Goal: Task Accomplishment & Management: Use online tool/utility

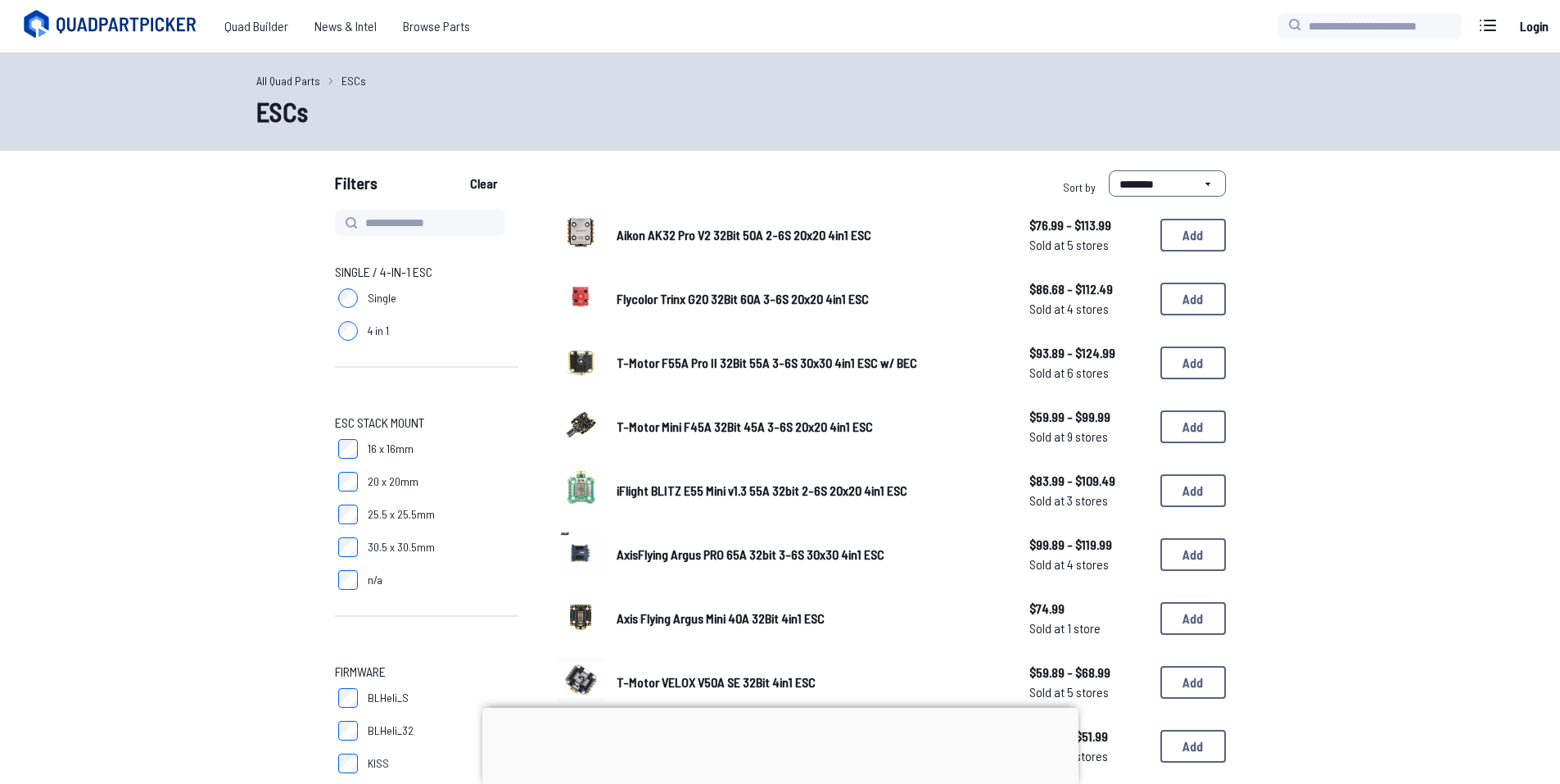
click at [288, 85] on link "All Quad Parts" at bounding box center [288, 80] width 64 height 17
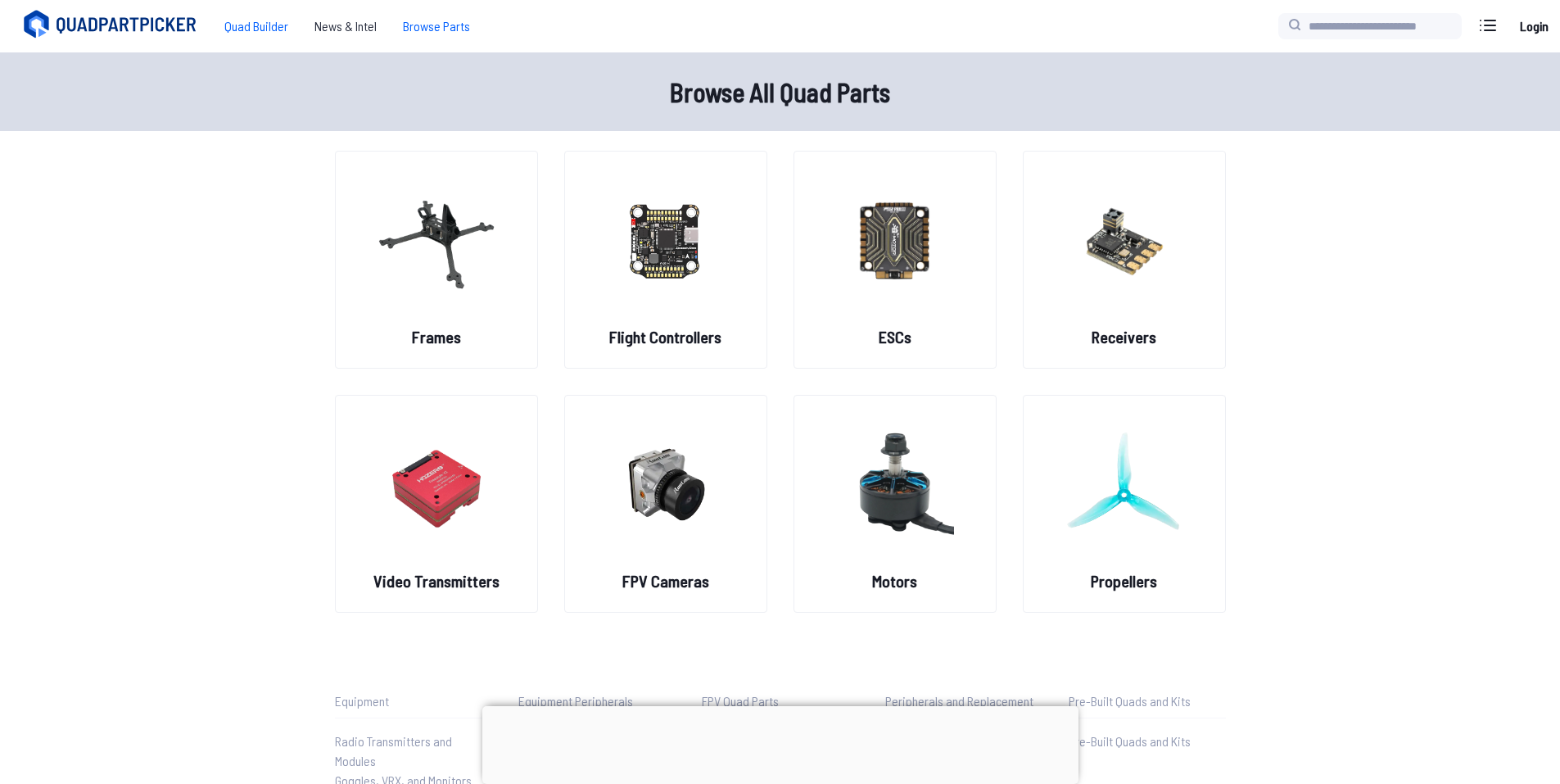
click at [277, 26] on span "Quad Builder" at bounding box center [256, 26] width 90 height 33
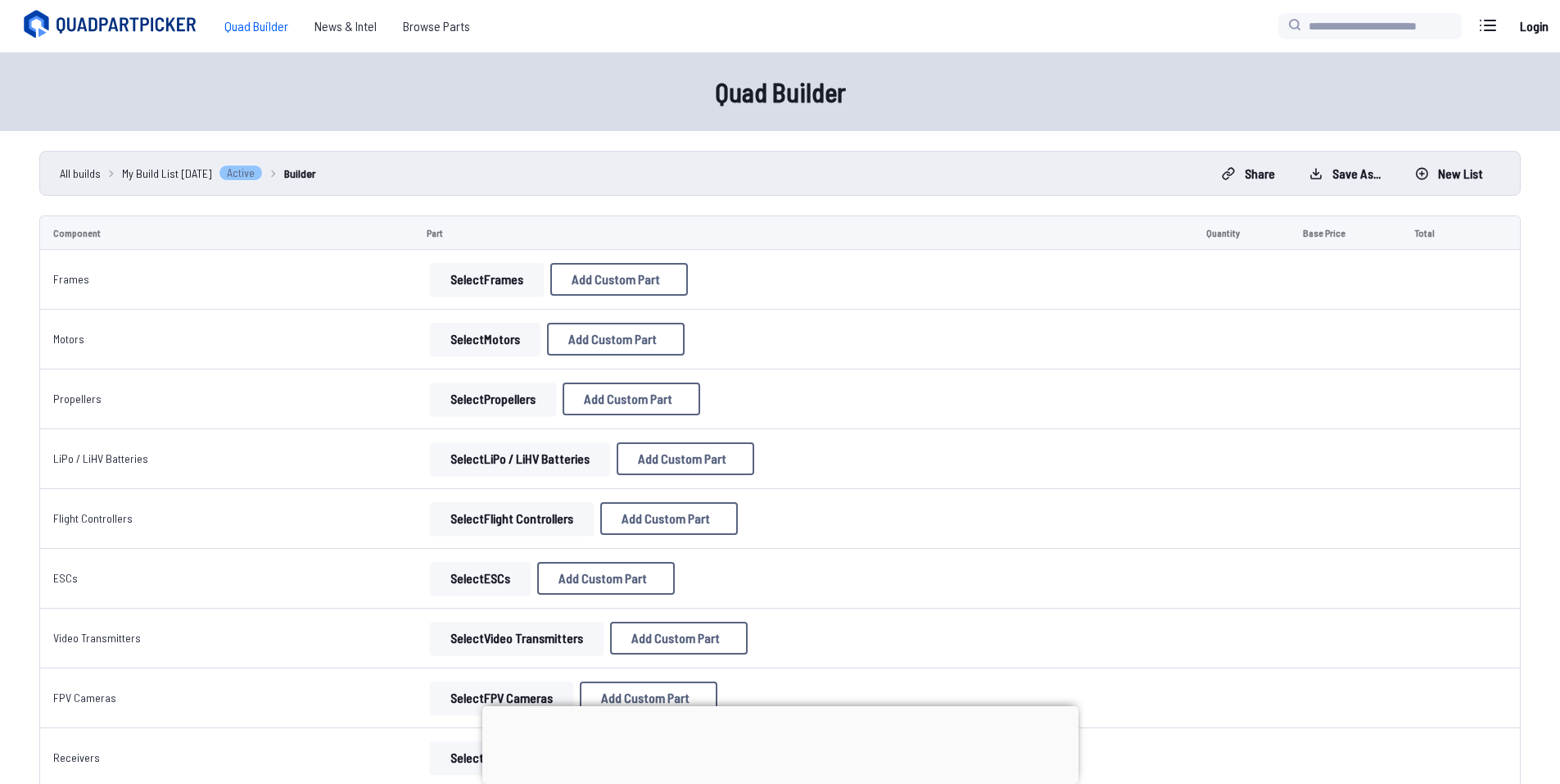
click at [512, 291] on button "Select Frames" at bounding box center [487, 280] width 114 height 33
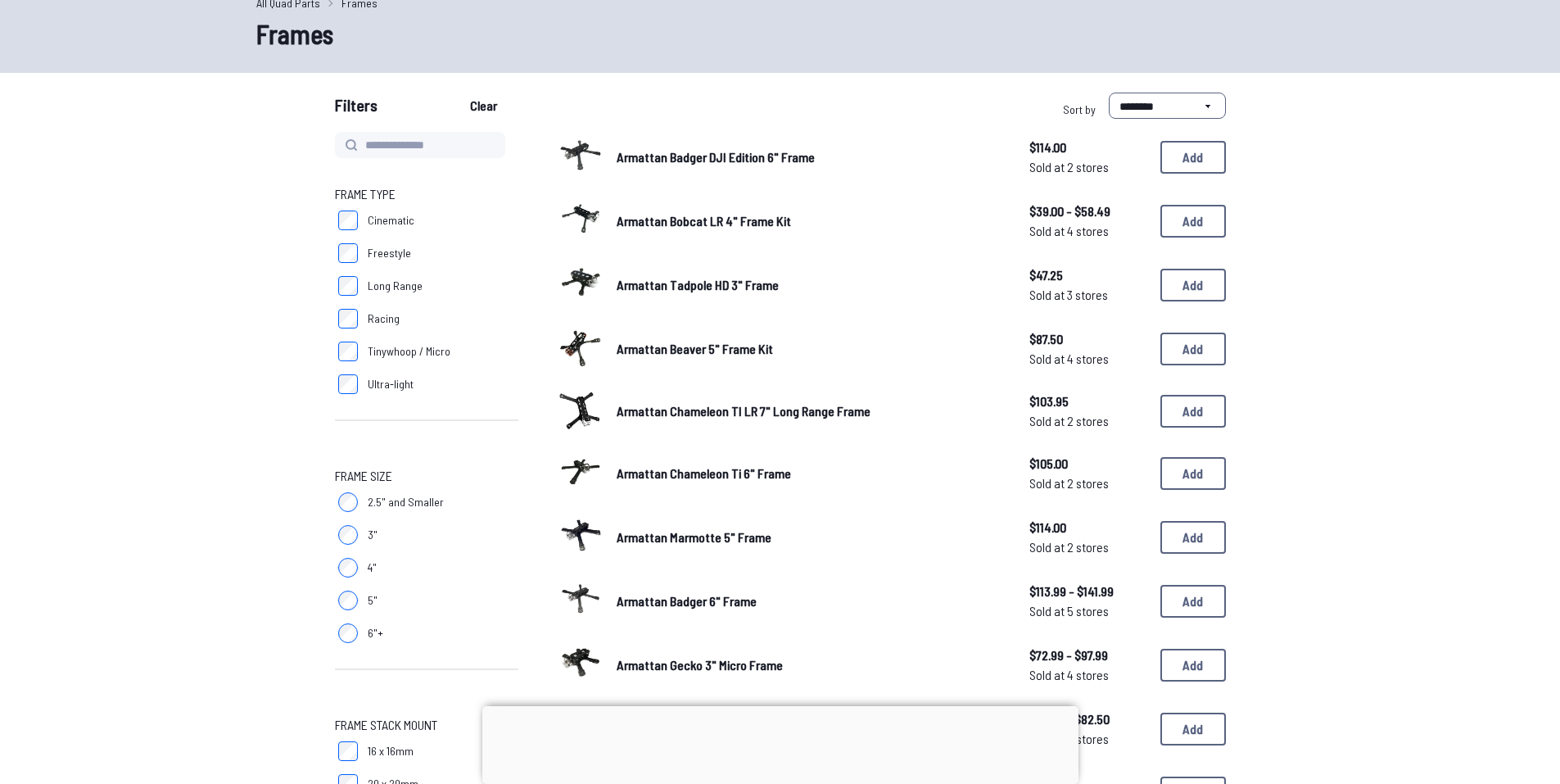
scroll to position [82, 0]
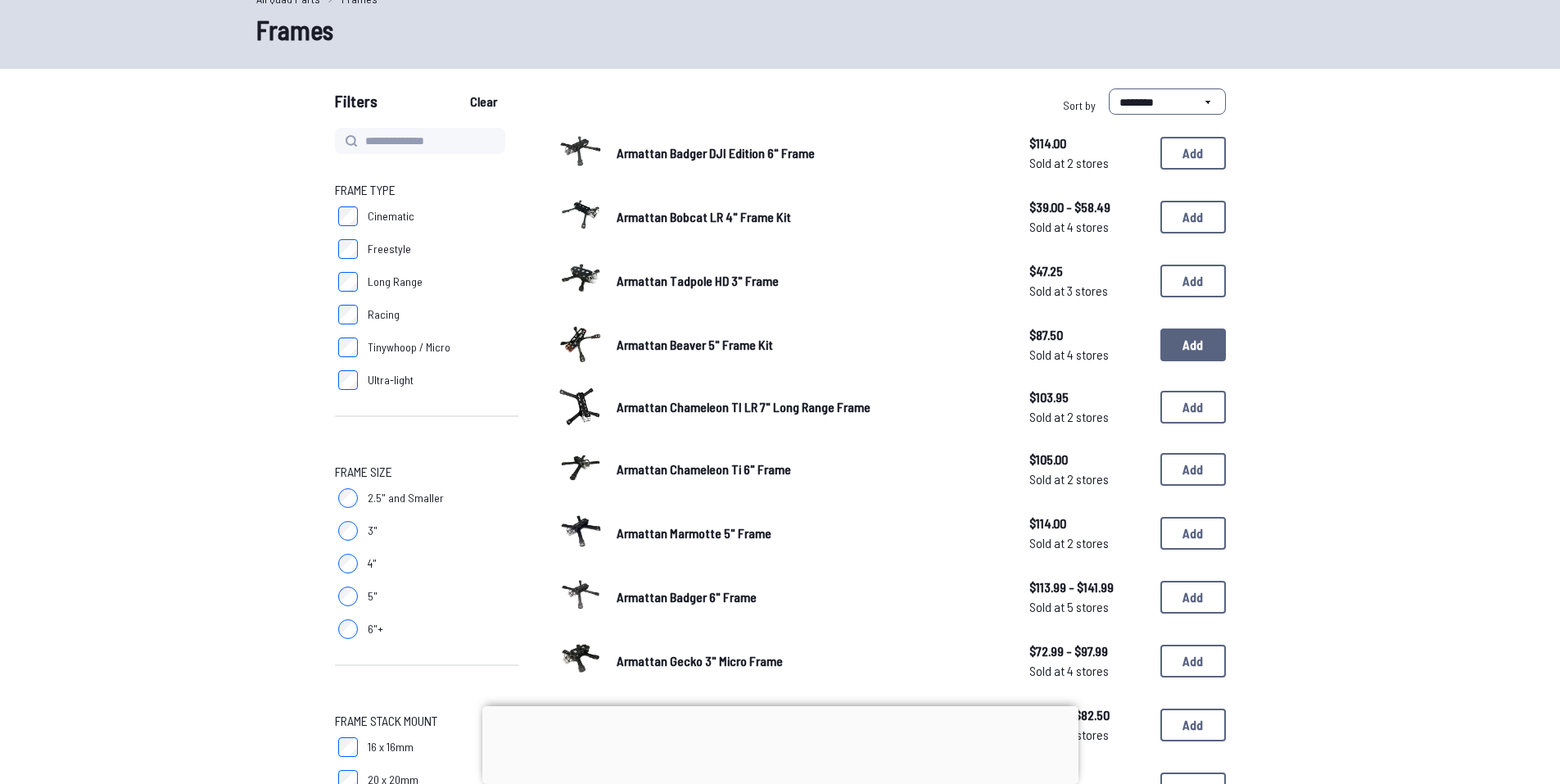
click at [1179, 354] on button "Add" at bounding box center [1193, 345] width 65 height 33
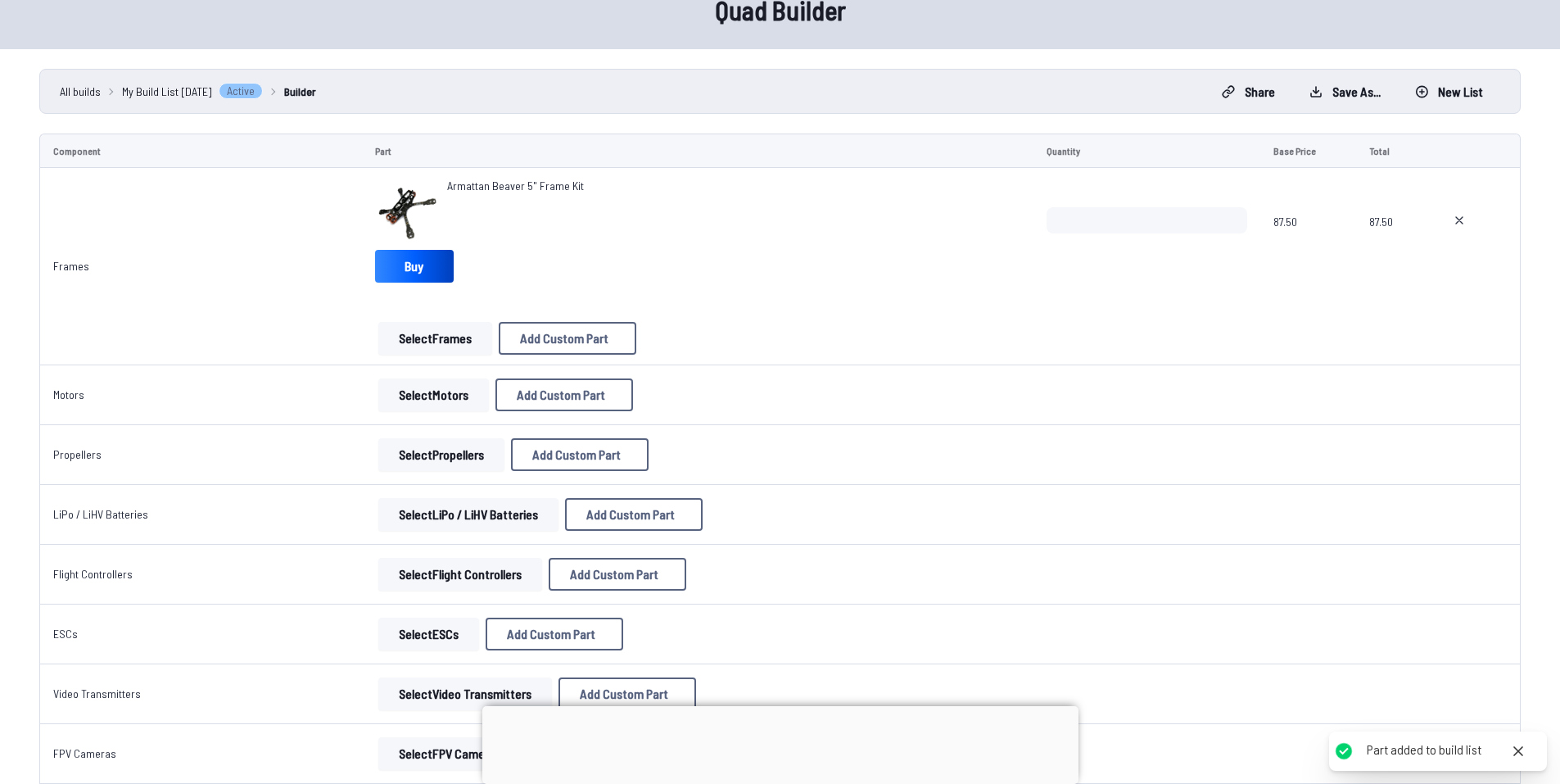
scroll to position [30, 0]
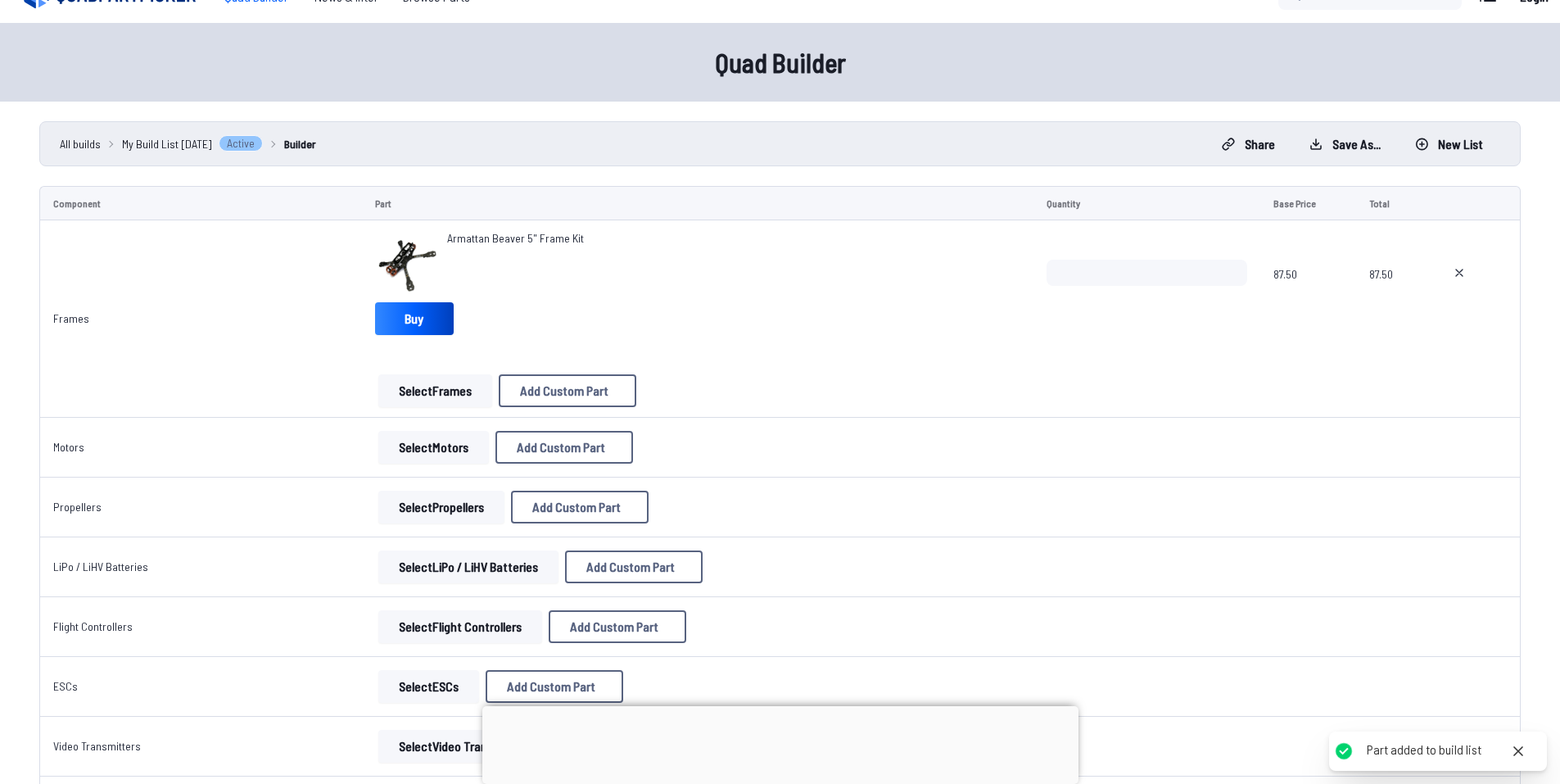
click at [428, 444] on button "Select Motors" at bounding box center [433, 447] width 111 height 33
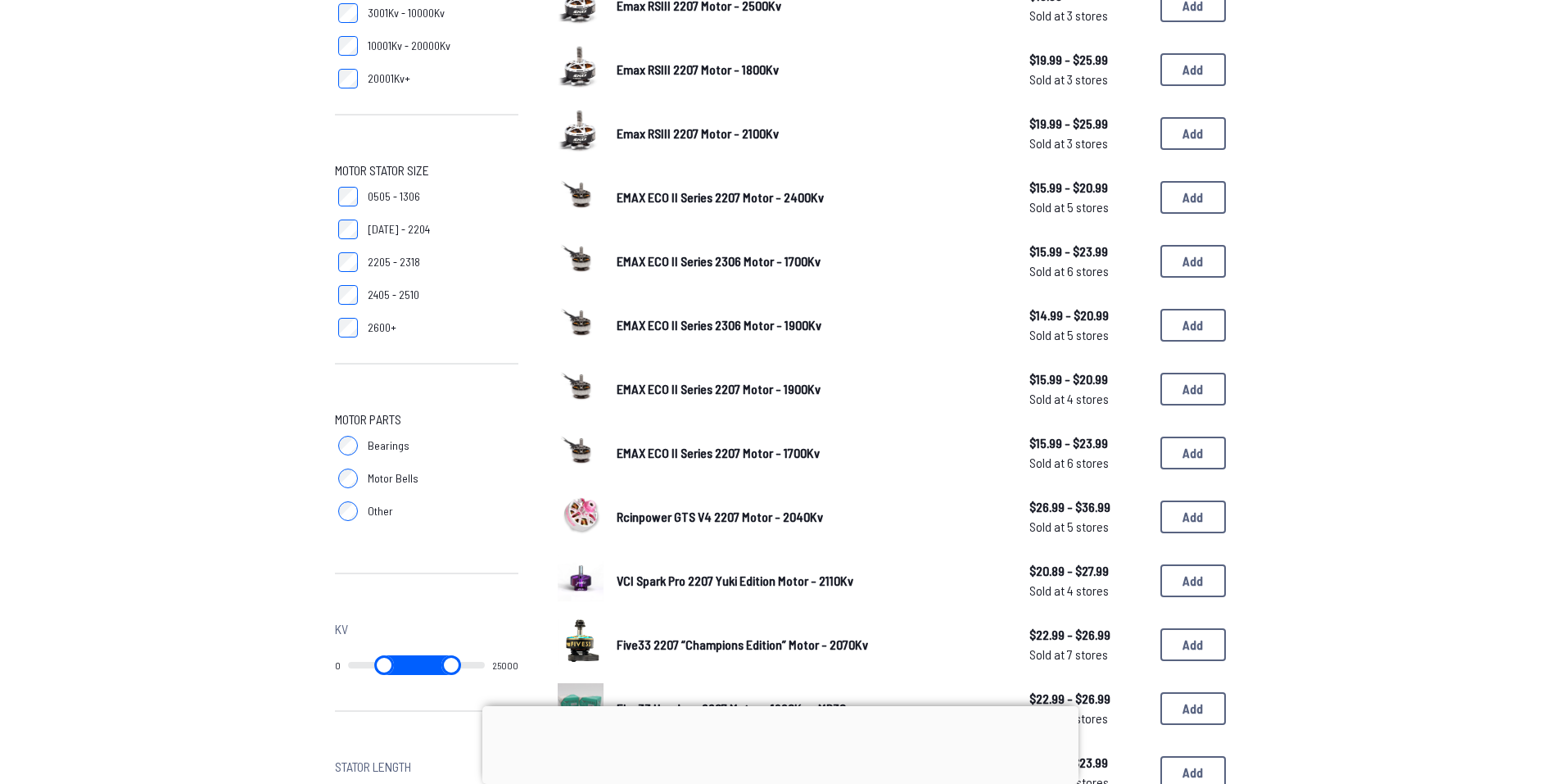
scroll to position [409, 0]
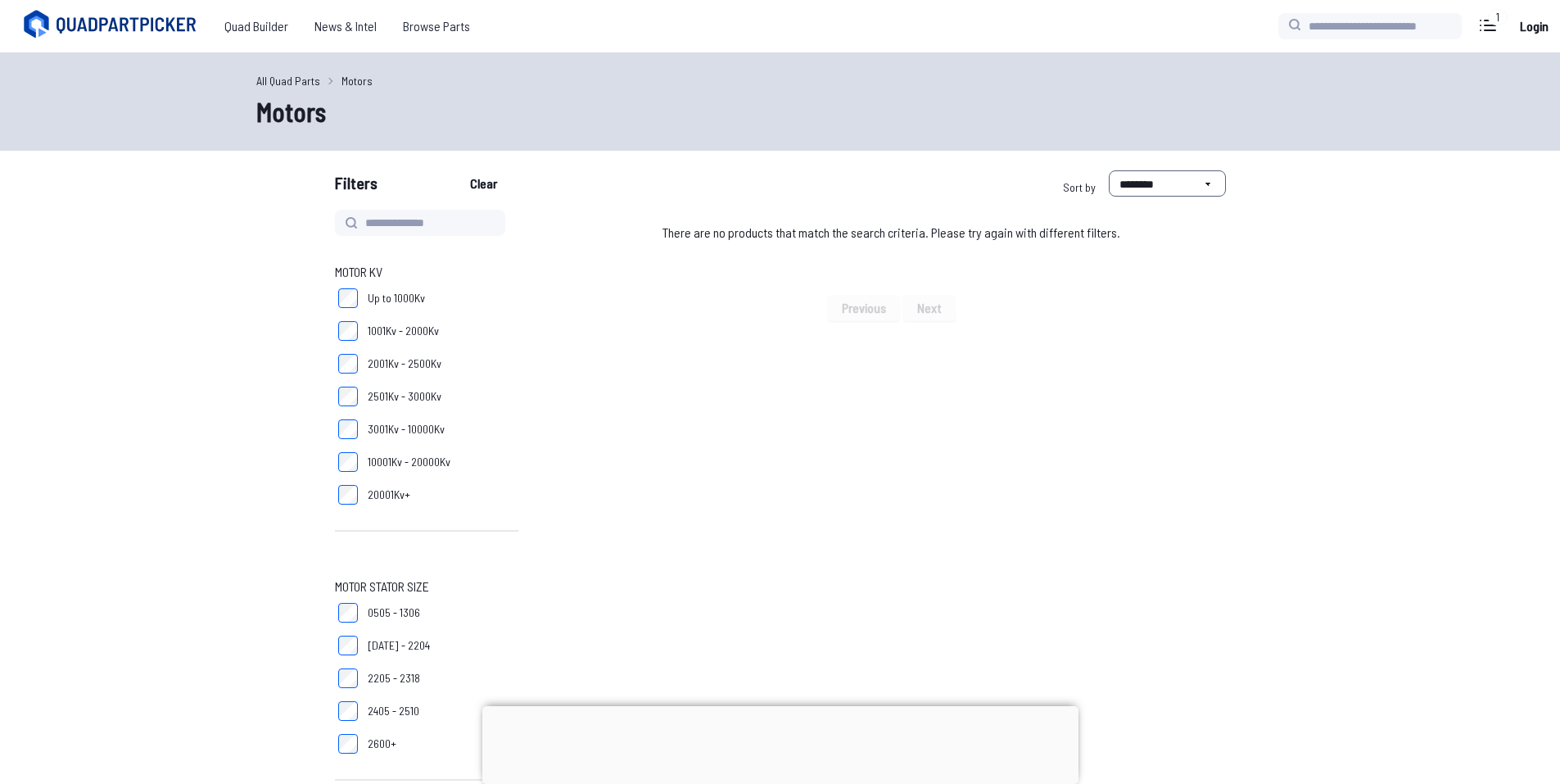
click at [354, 442] on label "3001Kv - 10000Kv" at bounding box center [427, 429] width 183 height 33
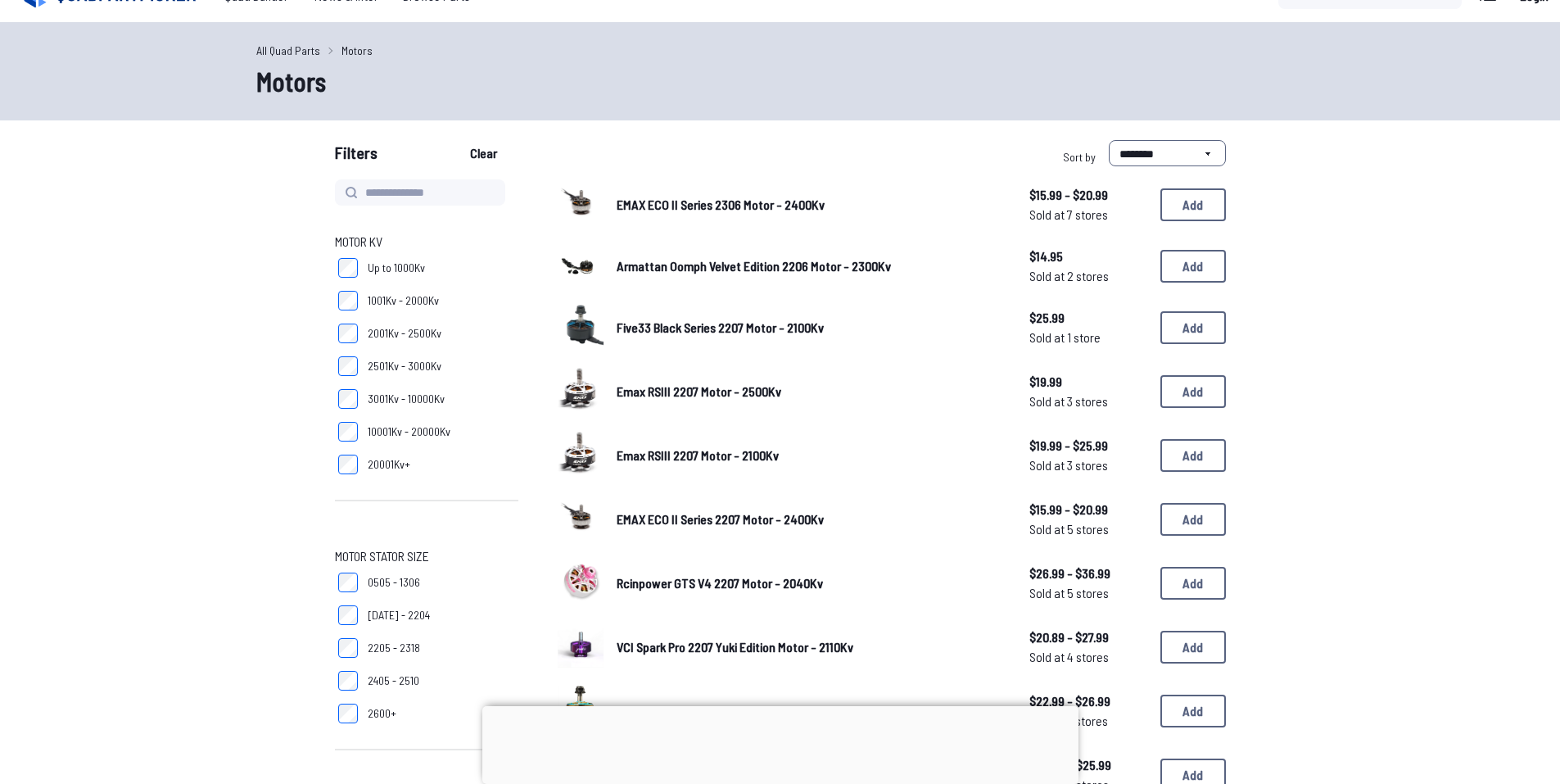
scroll to position [82, 0]
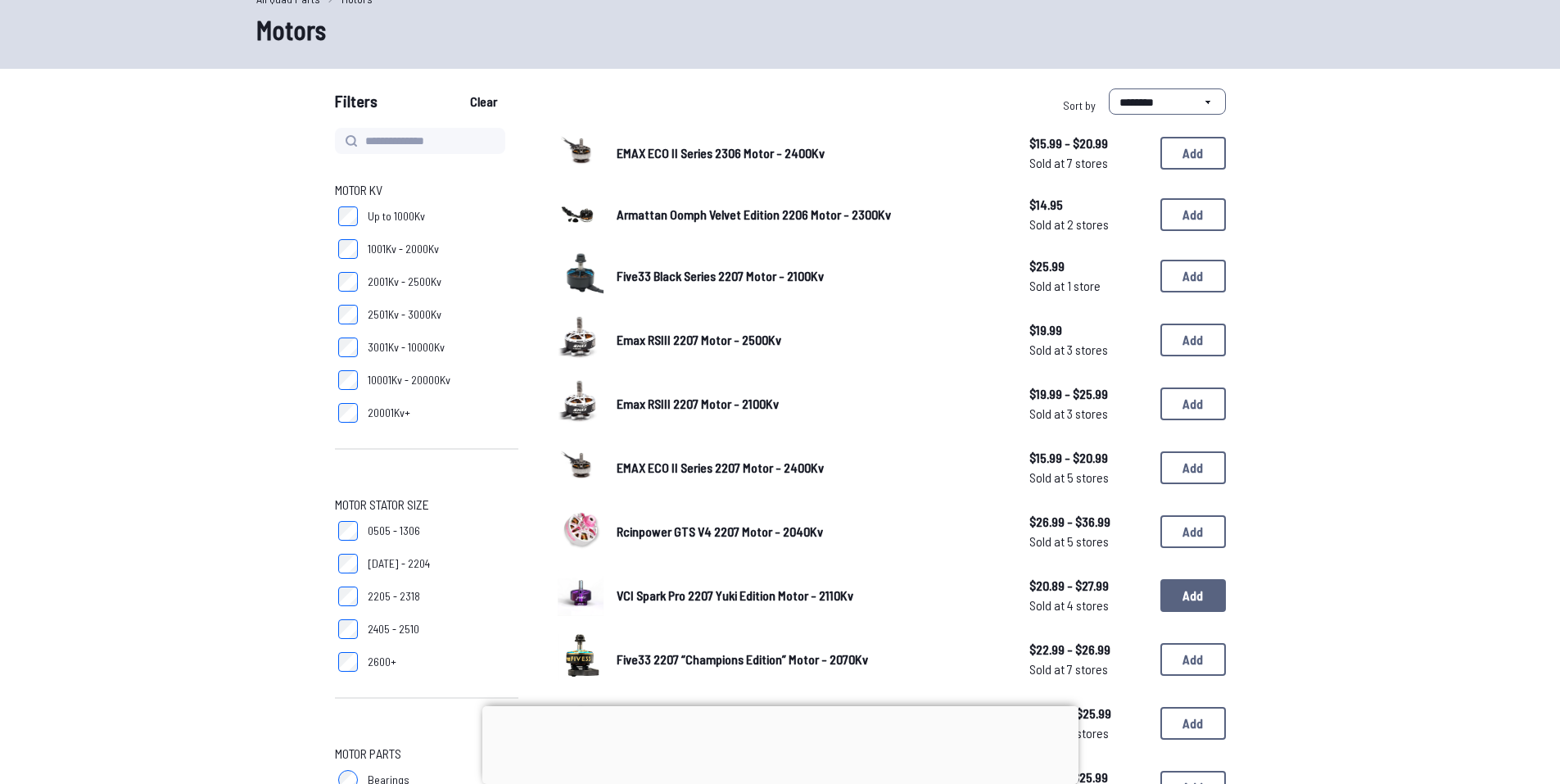
click at [1198, 597] on button "Add" at bounding box center [1193, 596] width 65 height 33
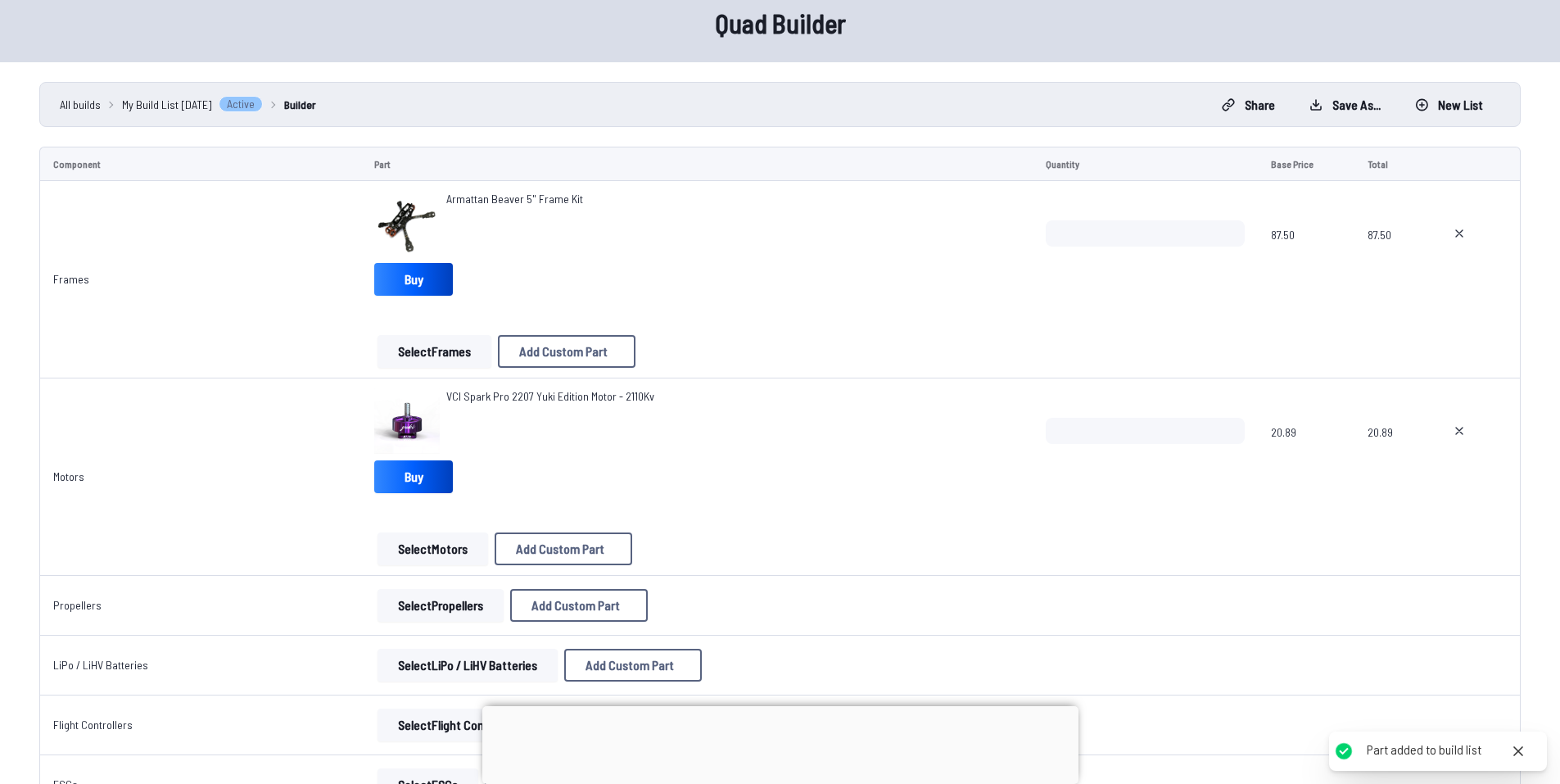
scroll to position [193, 0]
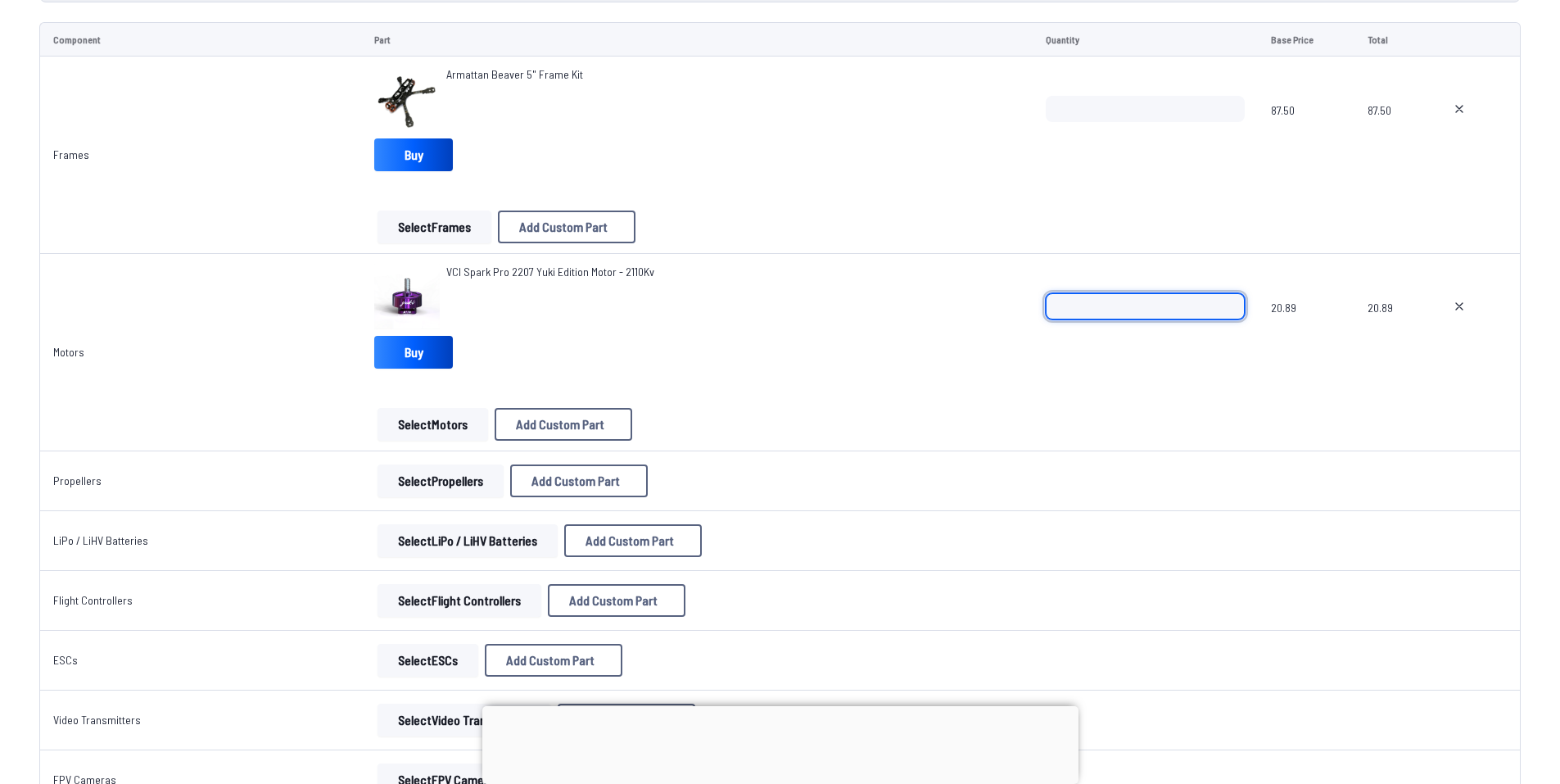
click at [1226, 295] on input "*" at bounding box center [1146, 306] width 200 height 26
type input "*"
click at [1226, 295] on input "*" at bounding box center [1146, 306] width 200 height 26
click at [412, 473] on button "Select Propellers" at bounding box center [440, 481] width 126 height 33
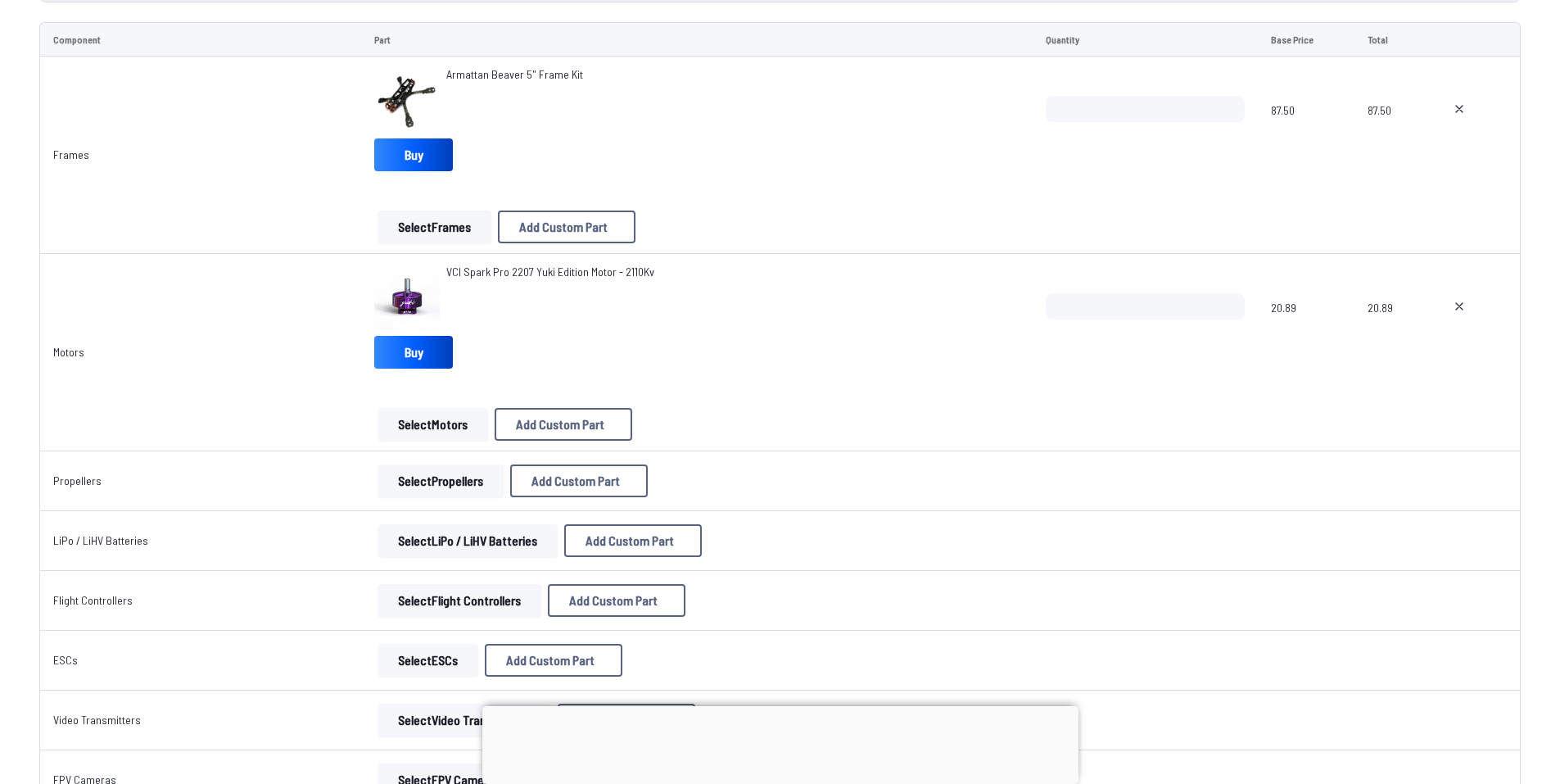
click at [777, 706] on div at bounding box center [781, 706] width 596 height 0
click at [774, 706] on div at bounding box center [781, 706] width 596 height 0
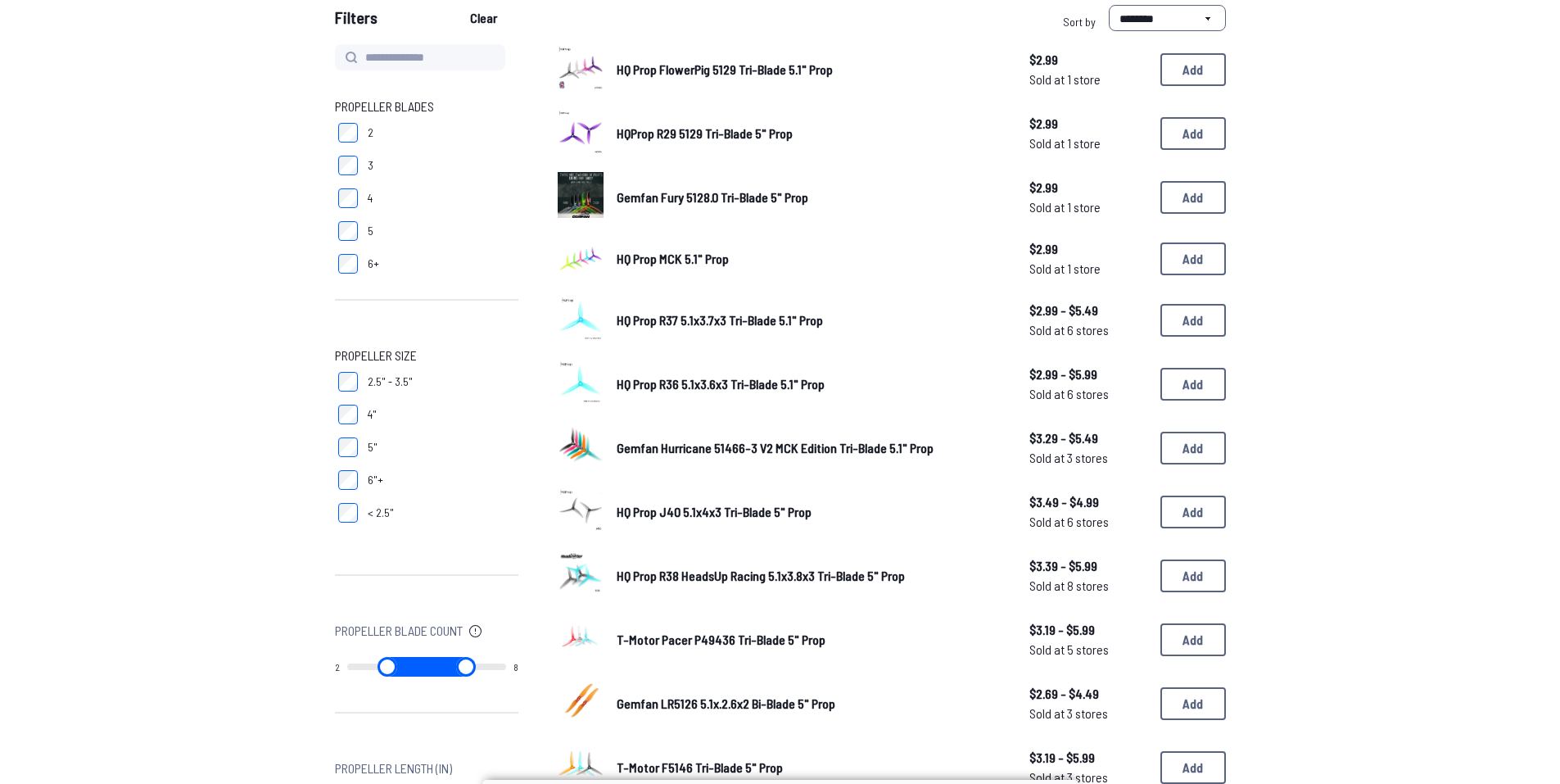
scroll to position [163, 0]
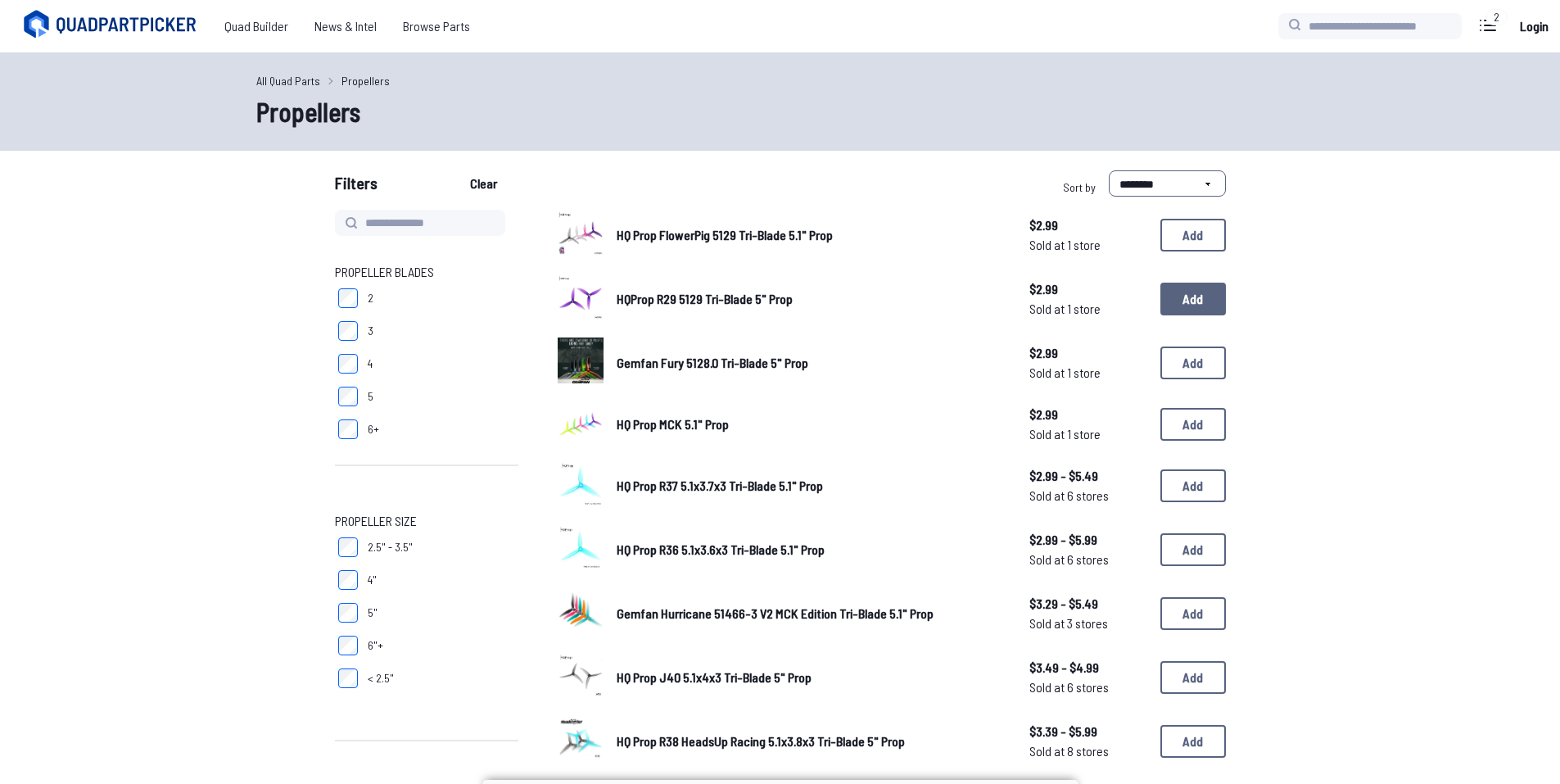
click at [1185, 299] on button "Add" at bounding box center [1193, 299] width 65 height 33
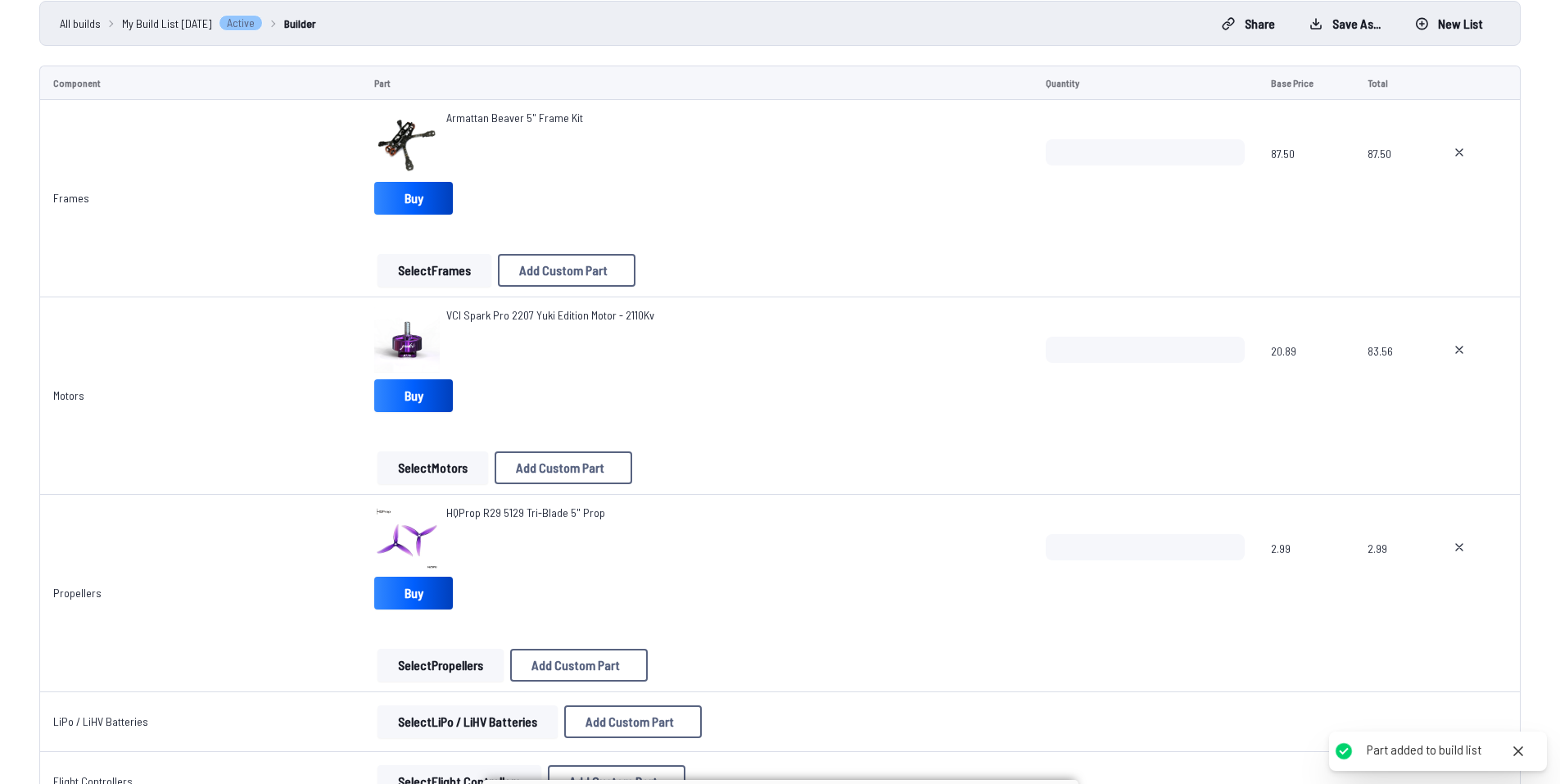
scroll to position [163, 0]
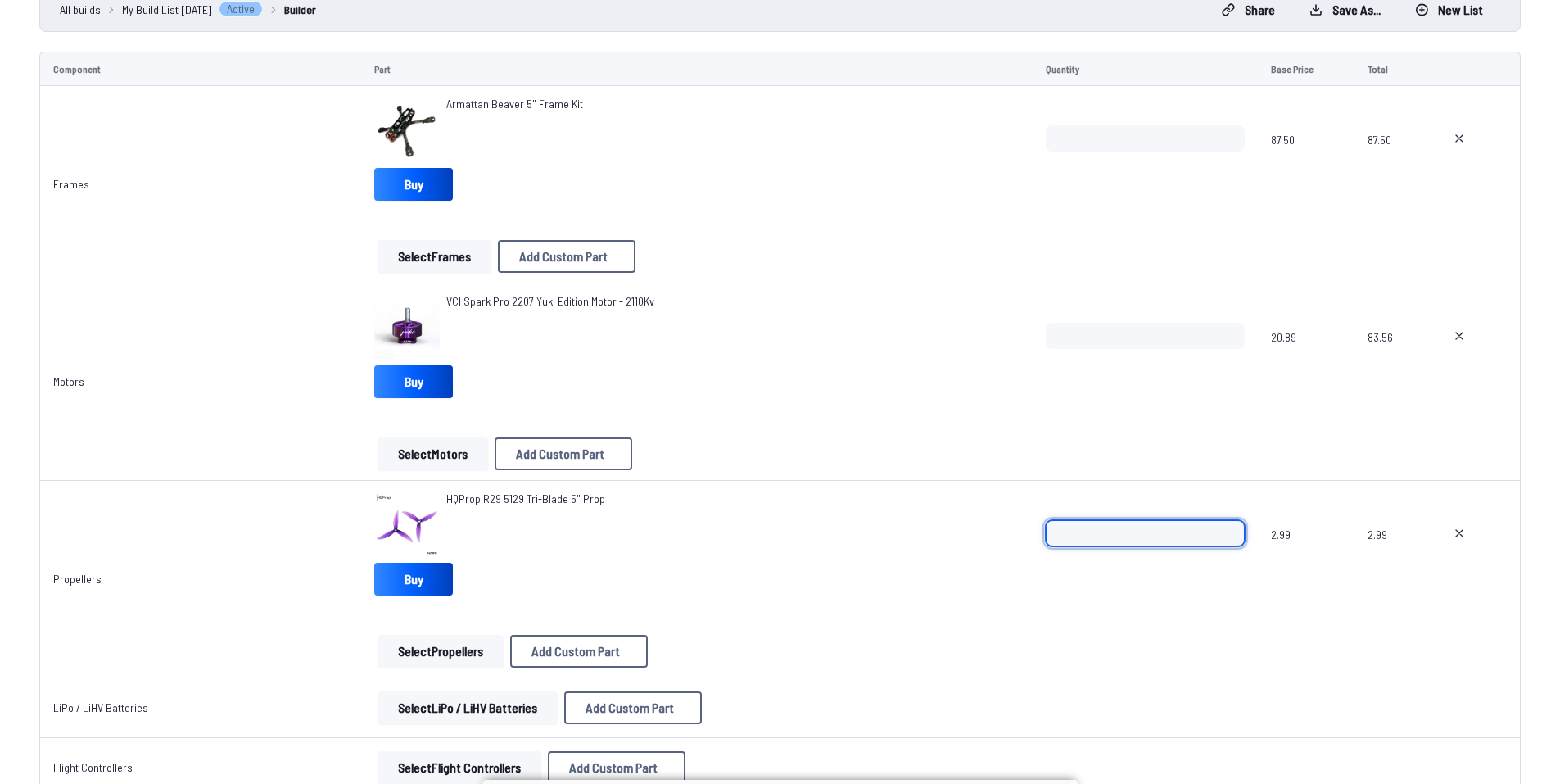
click at [1227, 527] on input "*" at bounding box center [1146, 533] width 200 height 26
type input "*"
click at [1227, 527] on input "*" at bounding box center [1146, 533] width 200 height 26
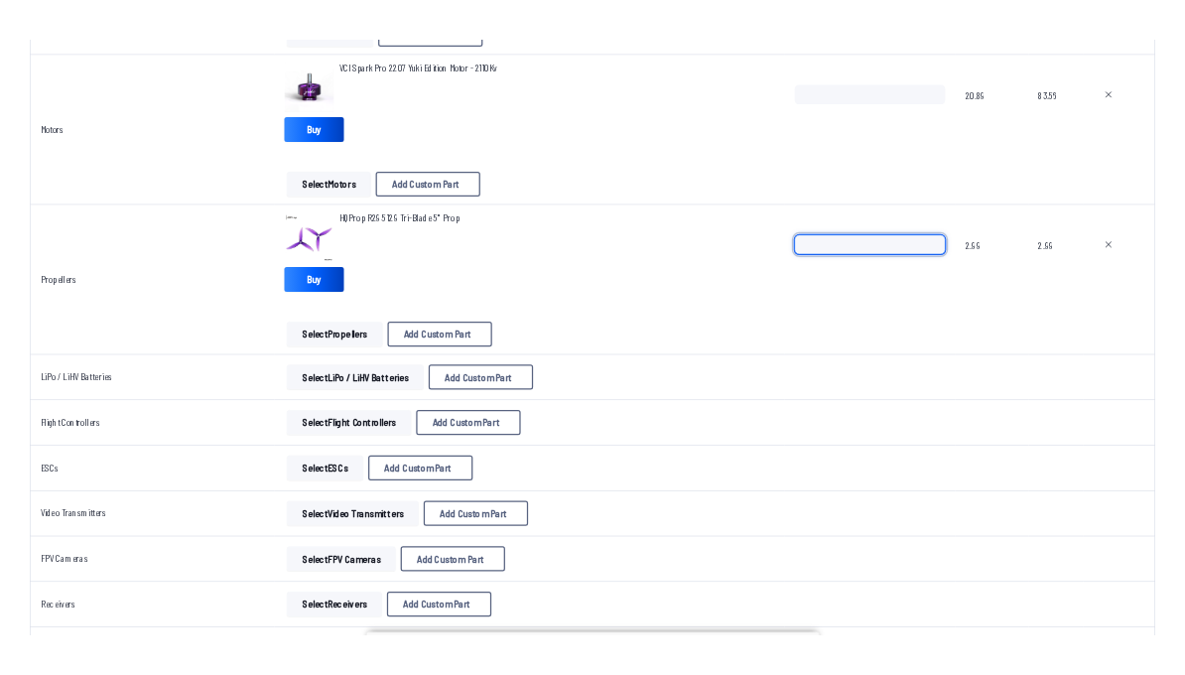
scroll to position [595, 0]
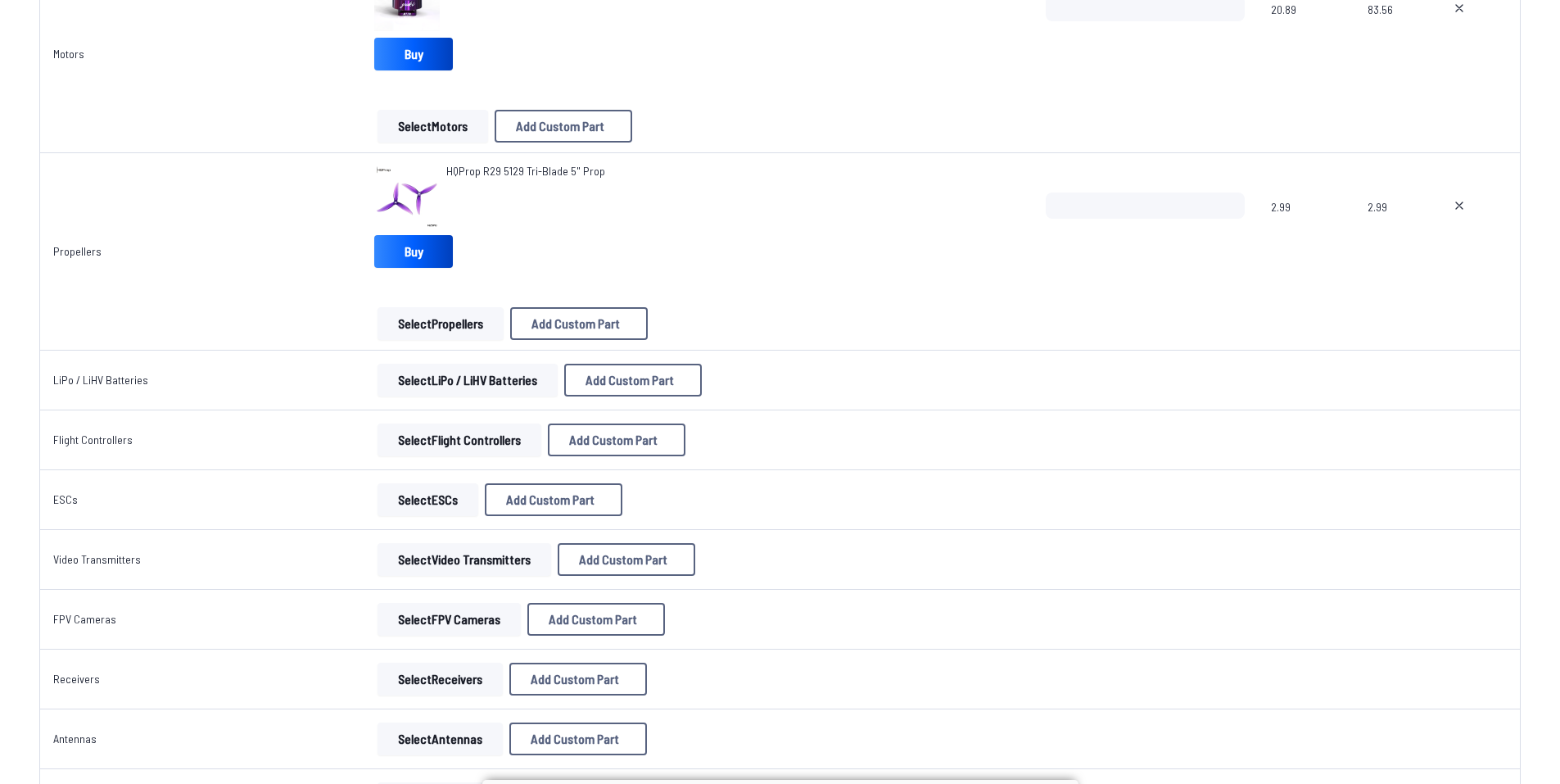
click at [455, 388] on button "Select LiPo / LiHV Batteries" at bounding box center [467, 380] width 180 height 33
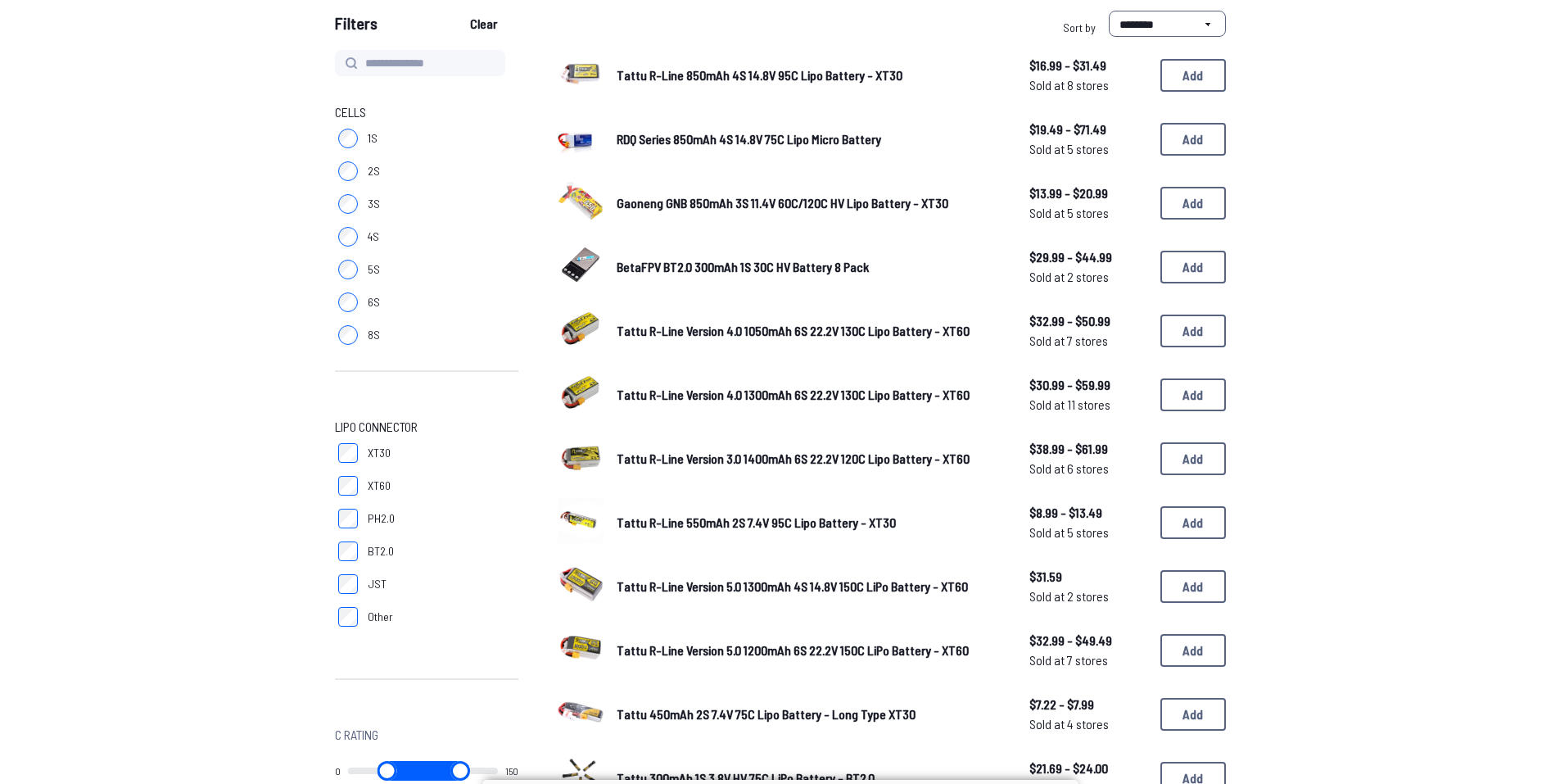
scroll to position [163, 0]
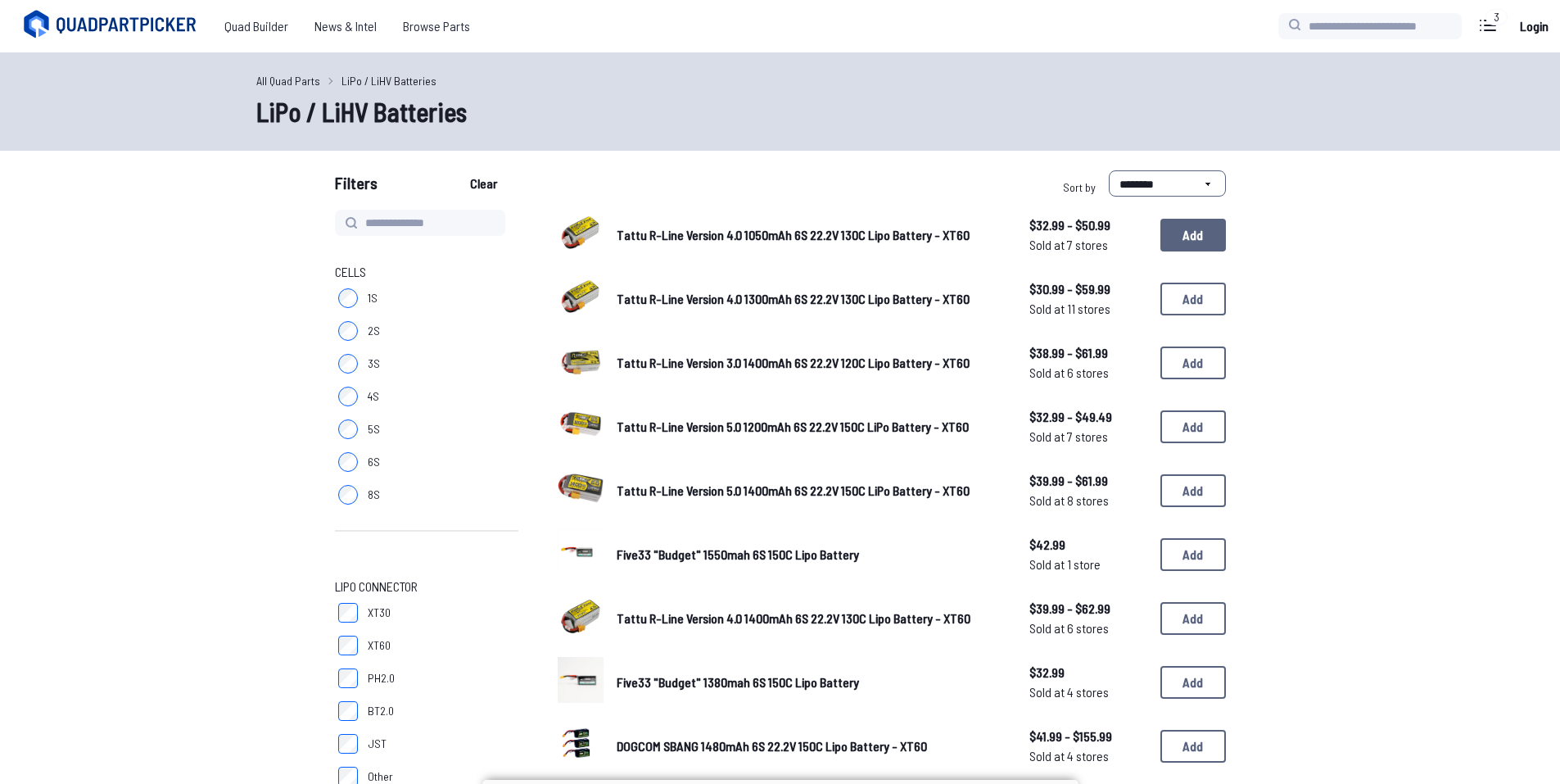
click at [1206, 239] on button "Add" at bounding box center [1193, 235] width 65 height 33
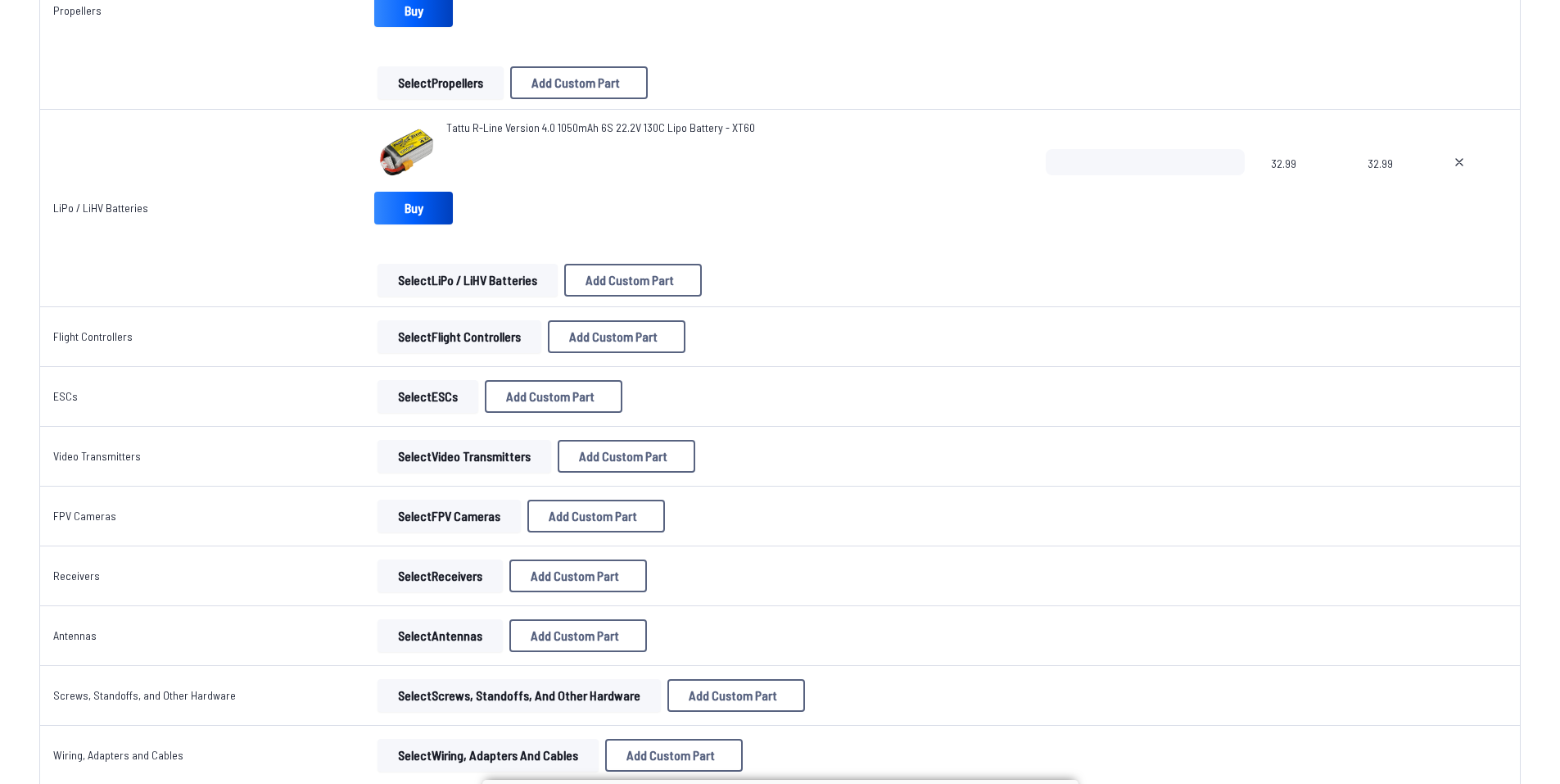
scroll to position [737, 0]
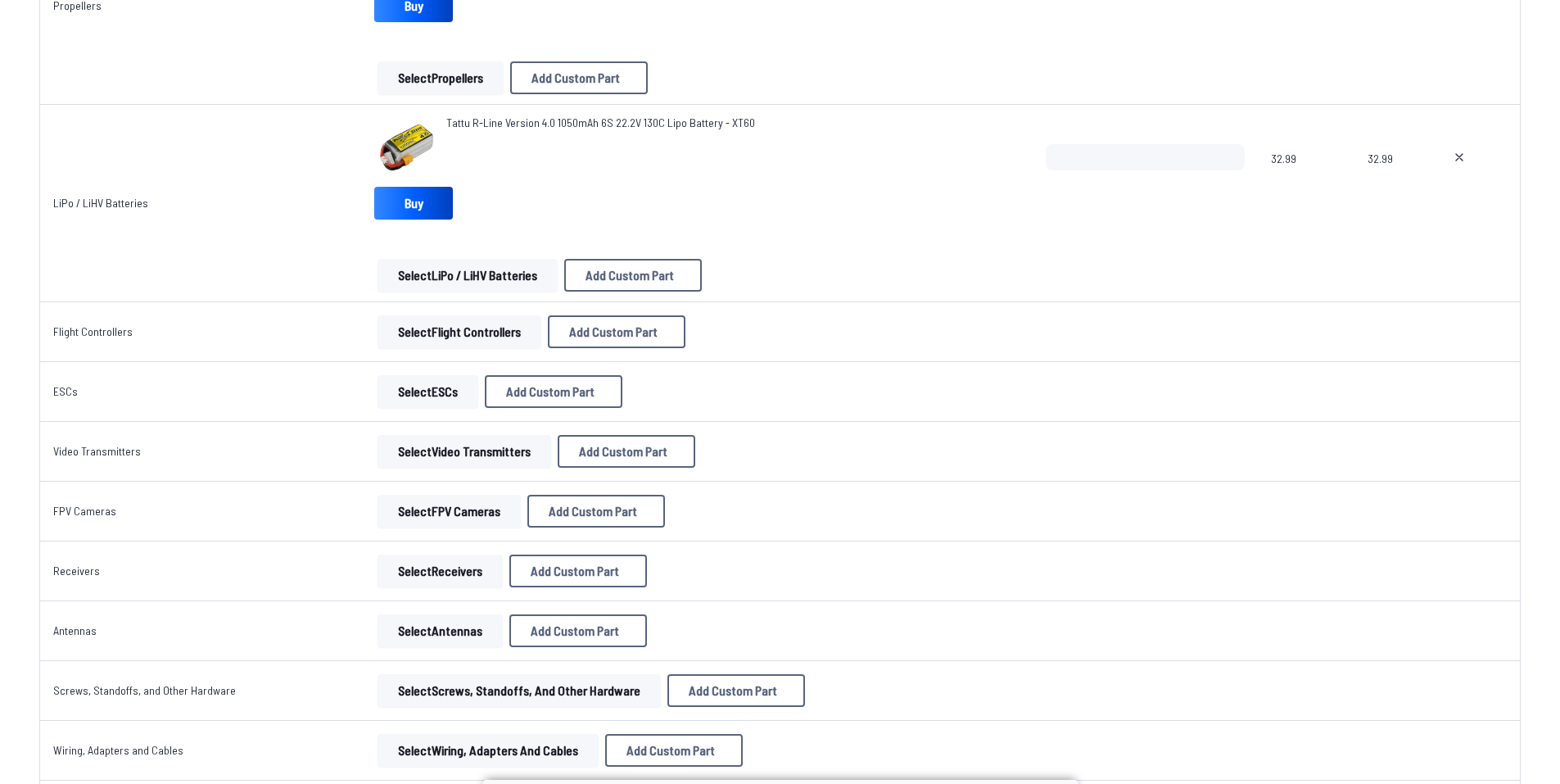
click at [491, 325] on button "Select Flight Controllers" at bounding box center [459, 332] width 163 height 33
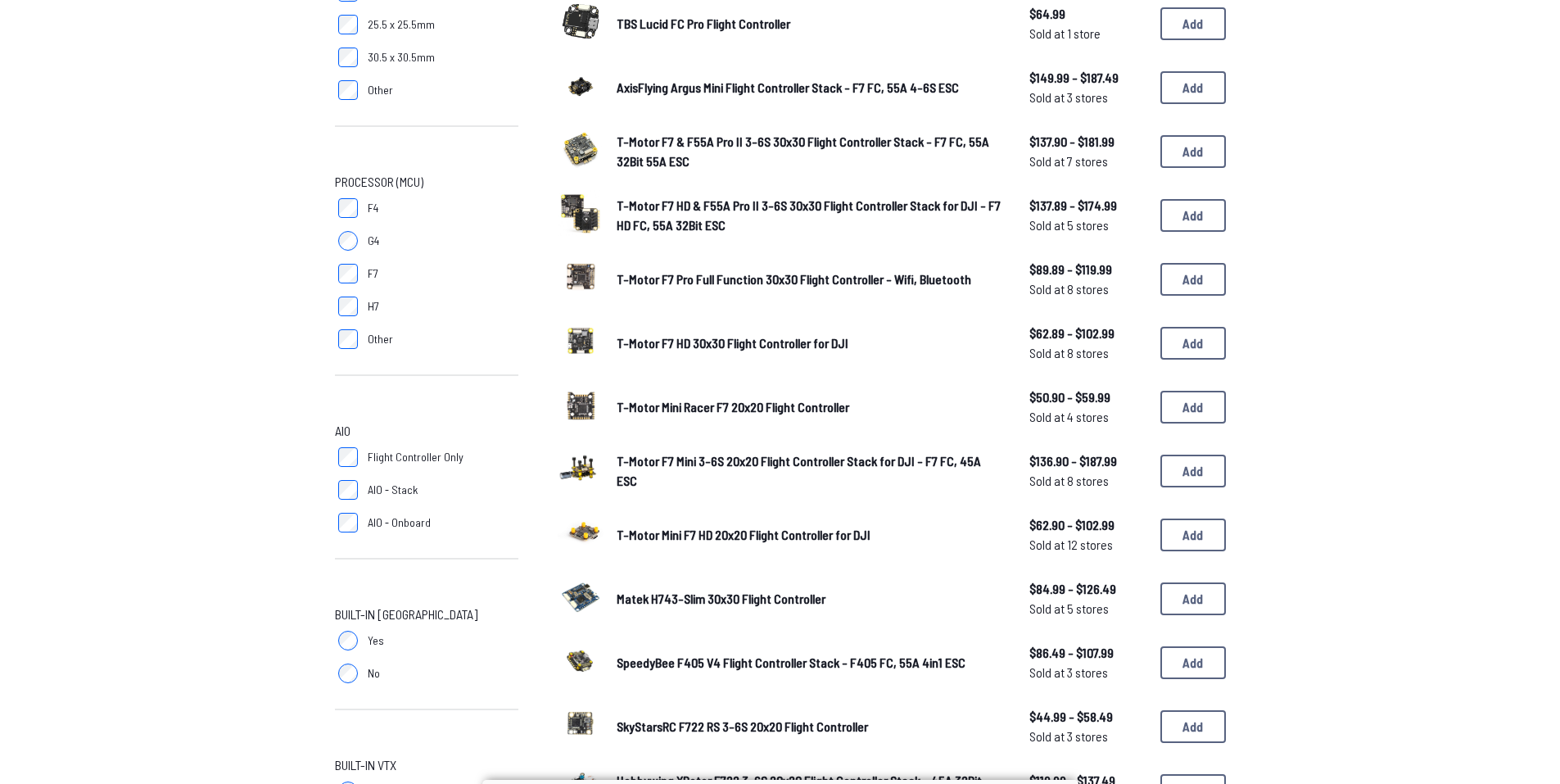
scroll to position [328, 0]
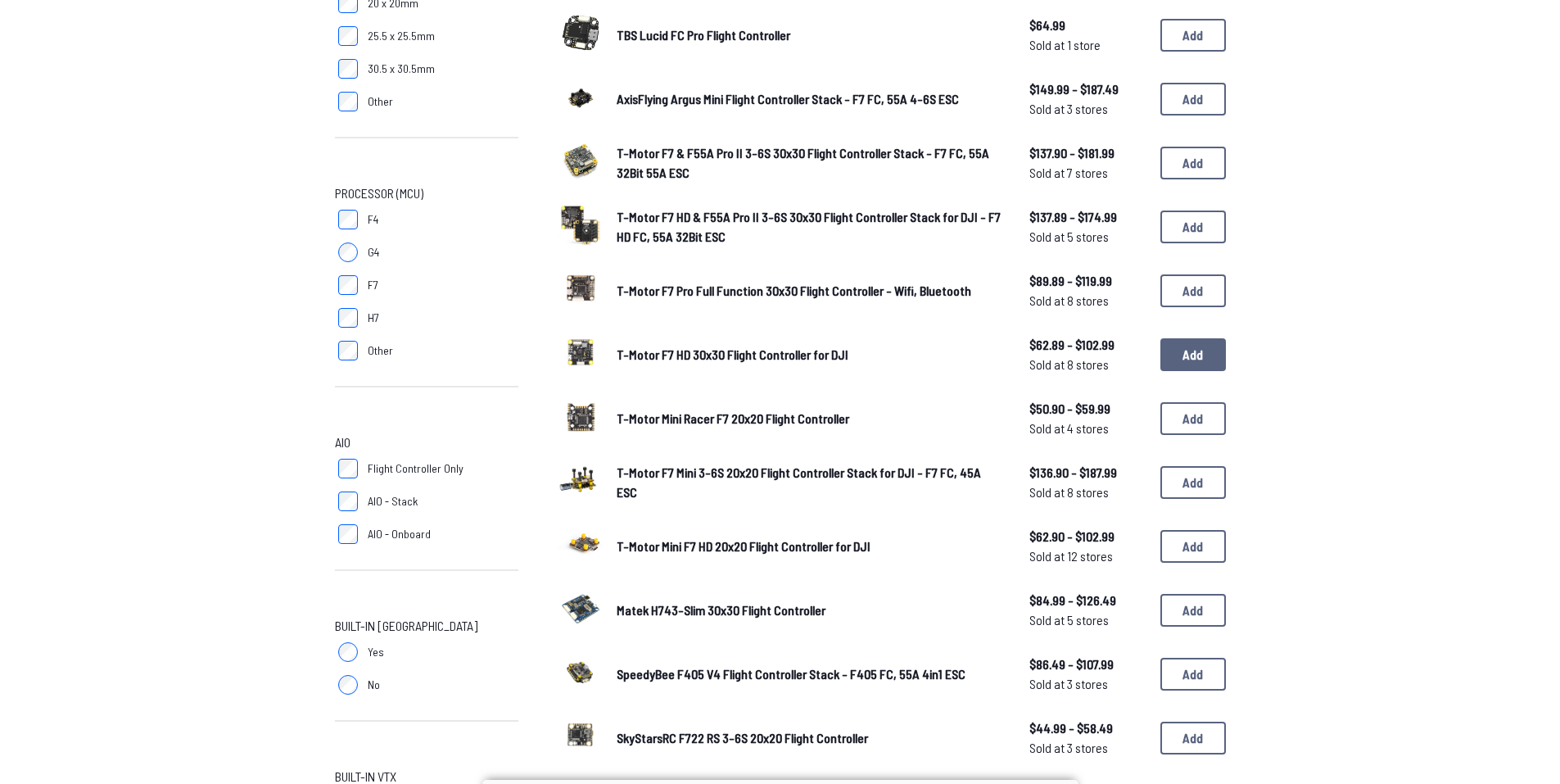
click at [1203, 361] on button "Add" at bounding box center [1193, 355] width 65 height 33
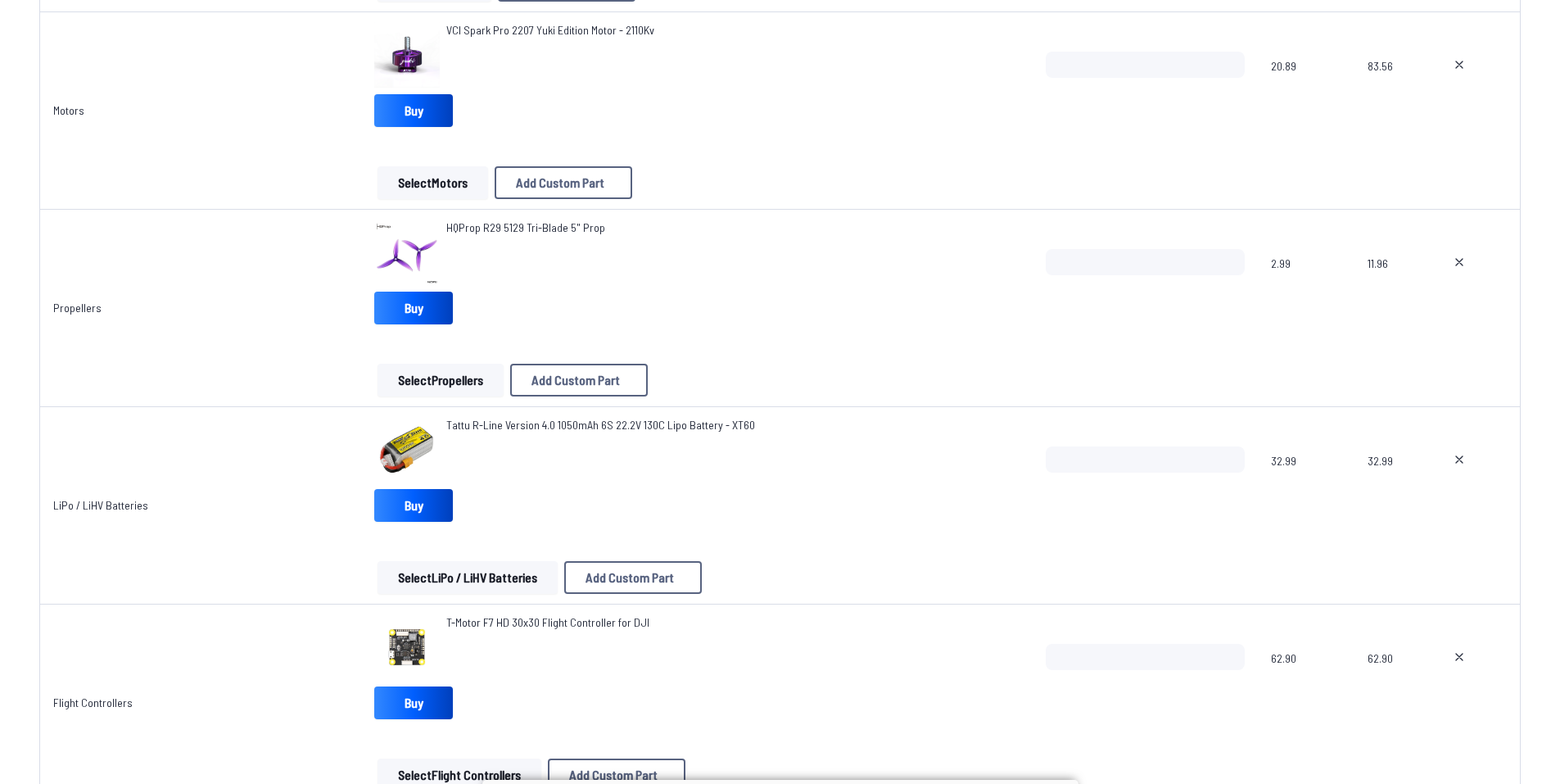
scroll to position [491, 0]
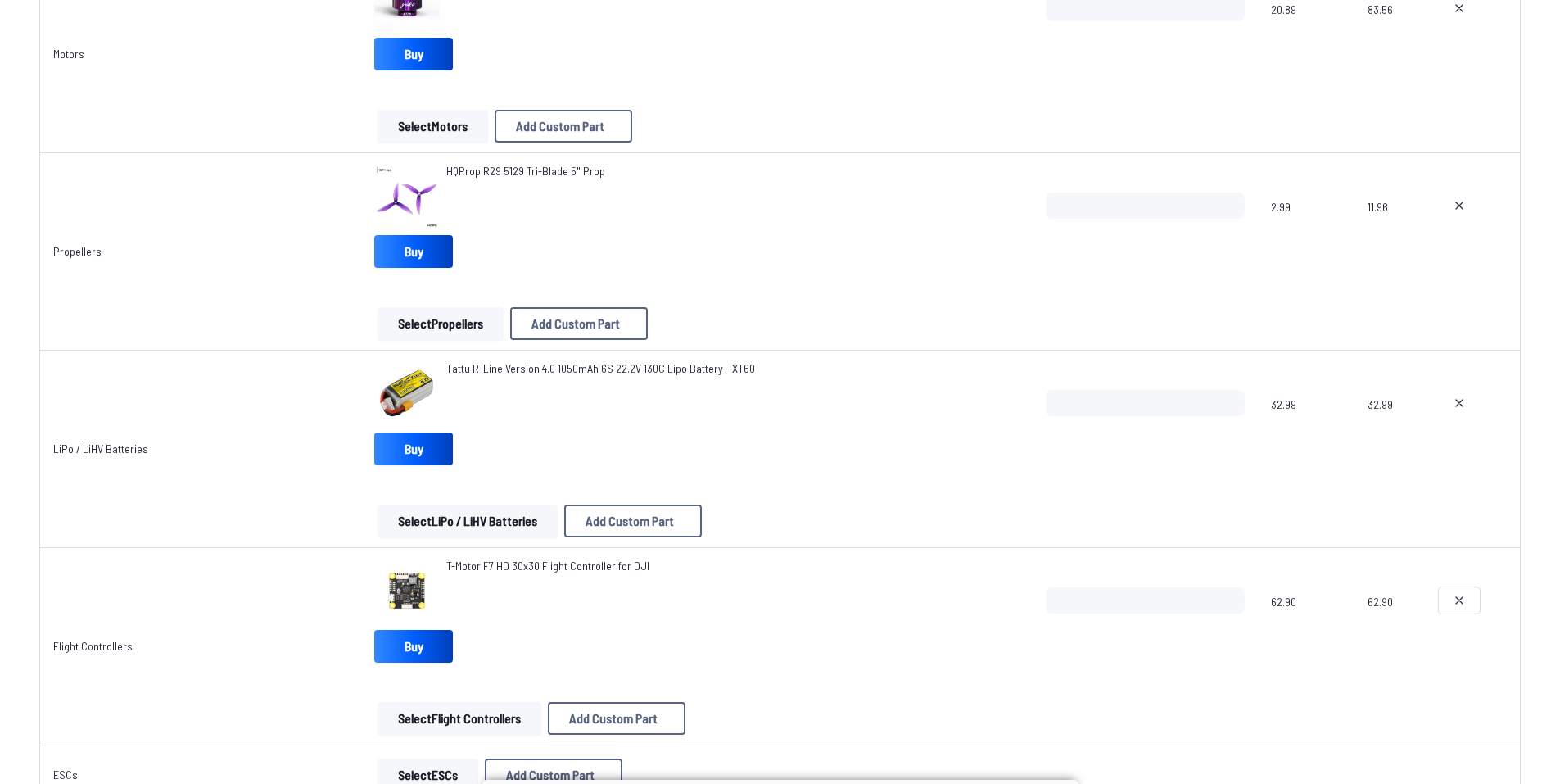
click at [1454, 605] on icon at bounding box center [1459, 600] width 13 height 13
type textarea "**********"
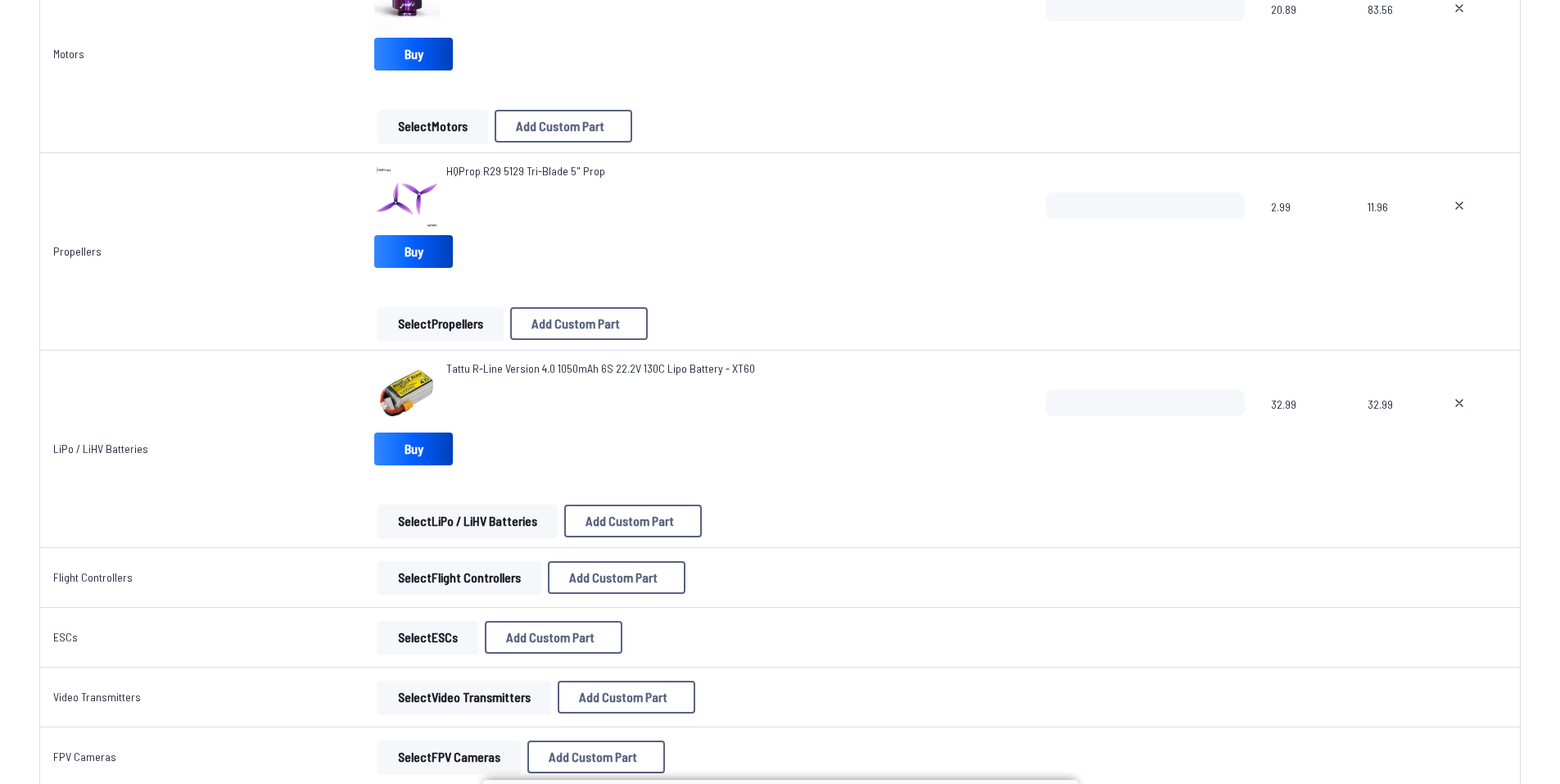
click at [459, 570] on button "Select Flight Controllers" at bounding box center [459, 578] width 163 height 33
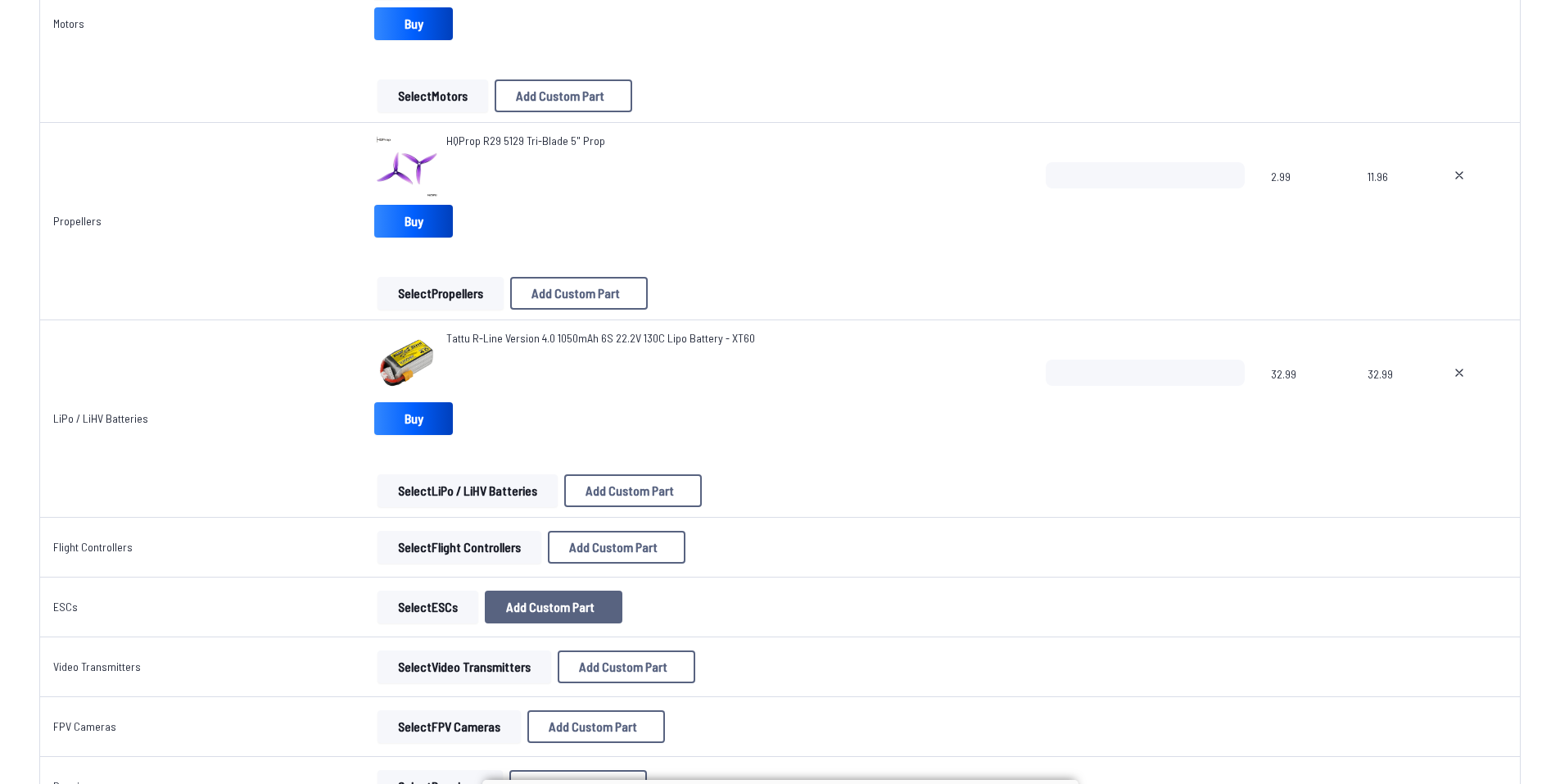
scroll to position [574, 0]
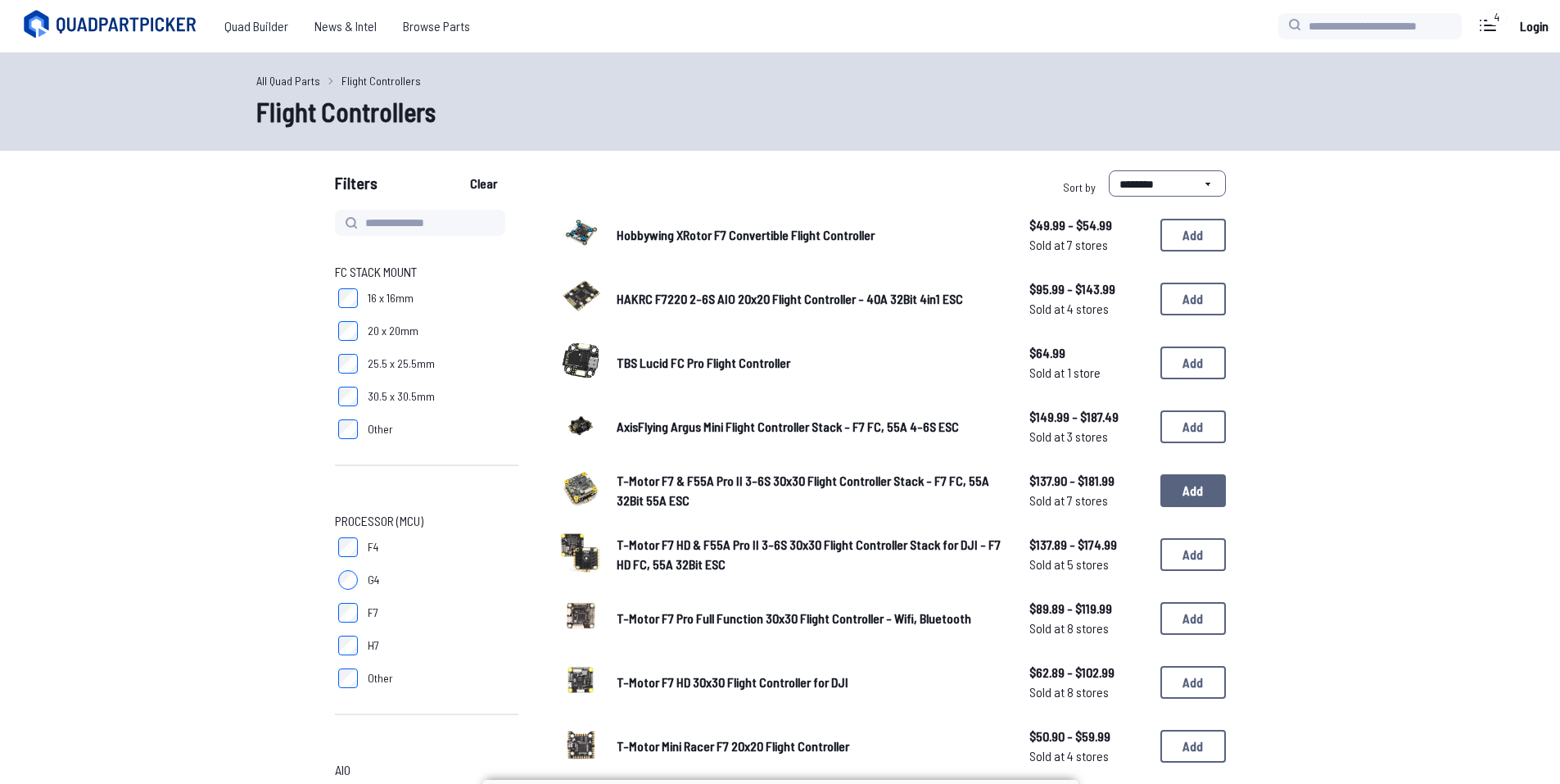
click at [1196, 488] on button "Add" at bounding box center [1193, 491] width 65 height 33
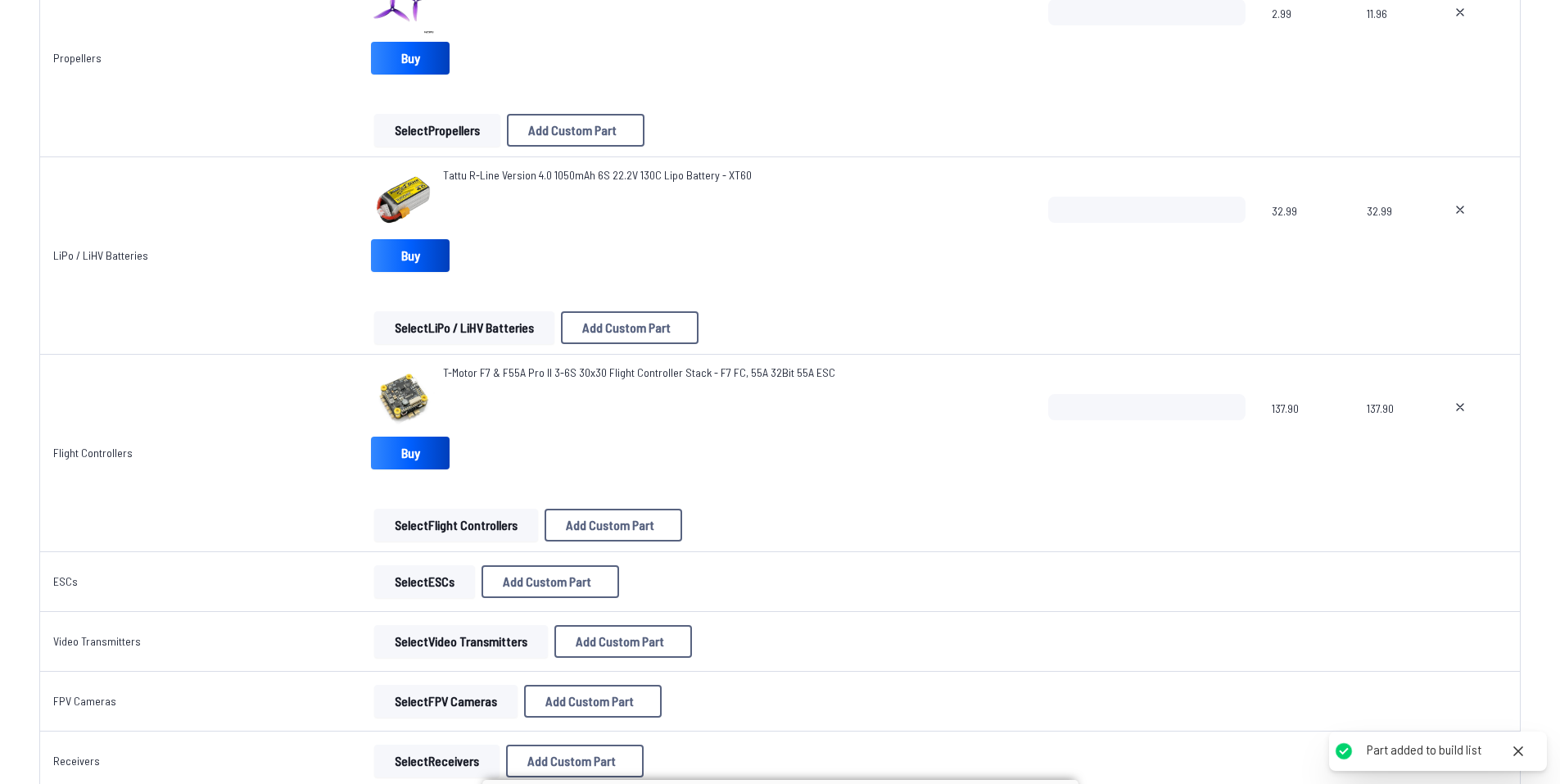
scroll to position [737, 0]
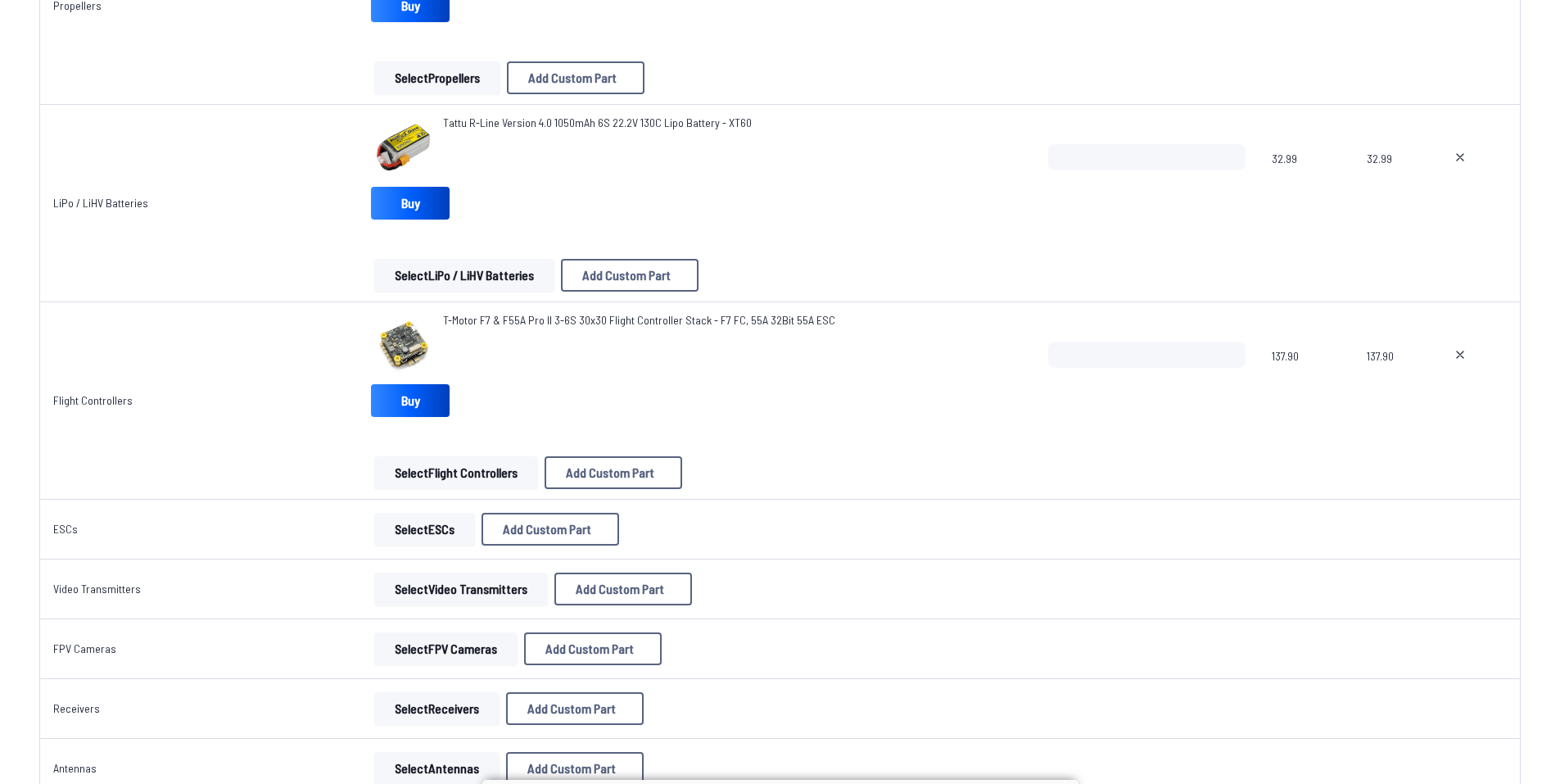
click at [460, 532] on button "Select ESCs" at bounding box center [425, 529] width 101 height 33
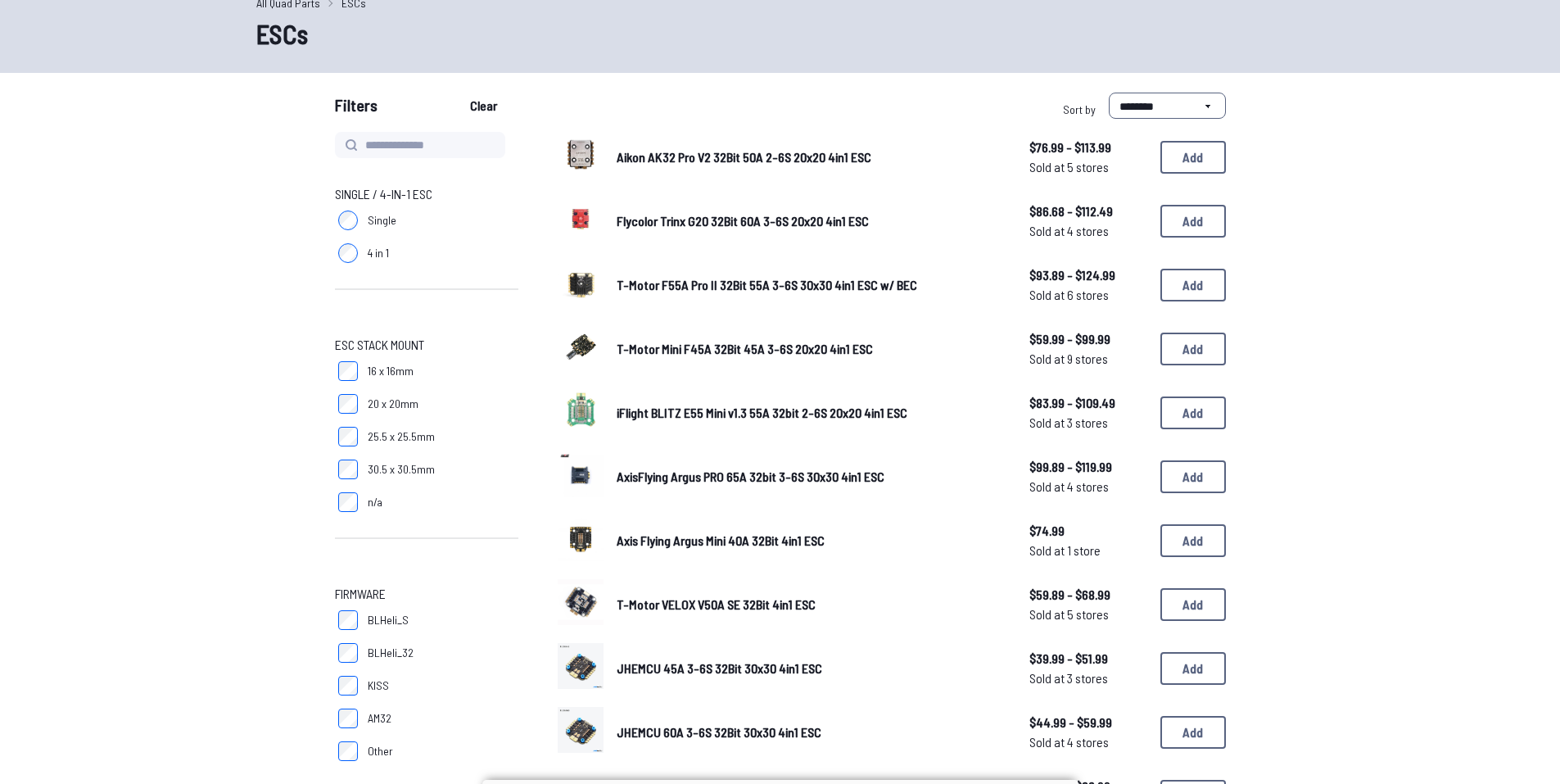
scroll to position [82, 0]
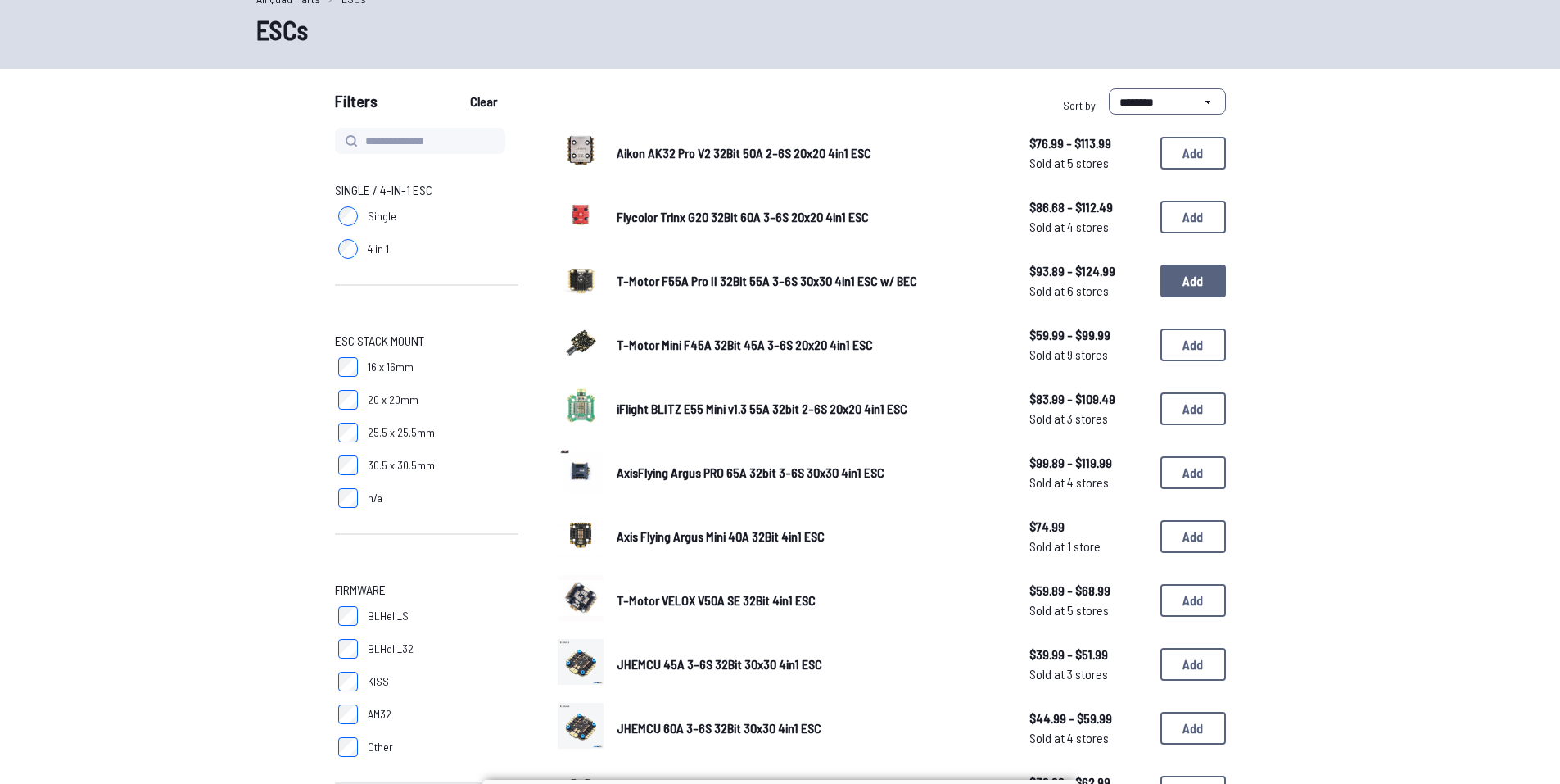
click at [1191, 284] on button "Add" at bounding box center [1193, 281] width 65 height 33
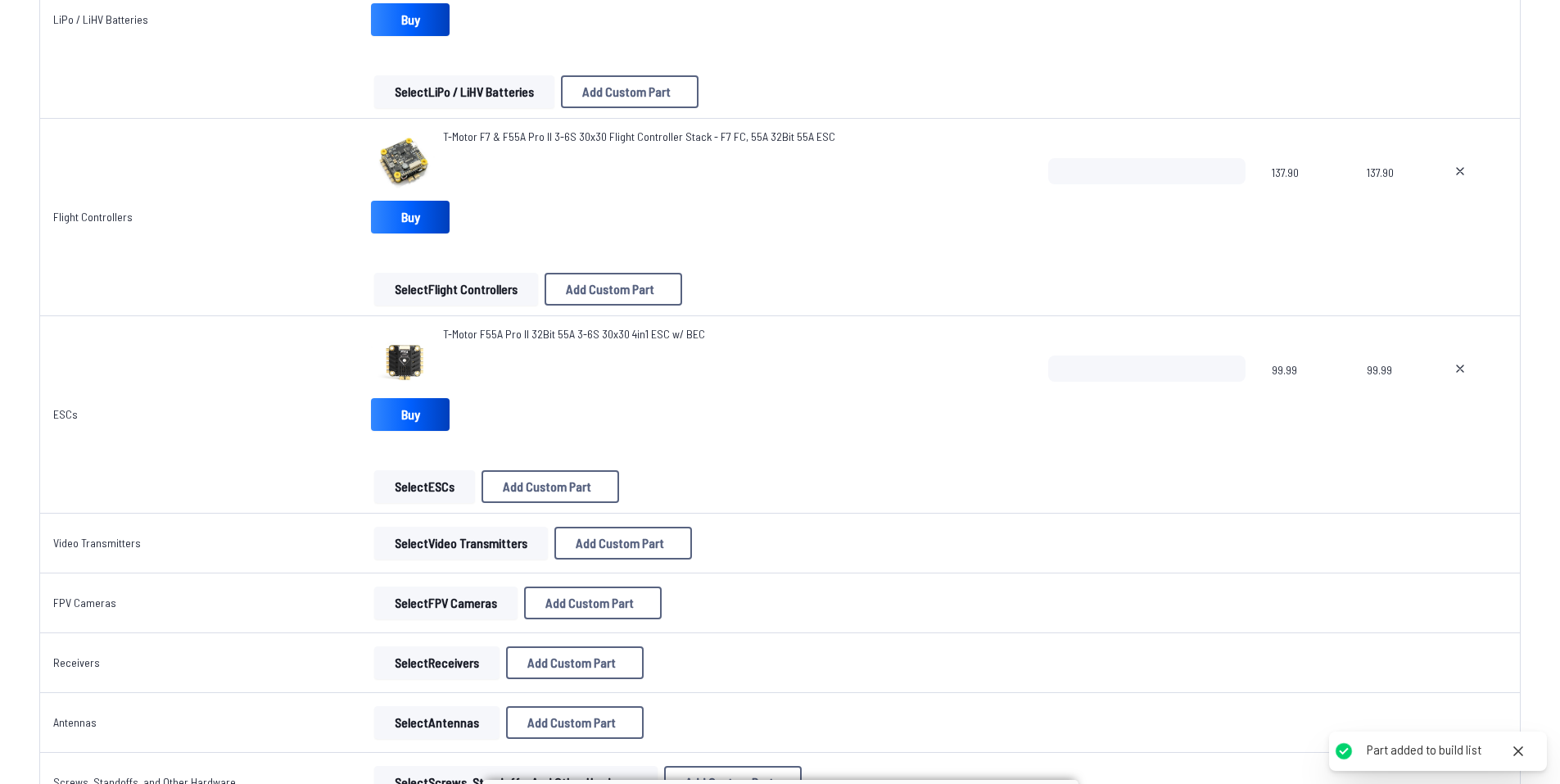
scroll to position [930, 0]
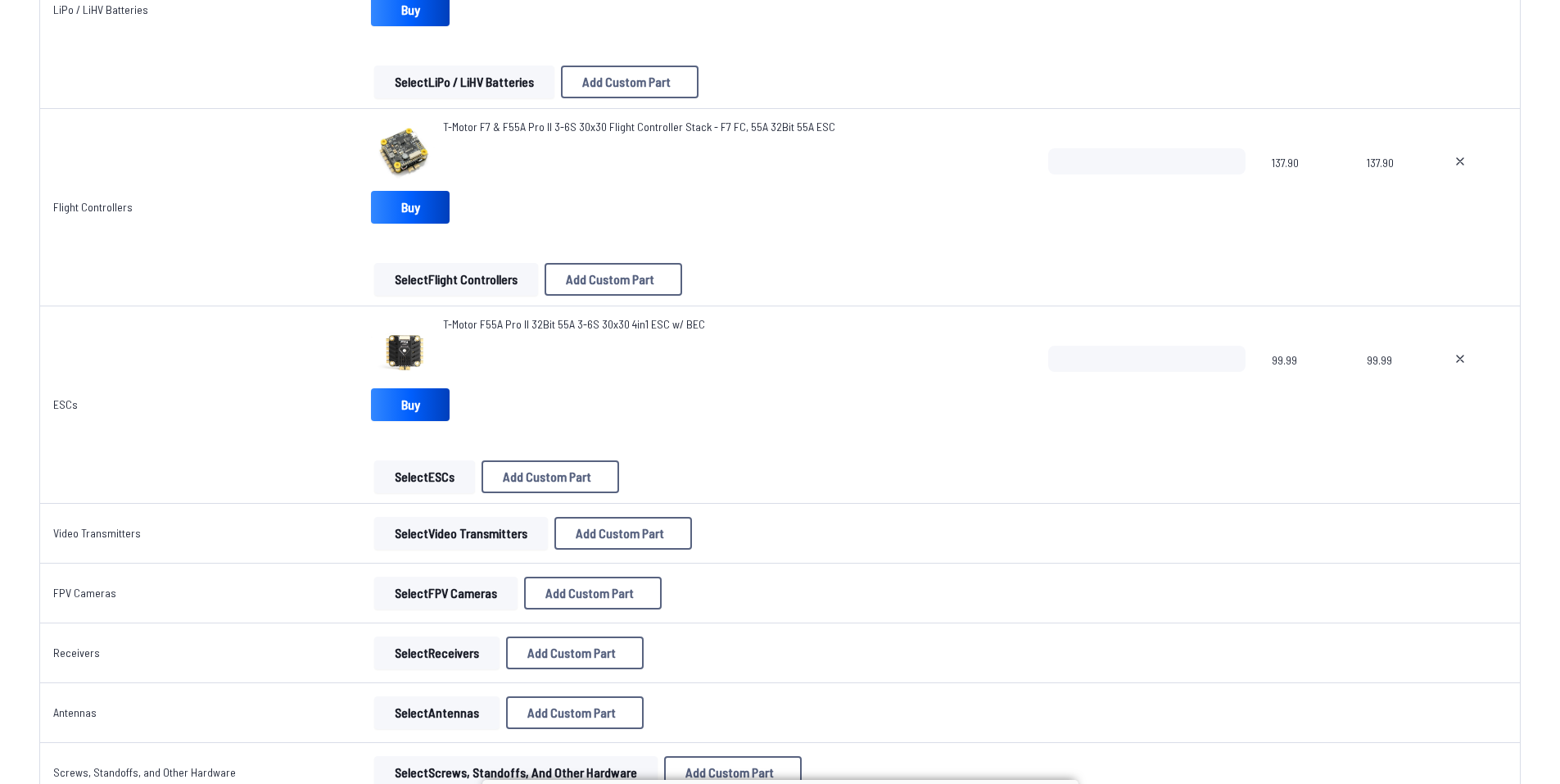
click at [499, 541] on button "Select Video Transmitters" at bounding box center [461, 533] width 173 height 33
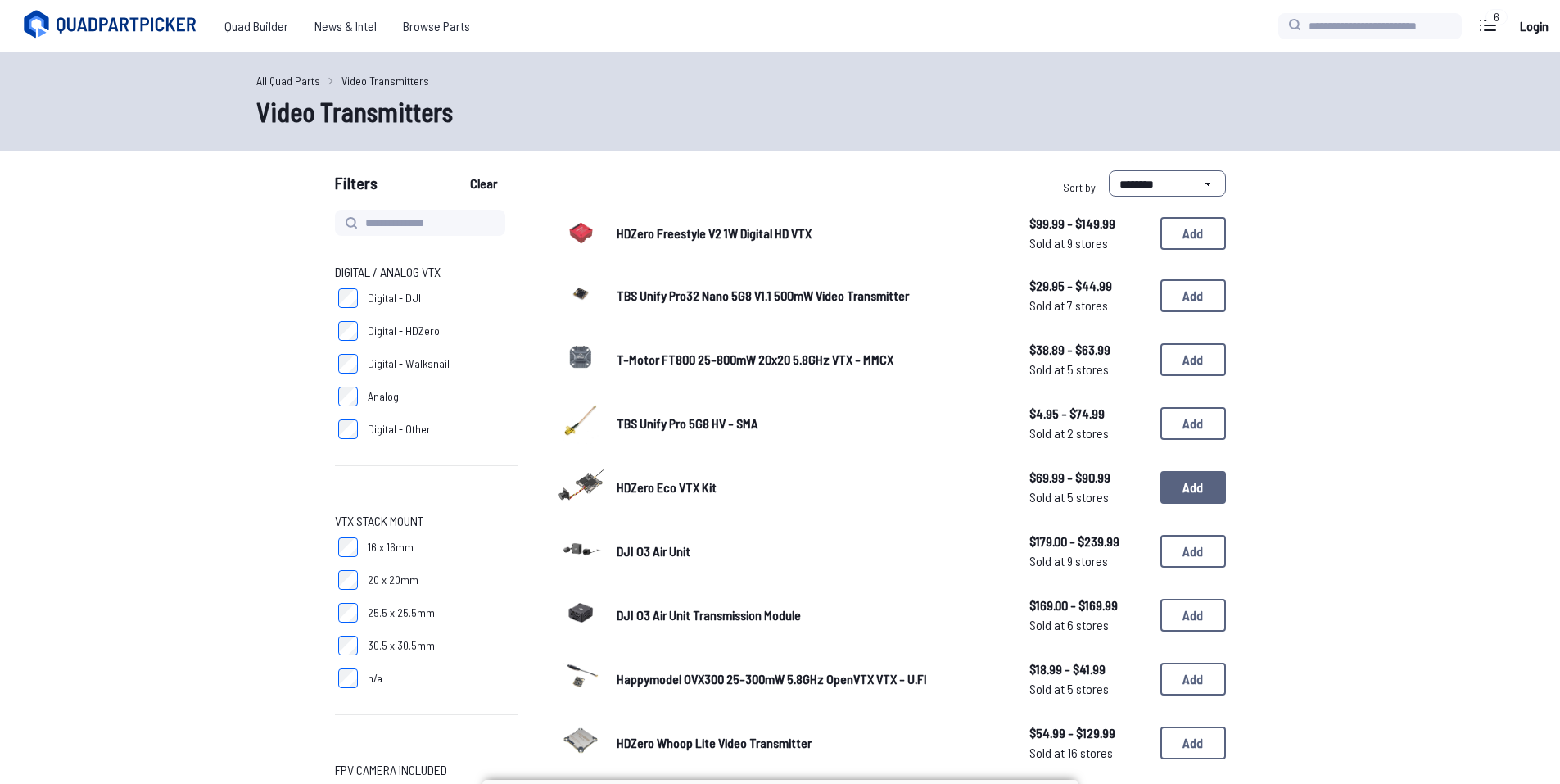
click at [1184, 488] on button "Add" at bounding box center [1193, 488] width 65 height 33
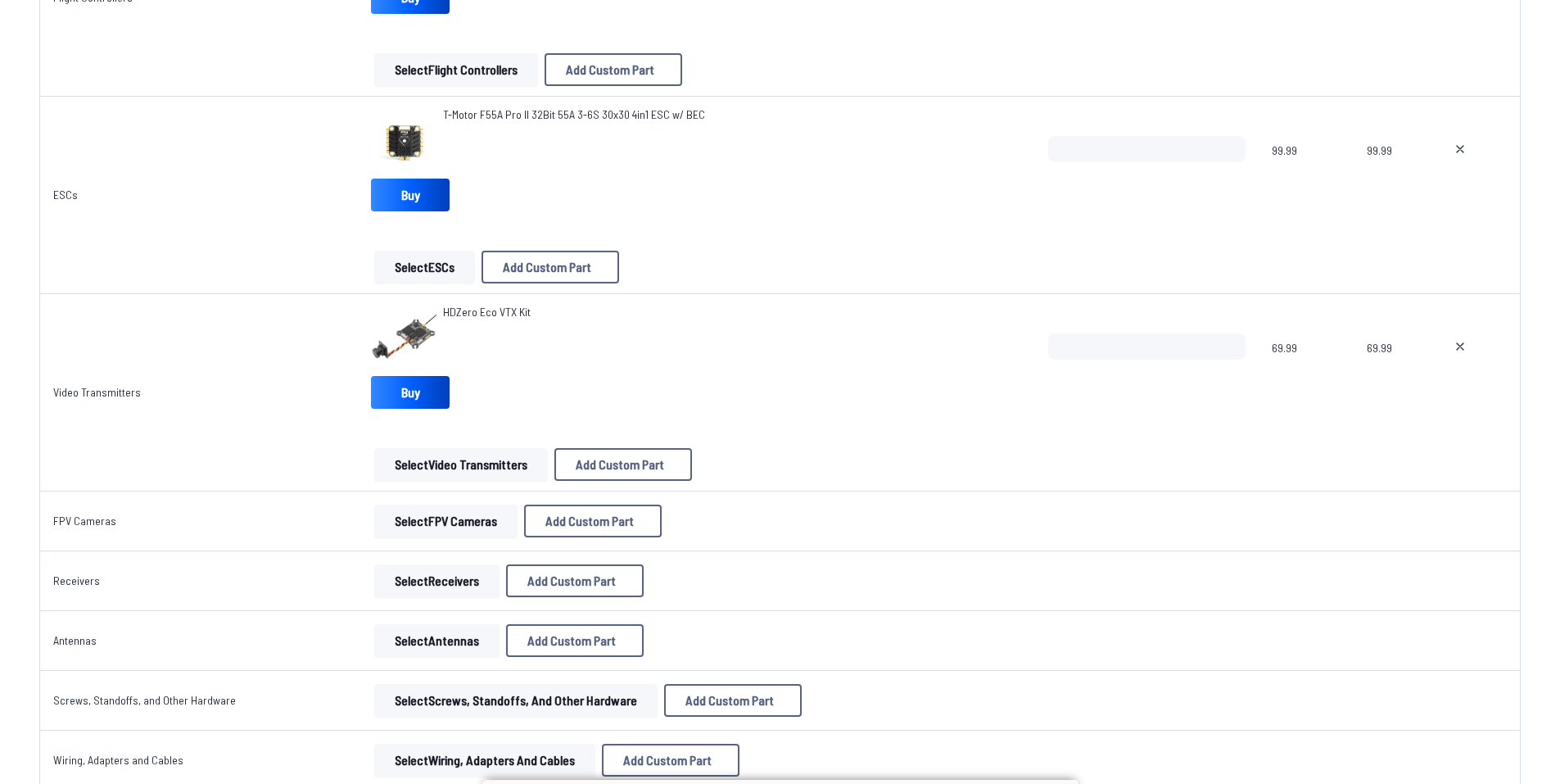
scroll to position [1146, 0]
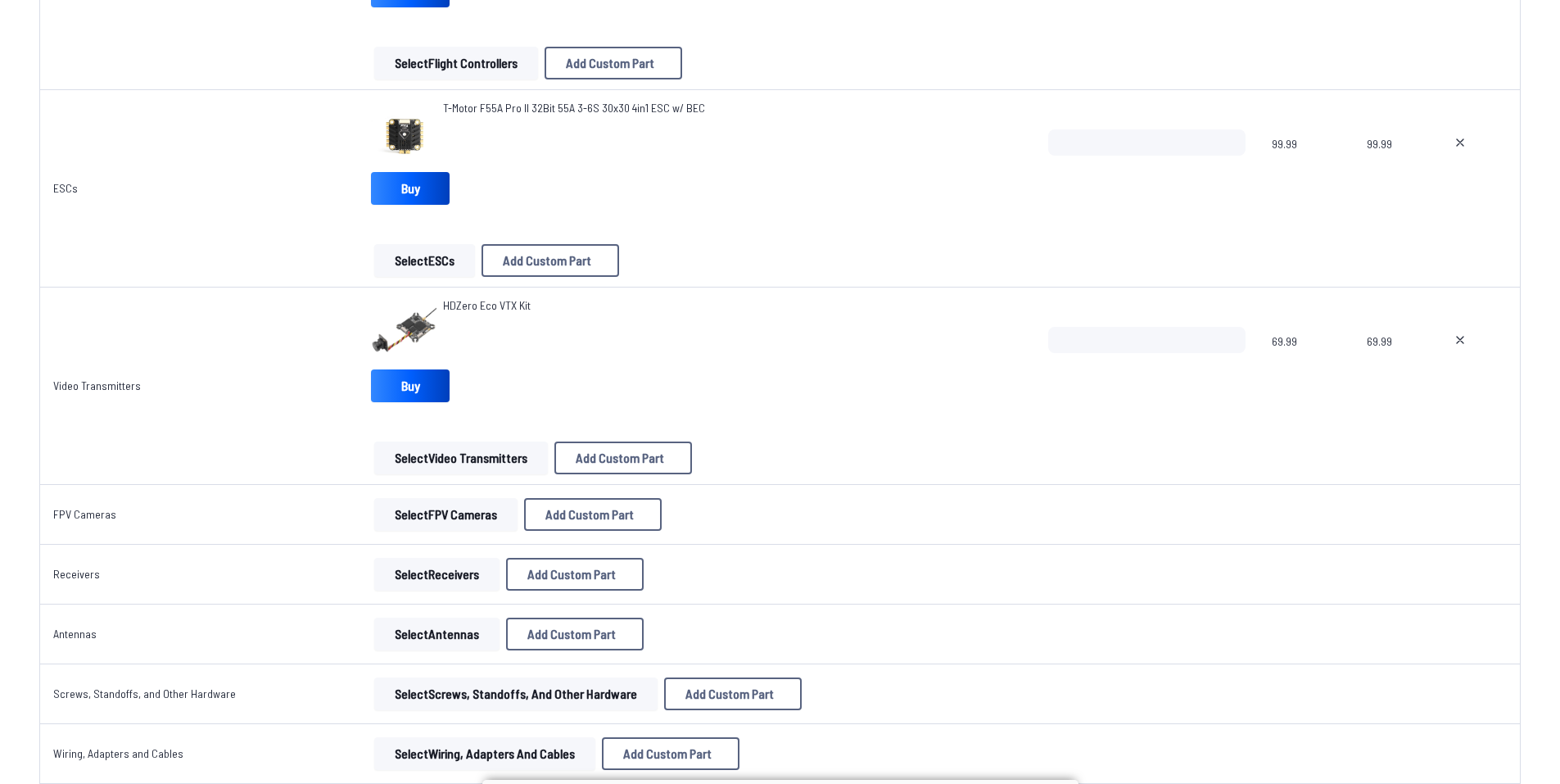
click at [460, 510] on button "Select FPV Cameras" at bounding box center [447, 514] width 144 height 33
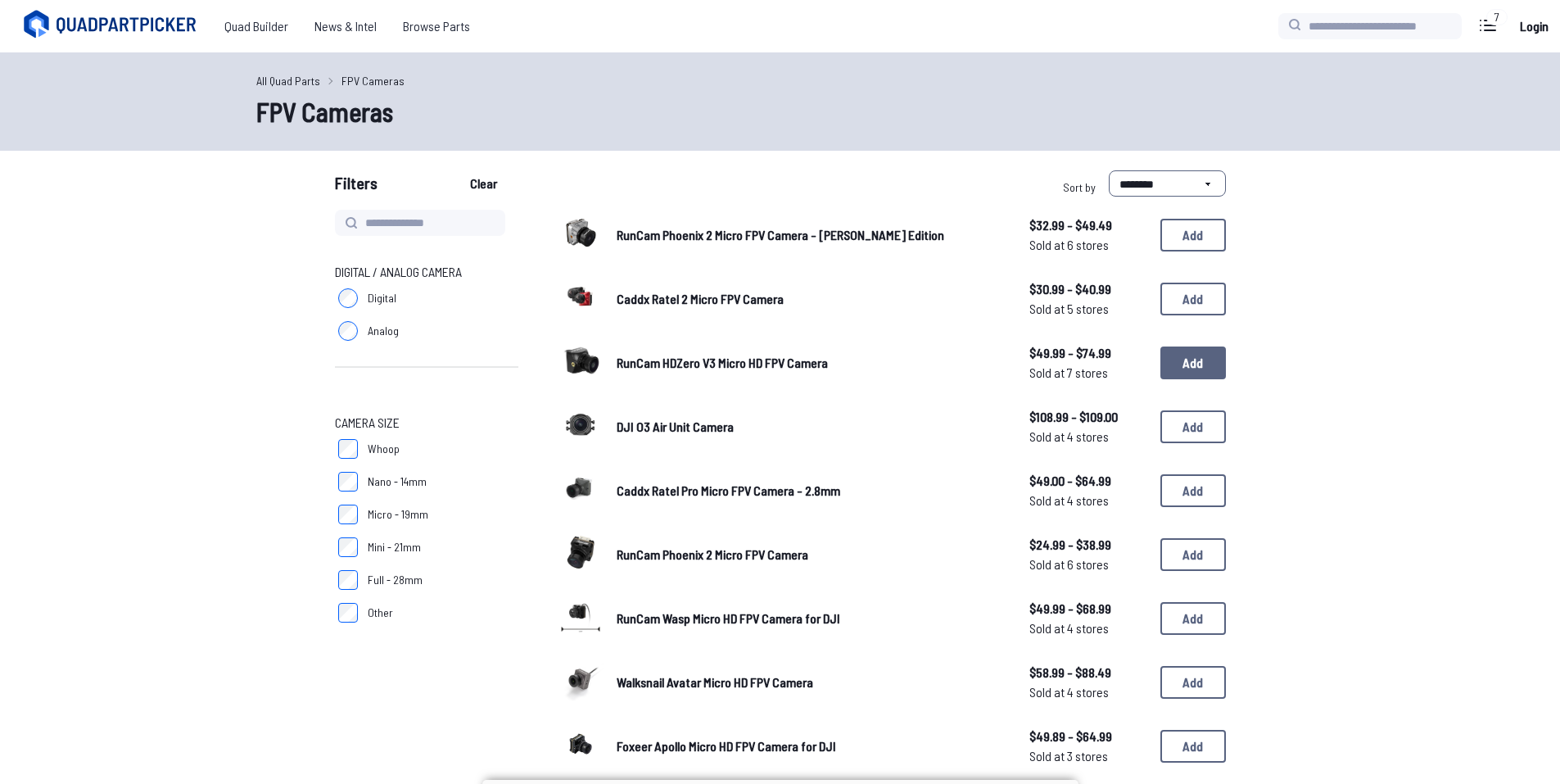
click at [1215, 361] on button "Add" at bounding box center [1193, 363] width 65 height 33
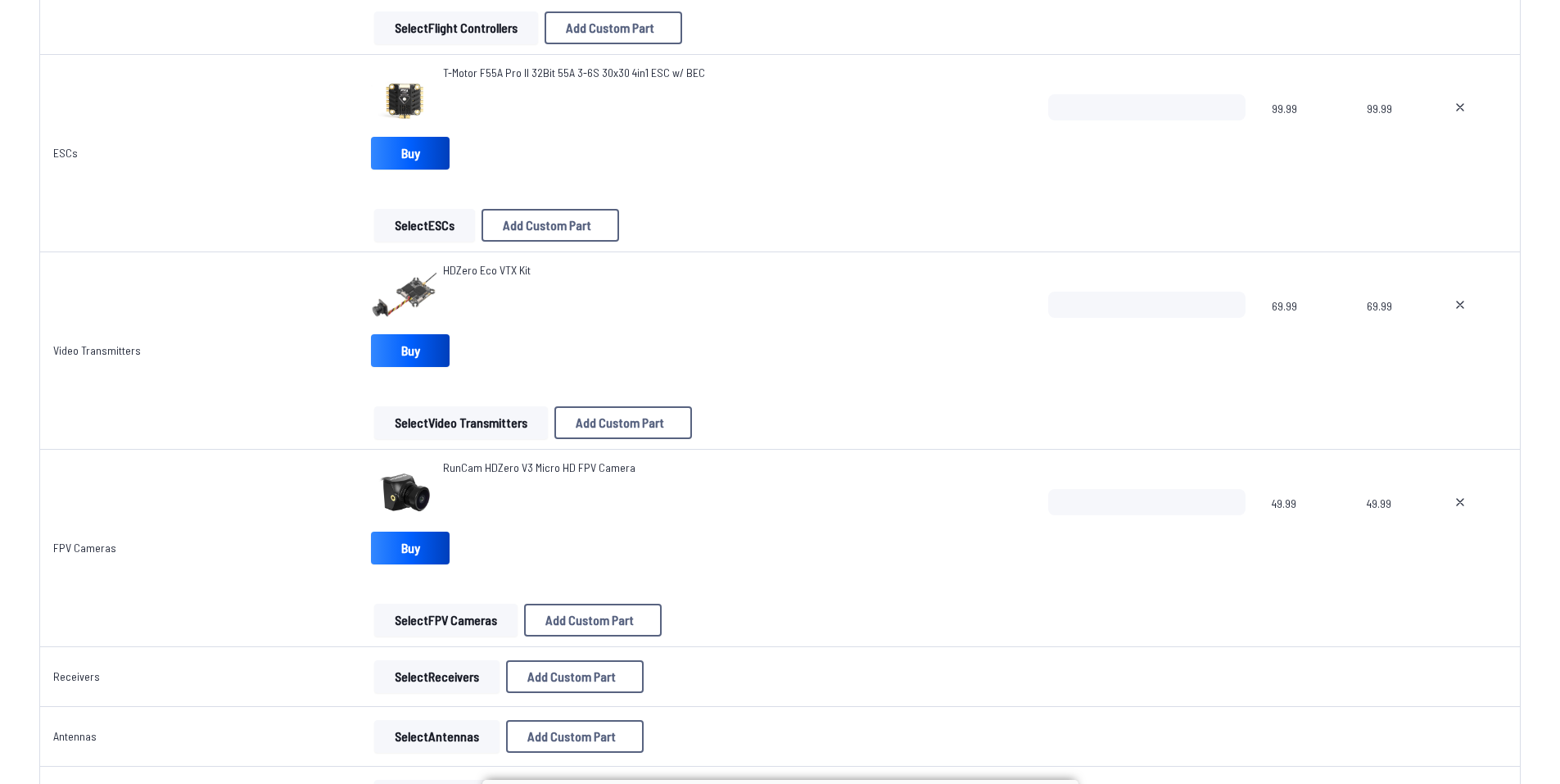
scroll to position [1311, 0]
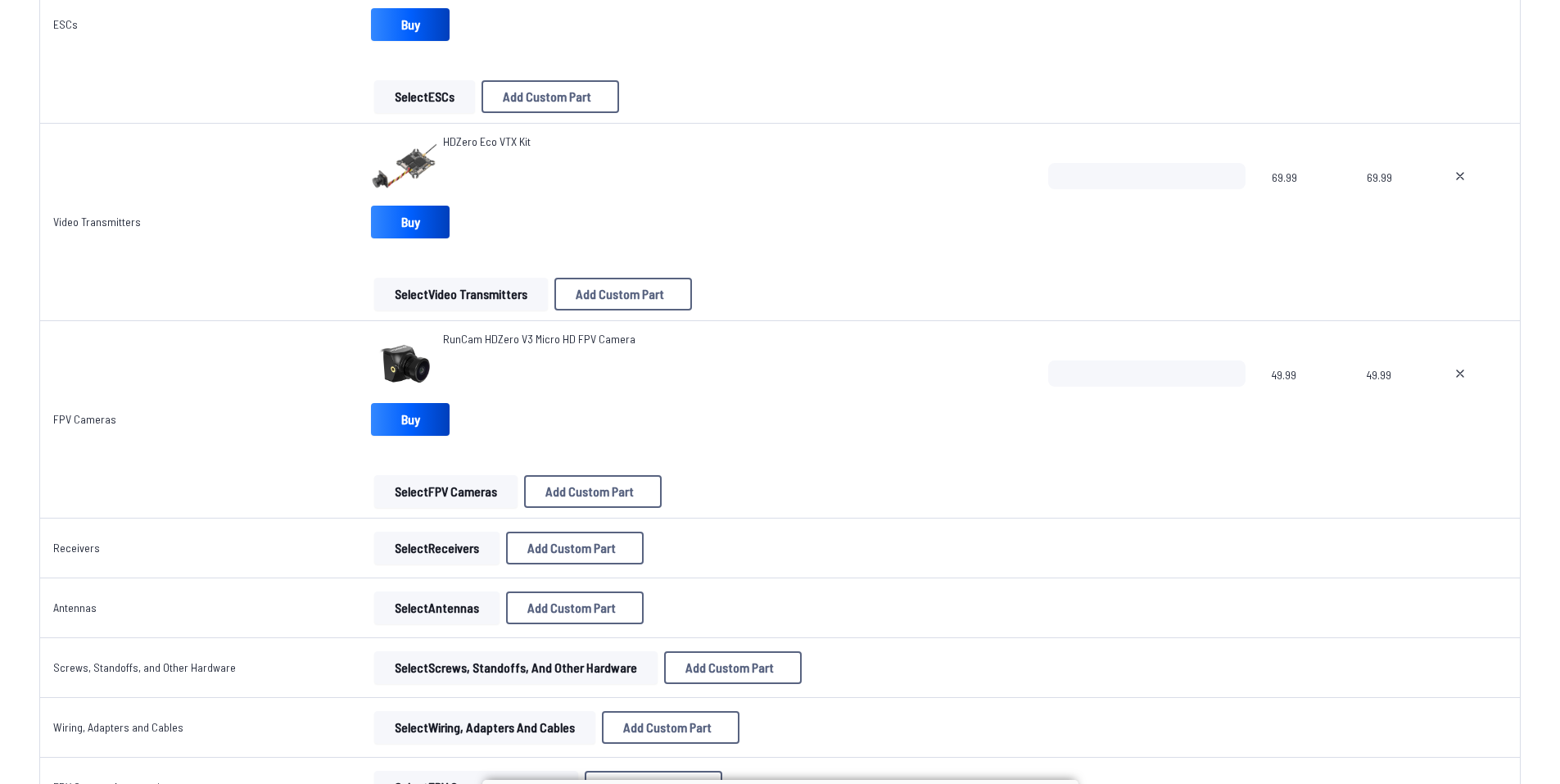
click at [428, 541] on button "Select Receivers" at bounding box center [437, 548] width 125 height 33
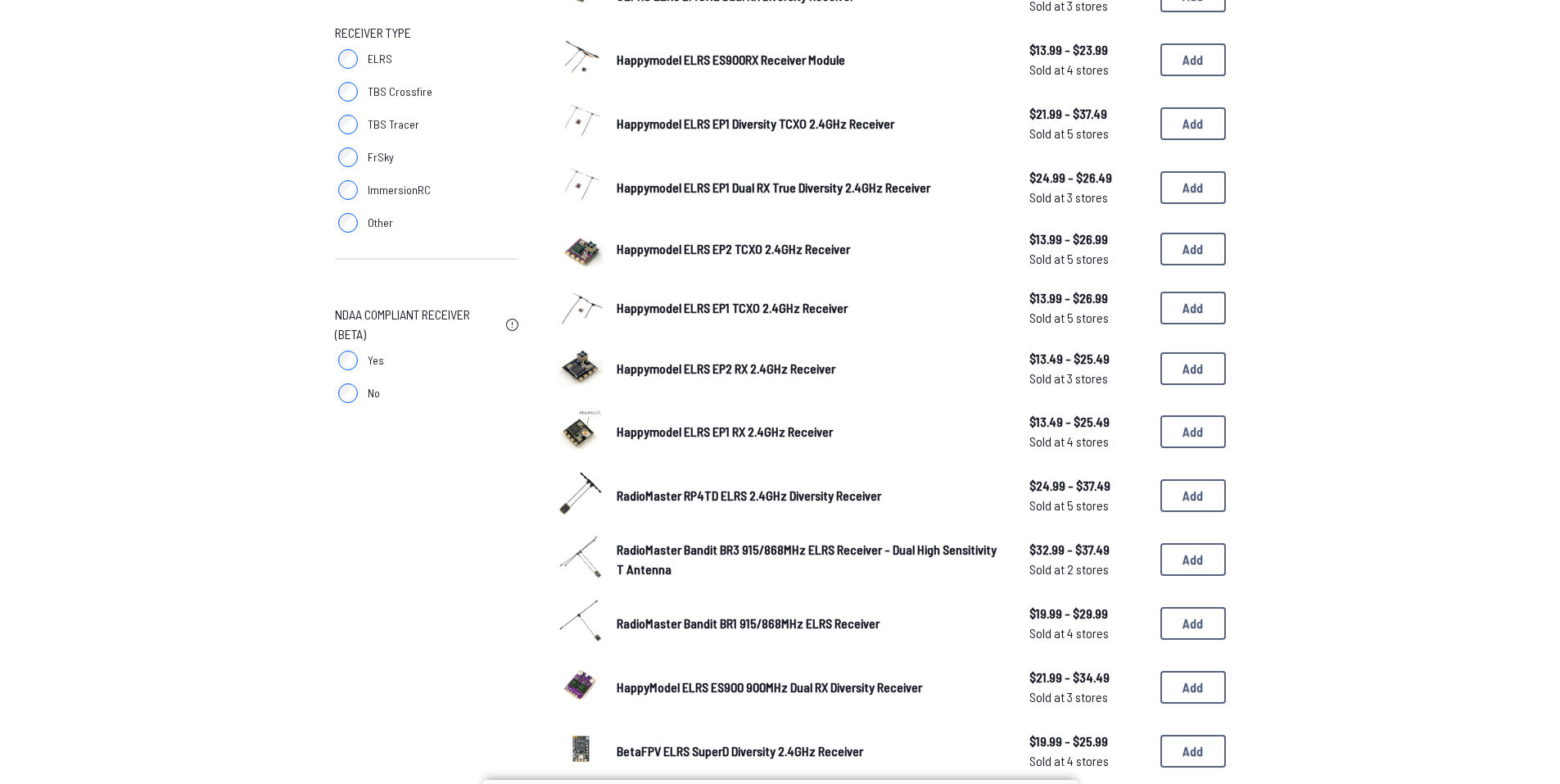
scroll to position [246, 0]
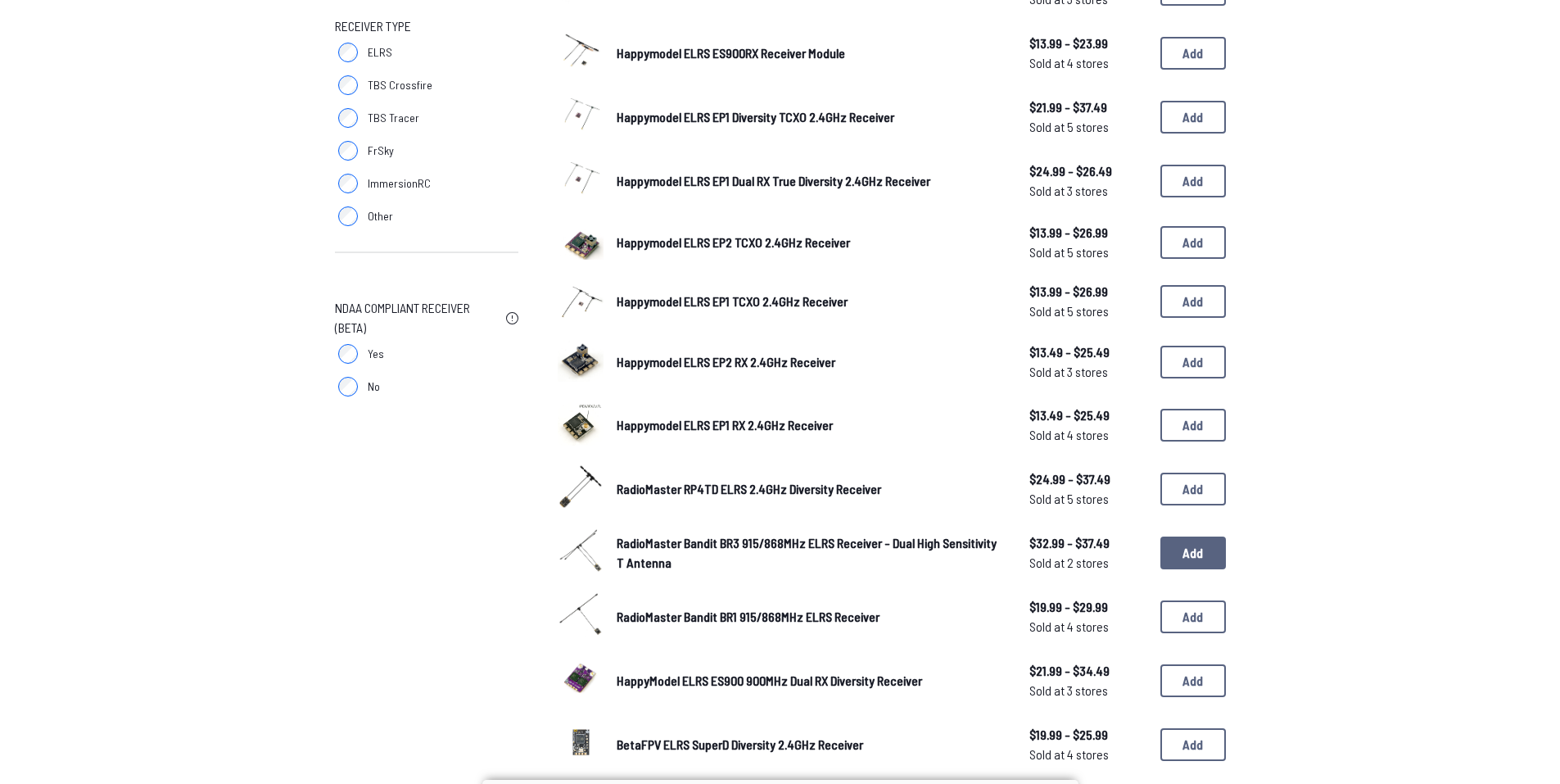
click at [1203, 555] on button "Add" at bounding box center [1193, 553] width 65 height 33
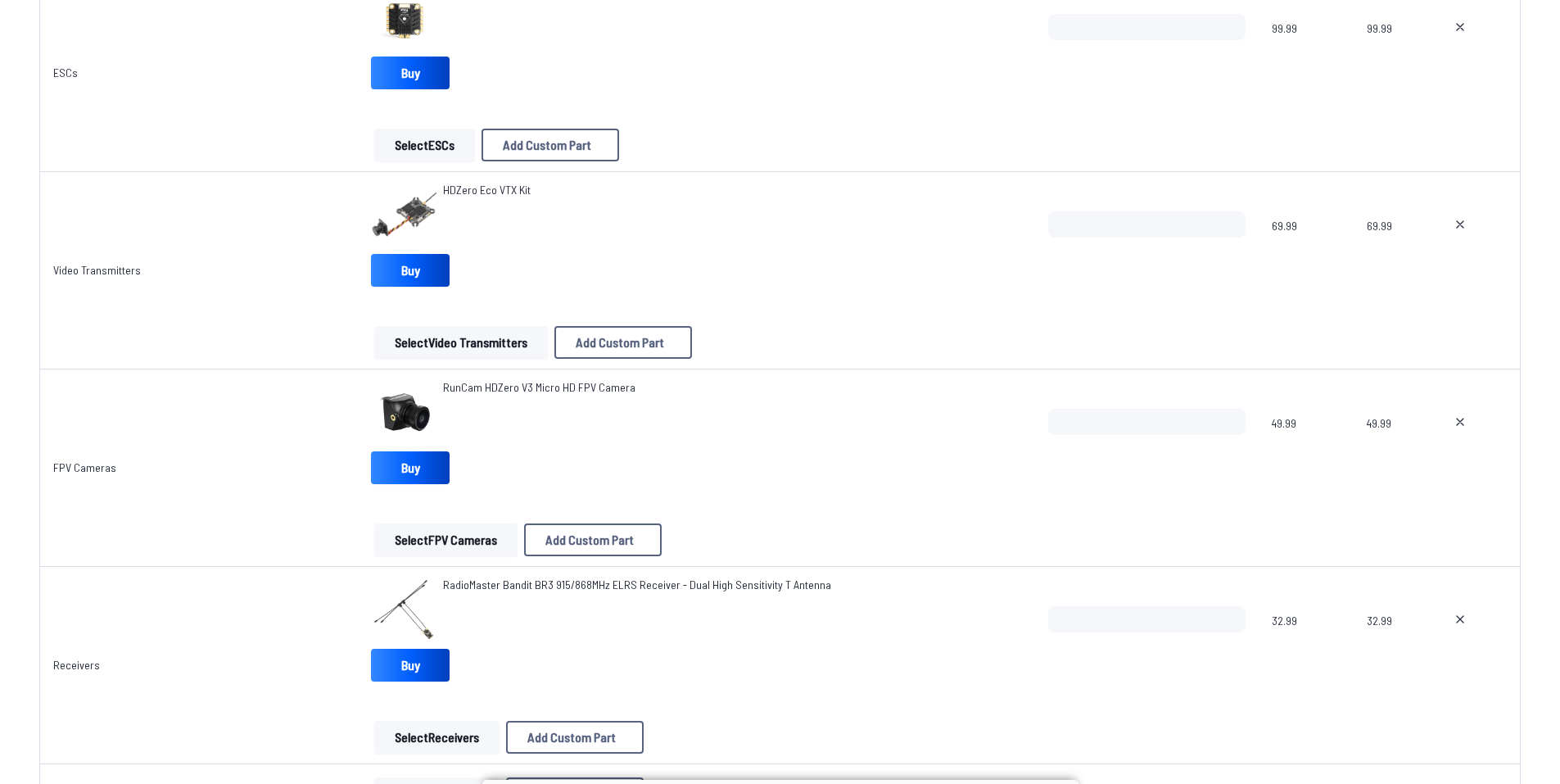
scroll to position [1311, 0]
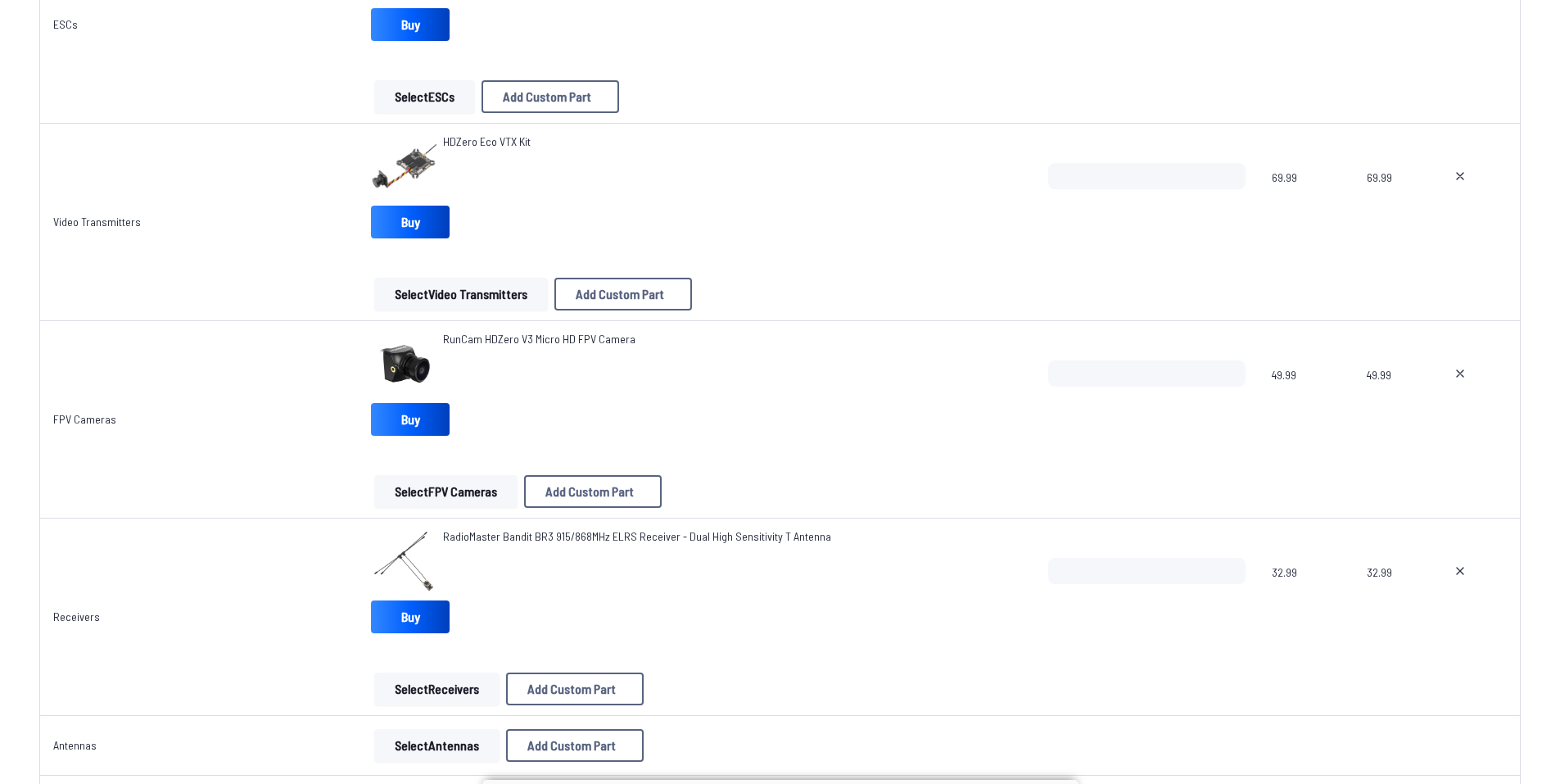
click at [444, 740] on button "Select Antennas" at bounding box center [437, 745] width 125 height 33
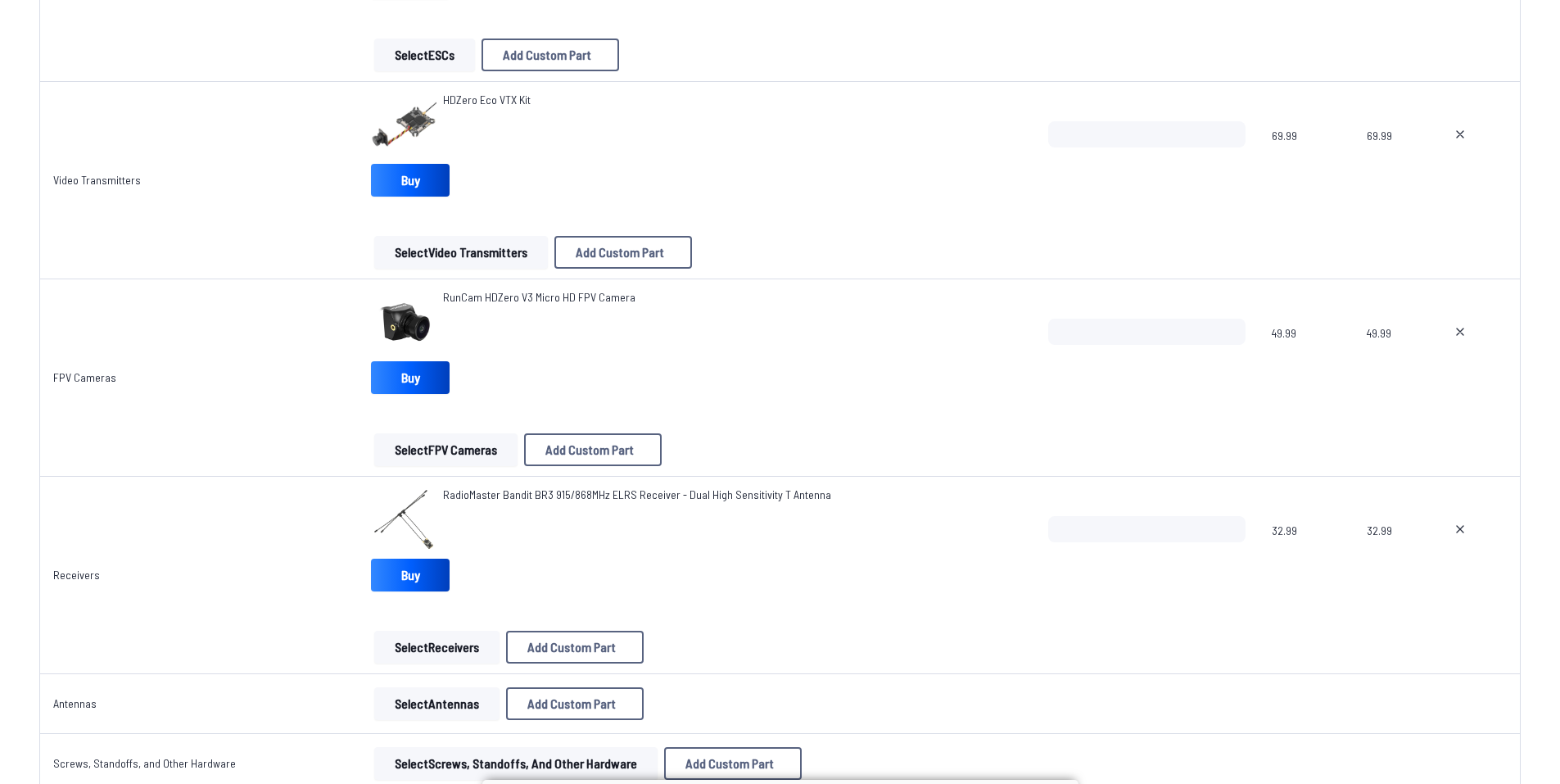
scroll to position [17, 0]
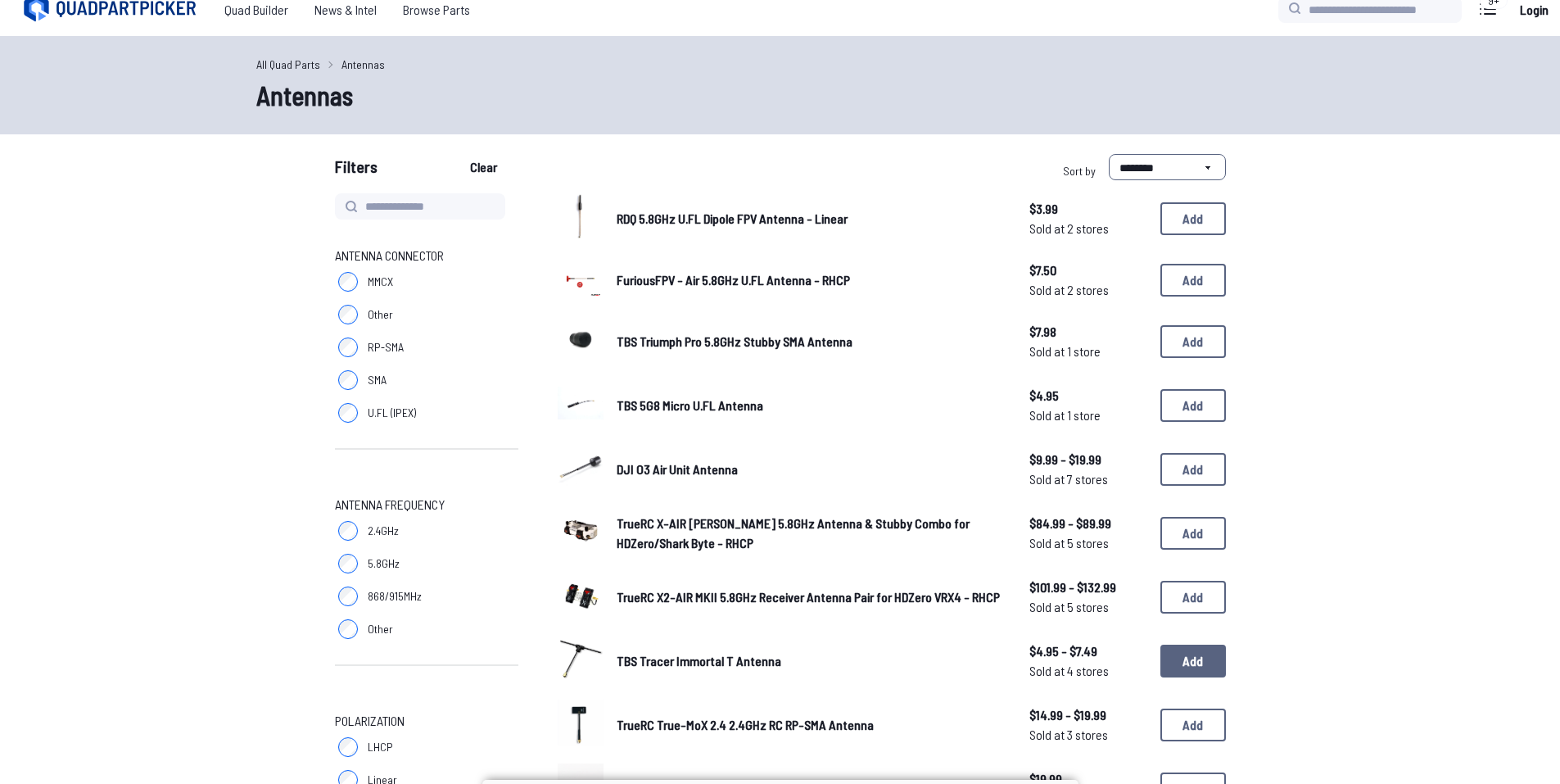
click at [1184, 673] on button "Add" at bounding box center [1193, 661] width 65 height 33
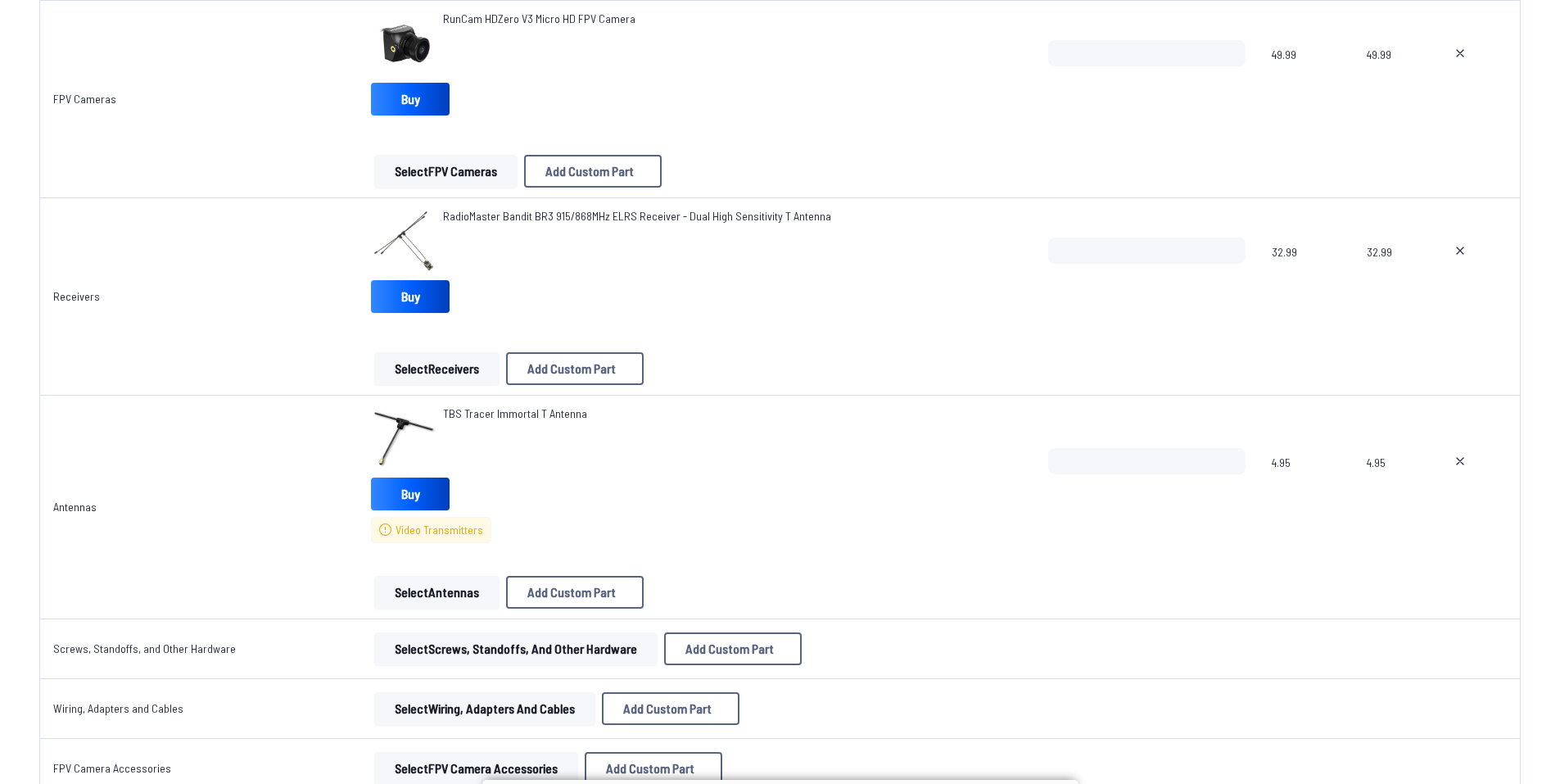
scroll to position [1720, 0]
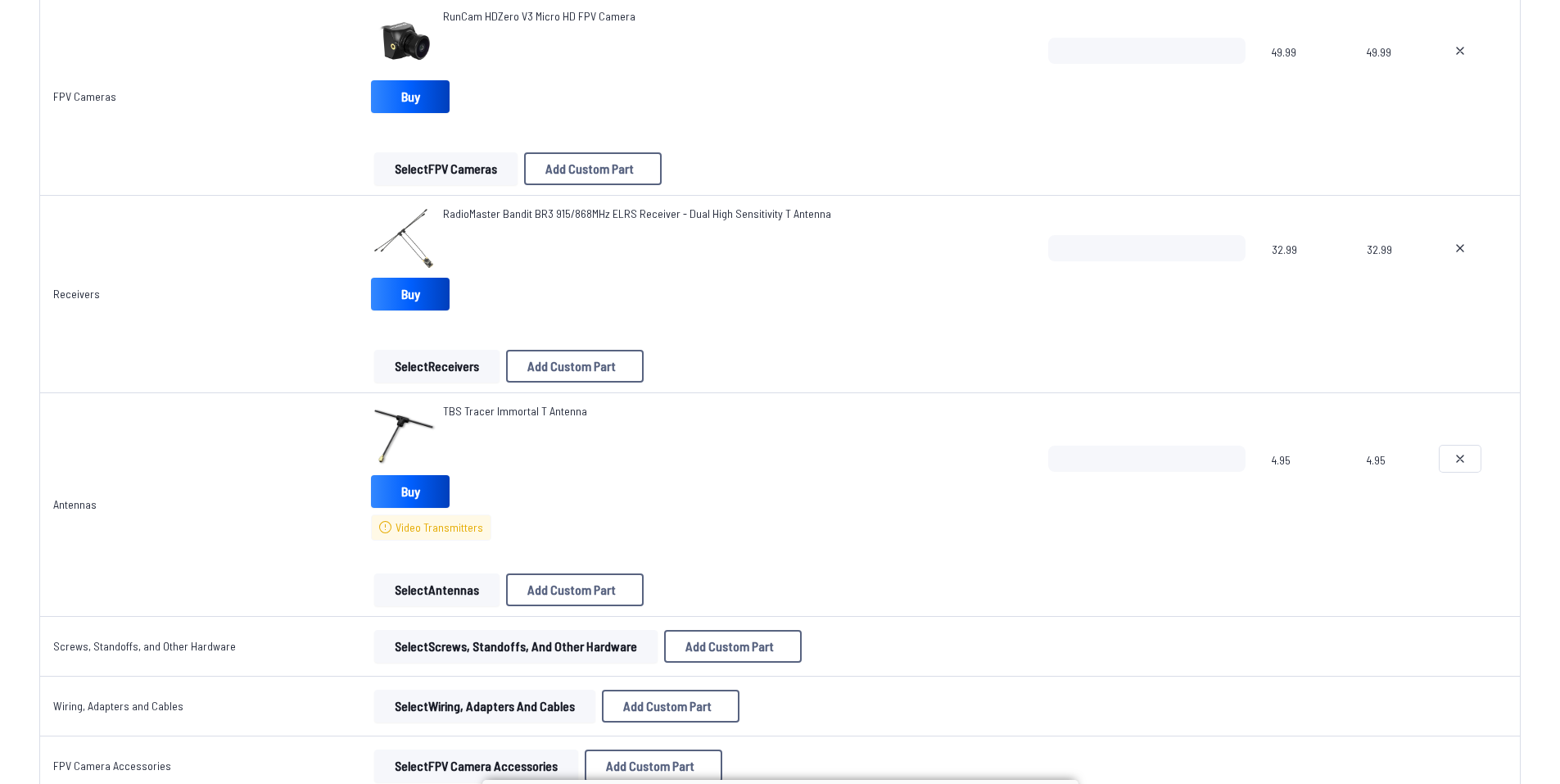
click at [1474, 467] on button at bounding box center [1461, 459] width 41 height 26
type textarea "**********"
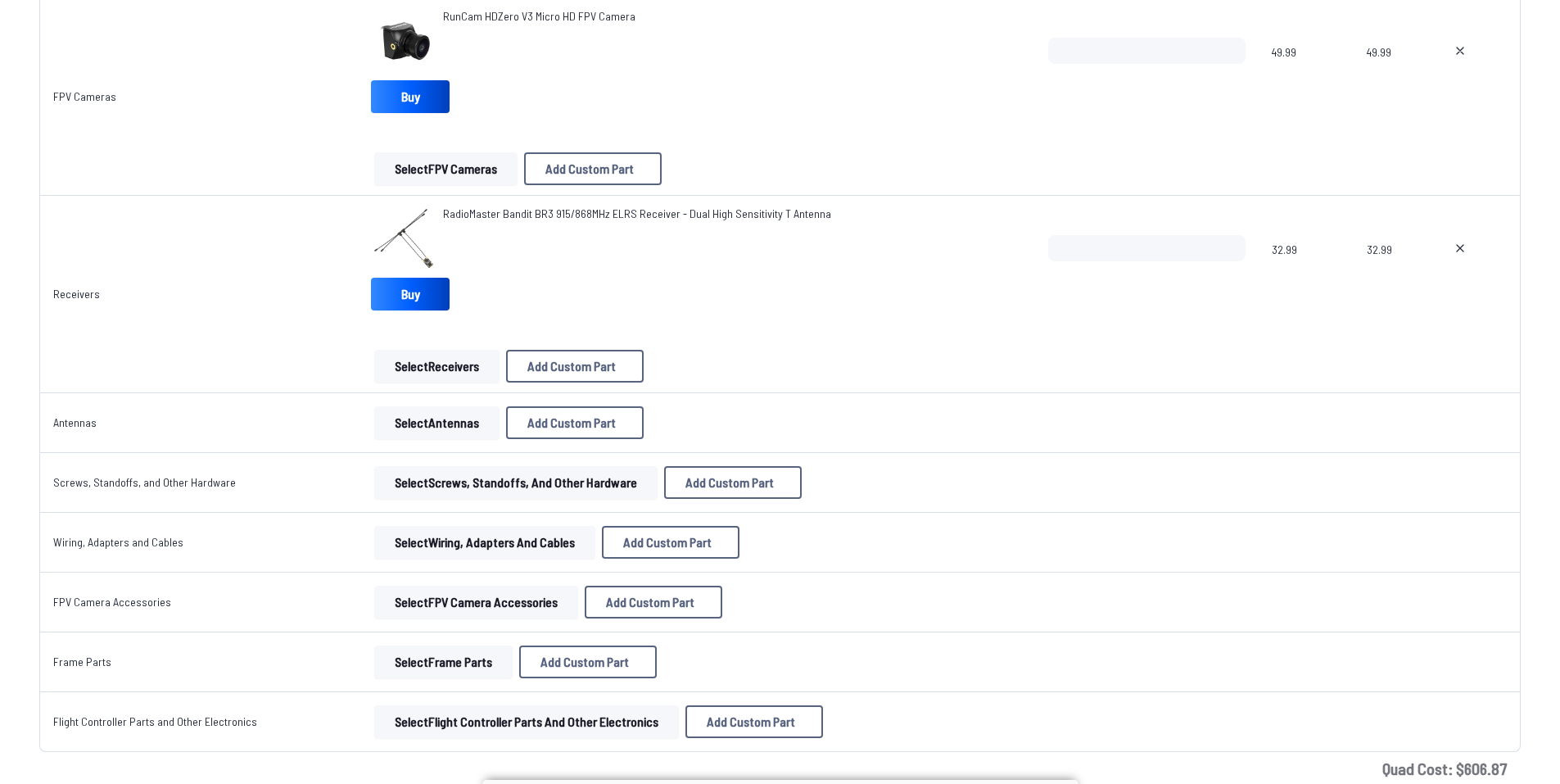
click at [492, 411] on button "Select Antennas" at bounding box center [437, 423] width 125 height 33
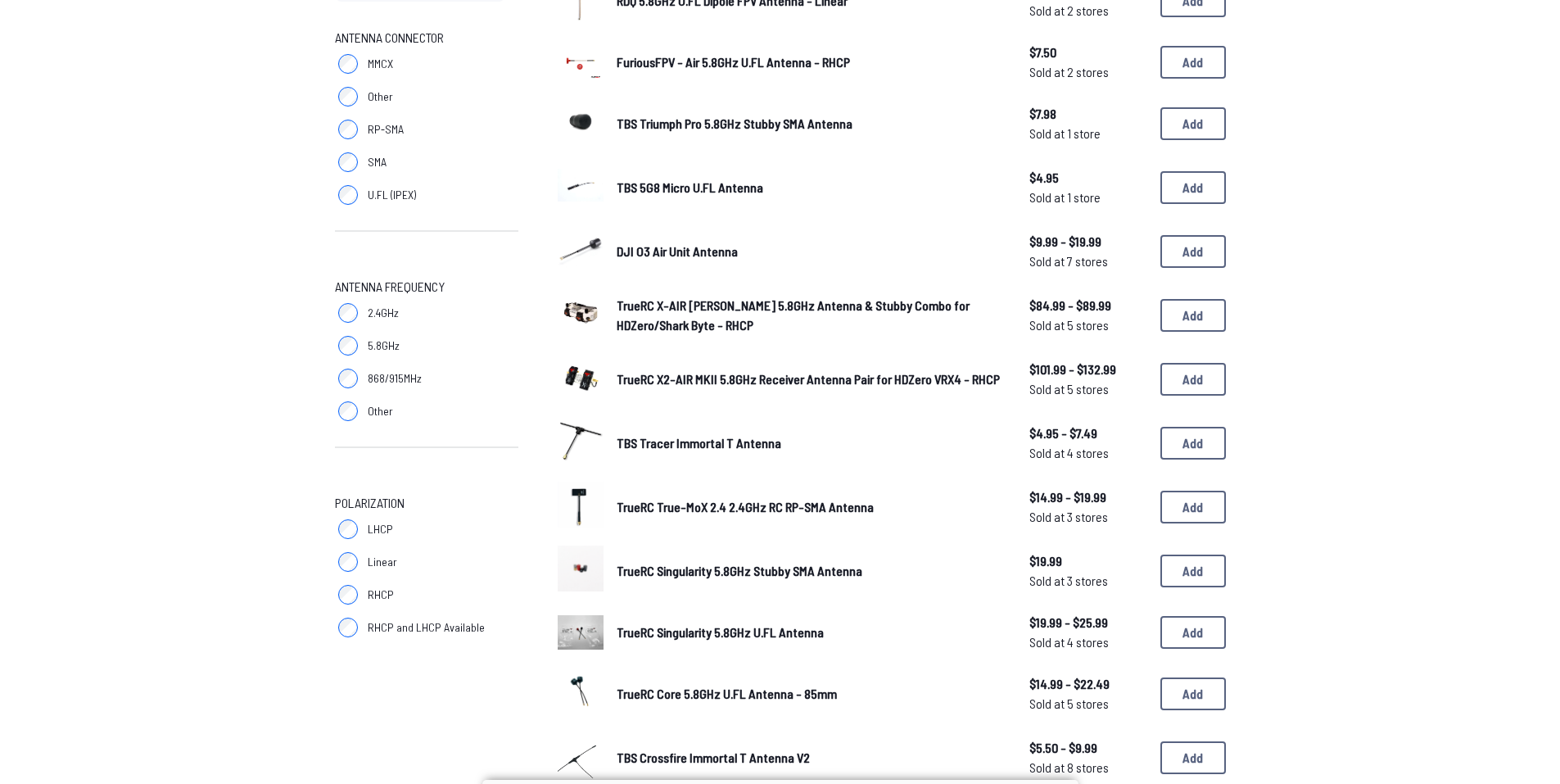
scroll to position [246, 0]
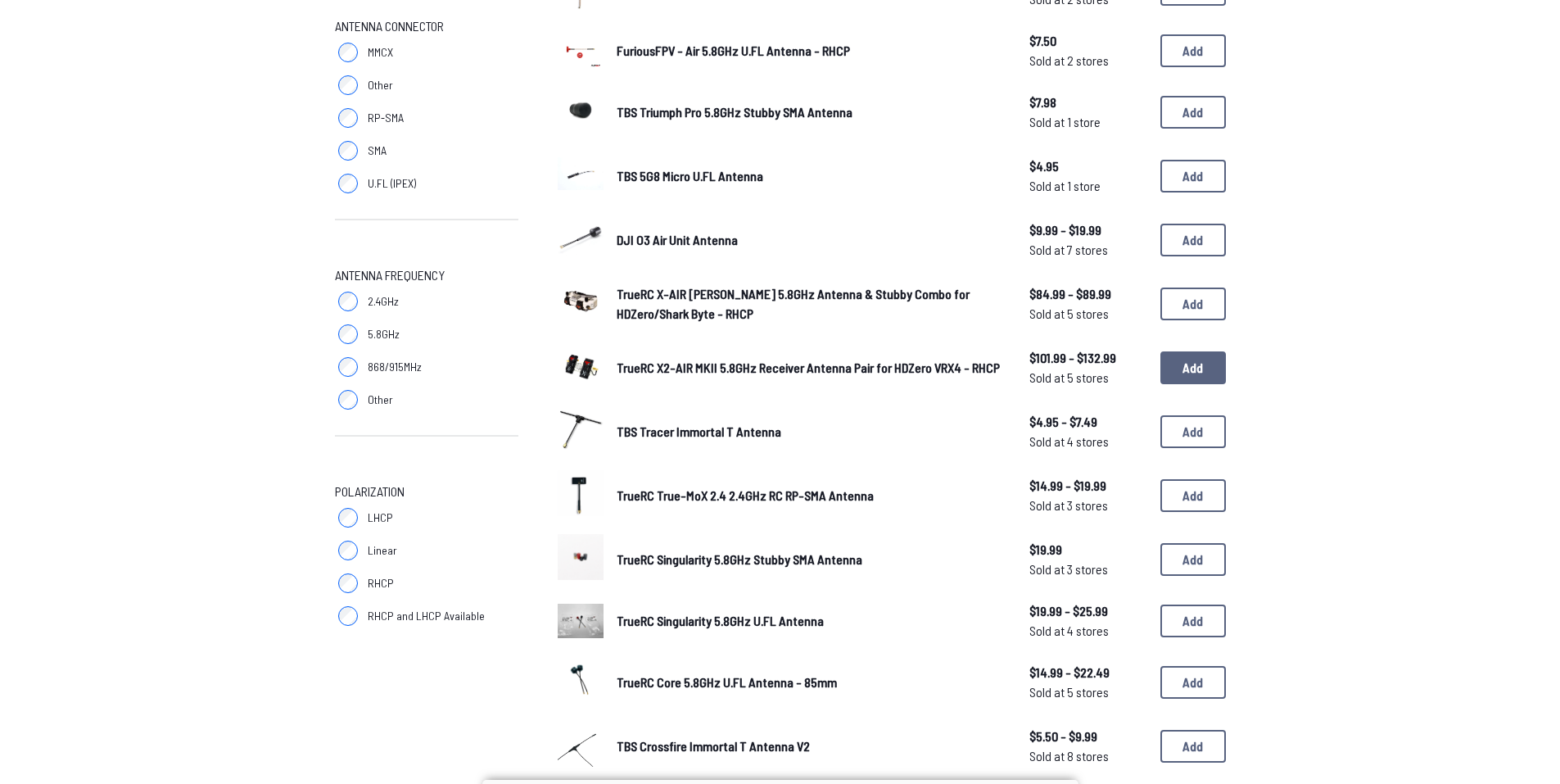
click at [1187, 380] on button "Add" at bounding box center [1193, 368] width 65 height 33
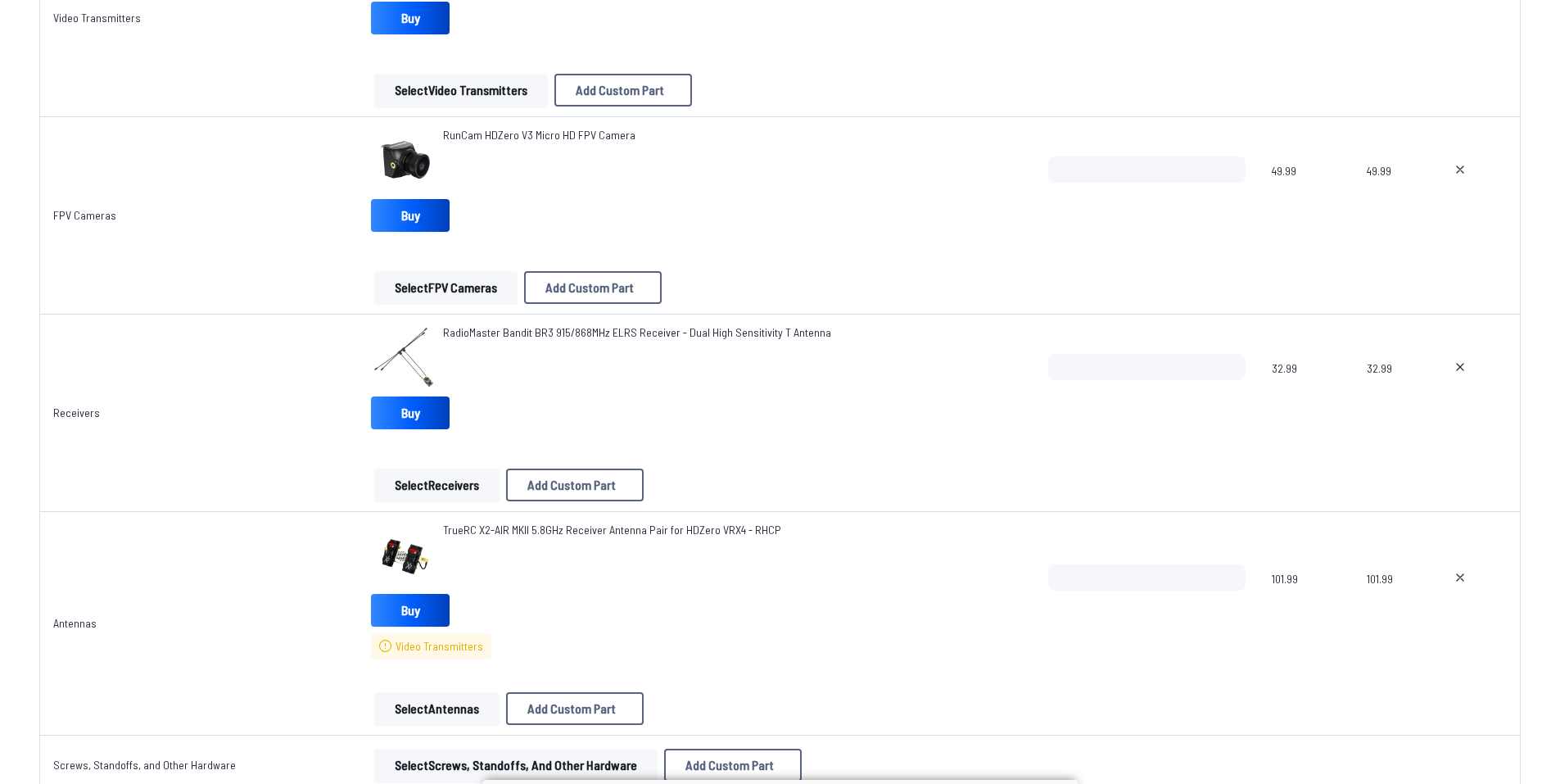
scroll to position [1556, 0]
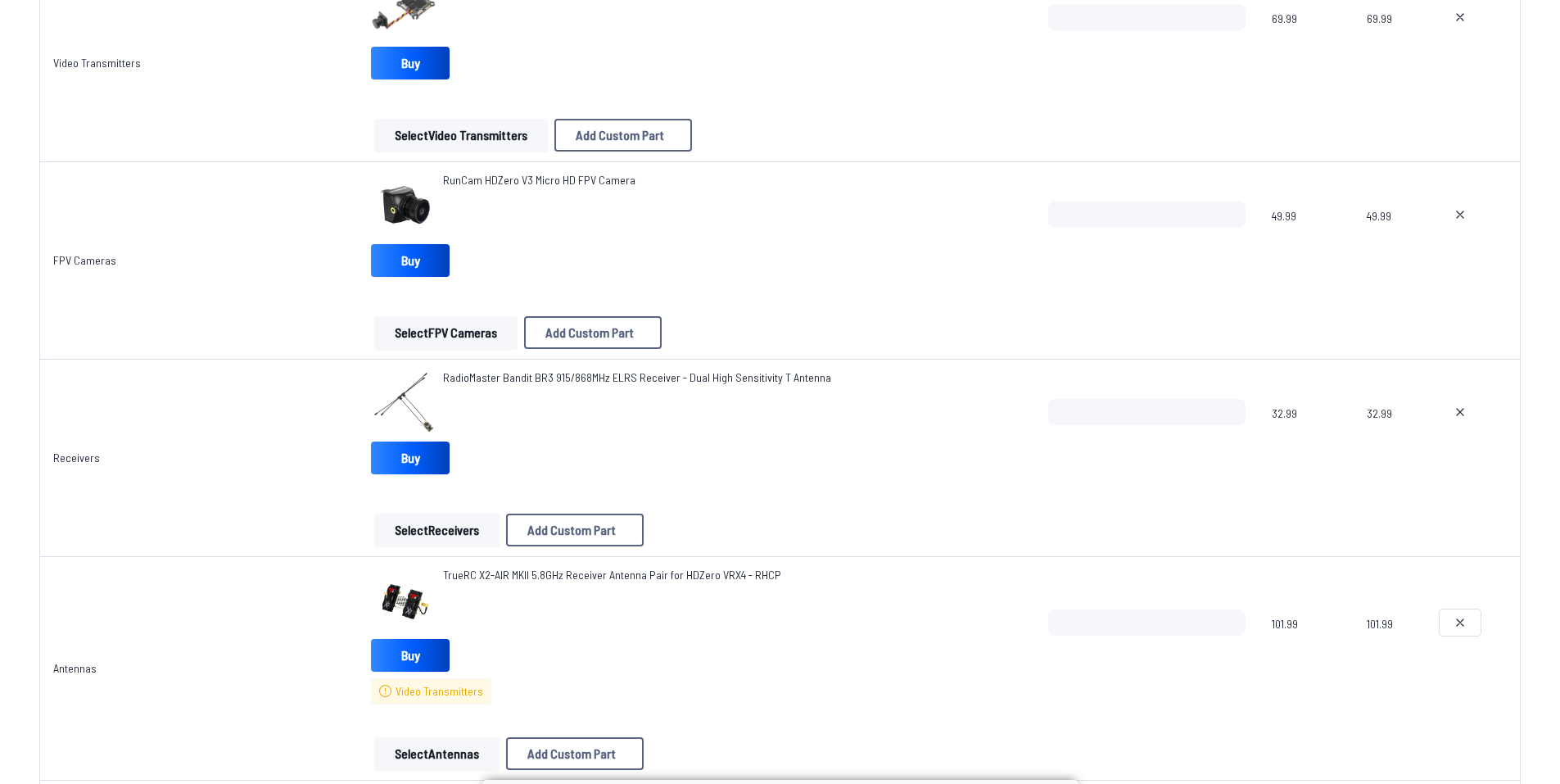
click at [1455, 618] on icon at bounding box center [1460, 622] width 13 height 13
type textarea "**********"
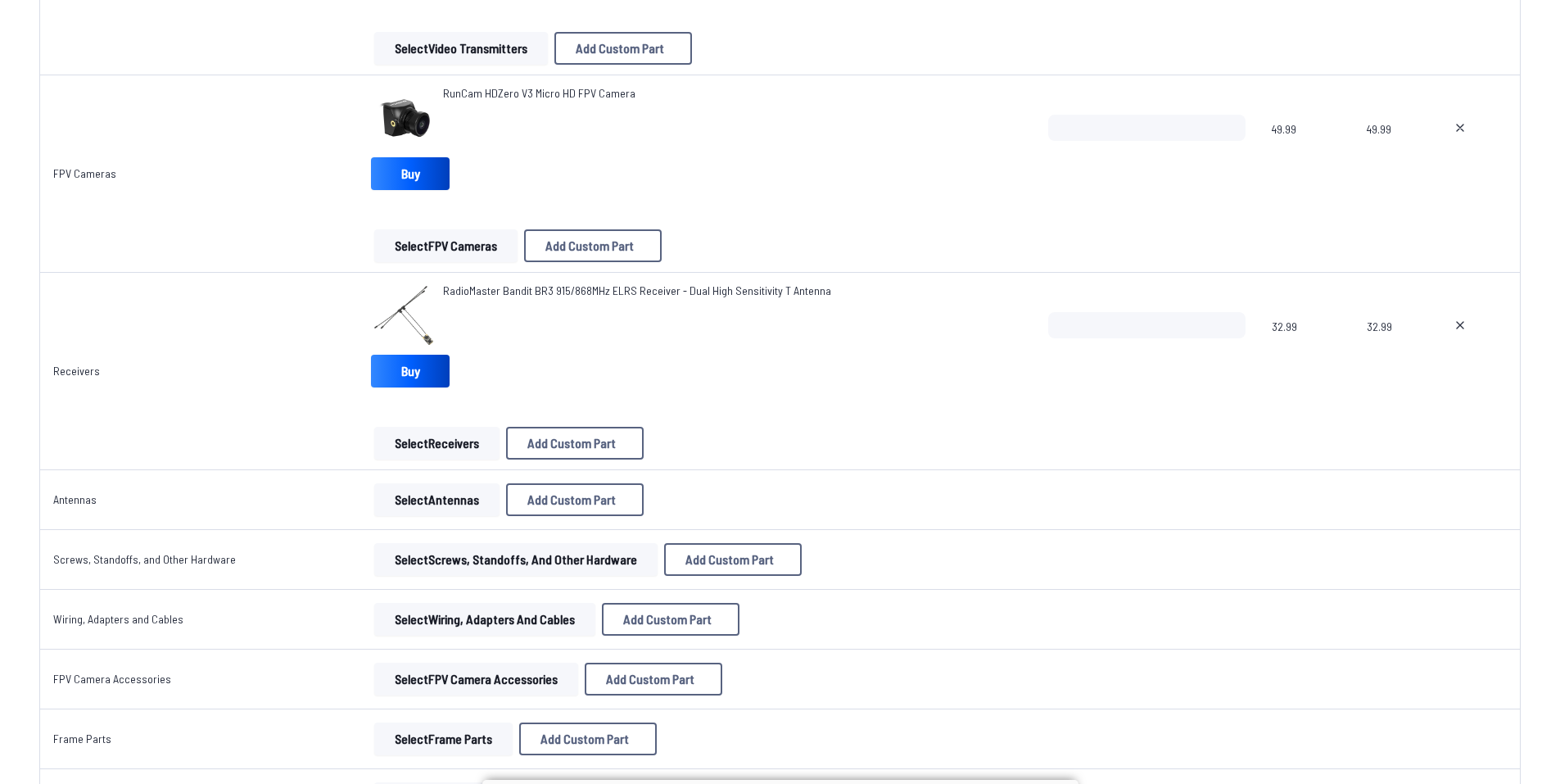
scroll to position [1469, 0]
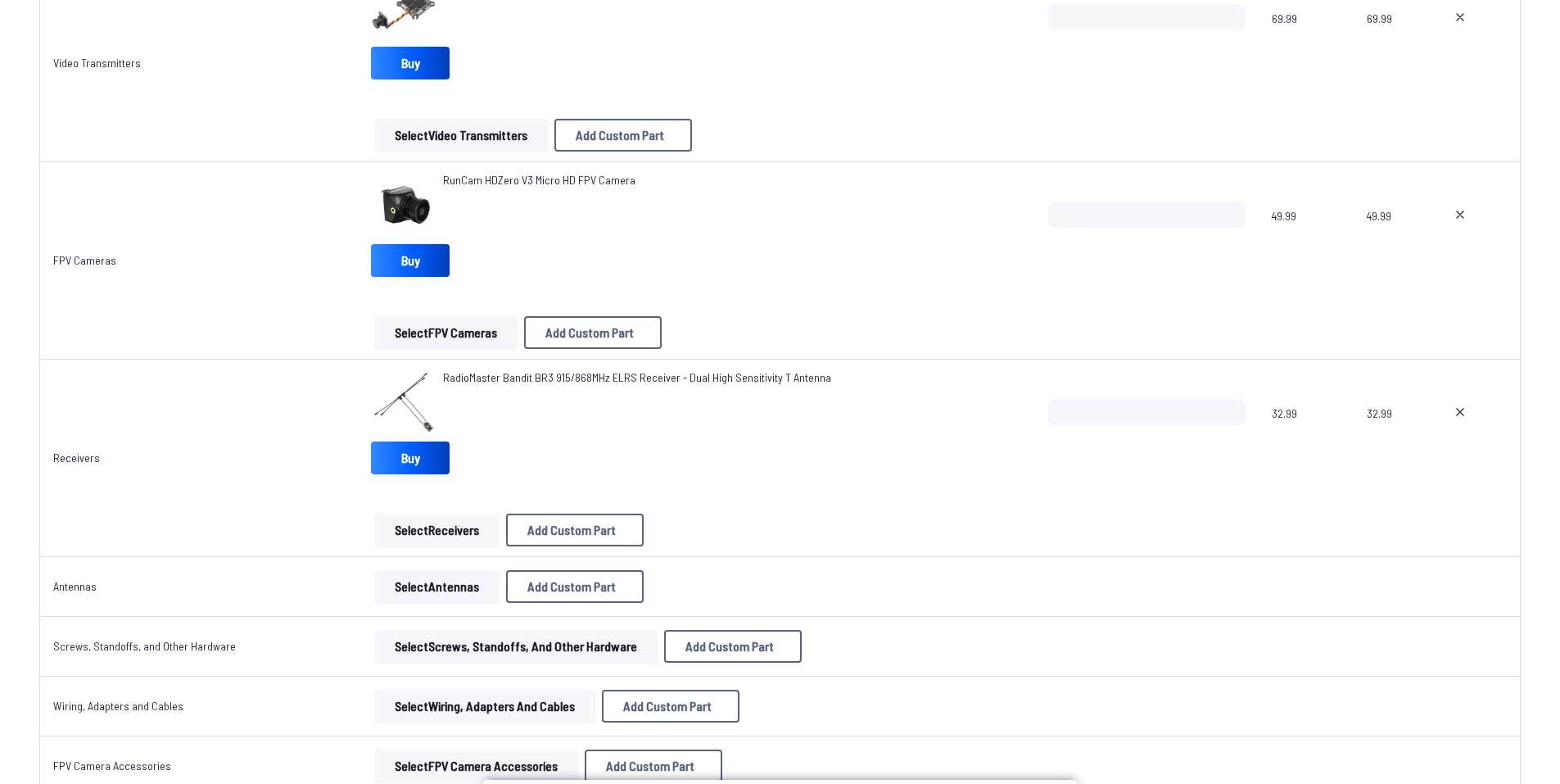
click at [415, 594] on button "Select Antennas" at bounding box center [437, 587] width 125 height 33
click at [445, 572] on button "Select Antennas" at bounding box center [437, 587] width 125 height 33
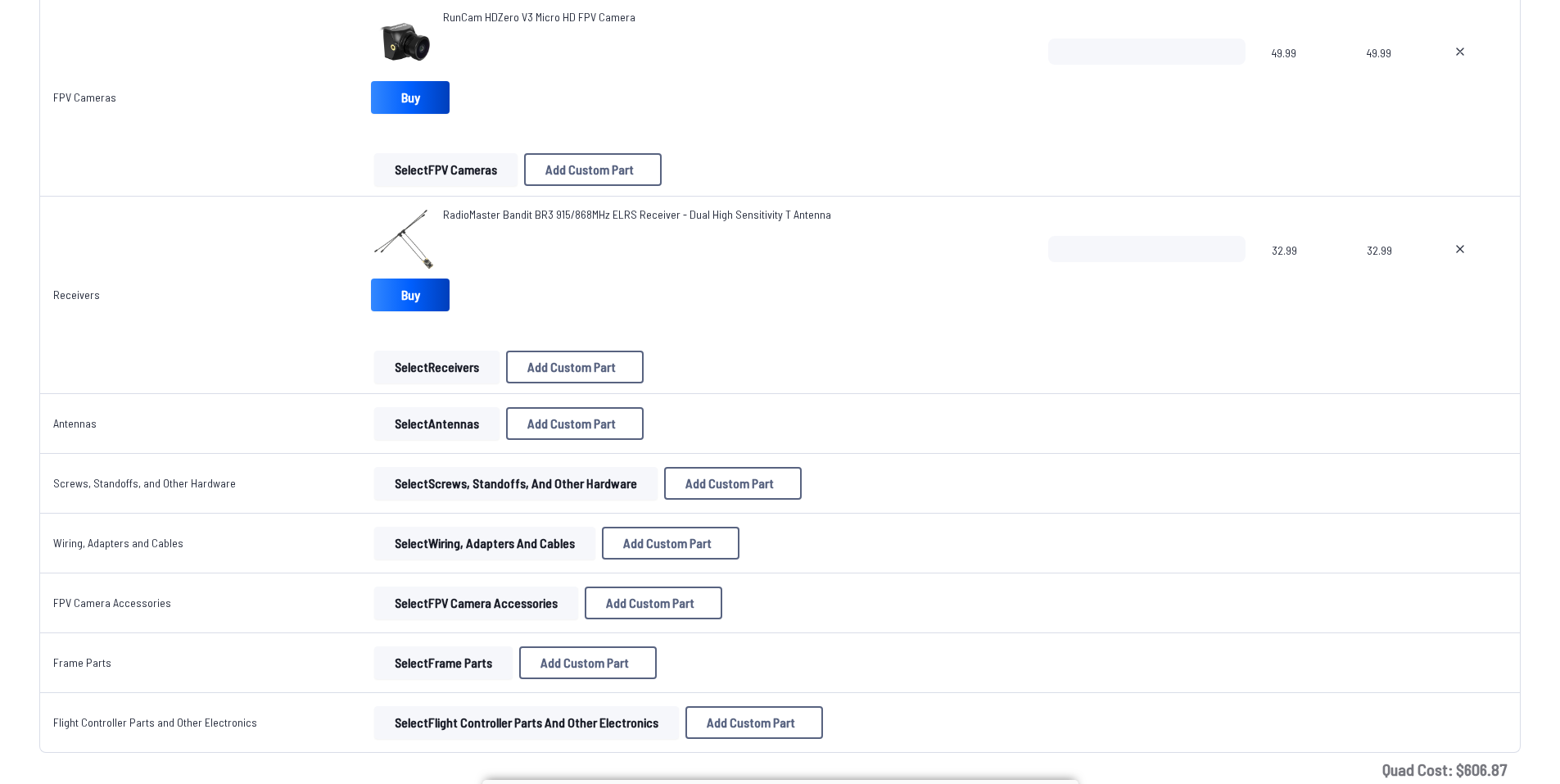
scroll to position [1633, 0]
click at [418, 426] on button "Select Antennas" at bounding box center [437, 423] width 125 height 33
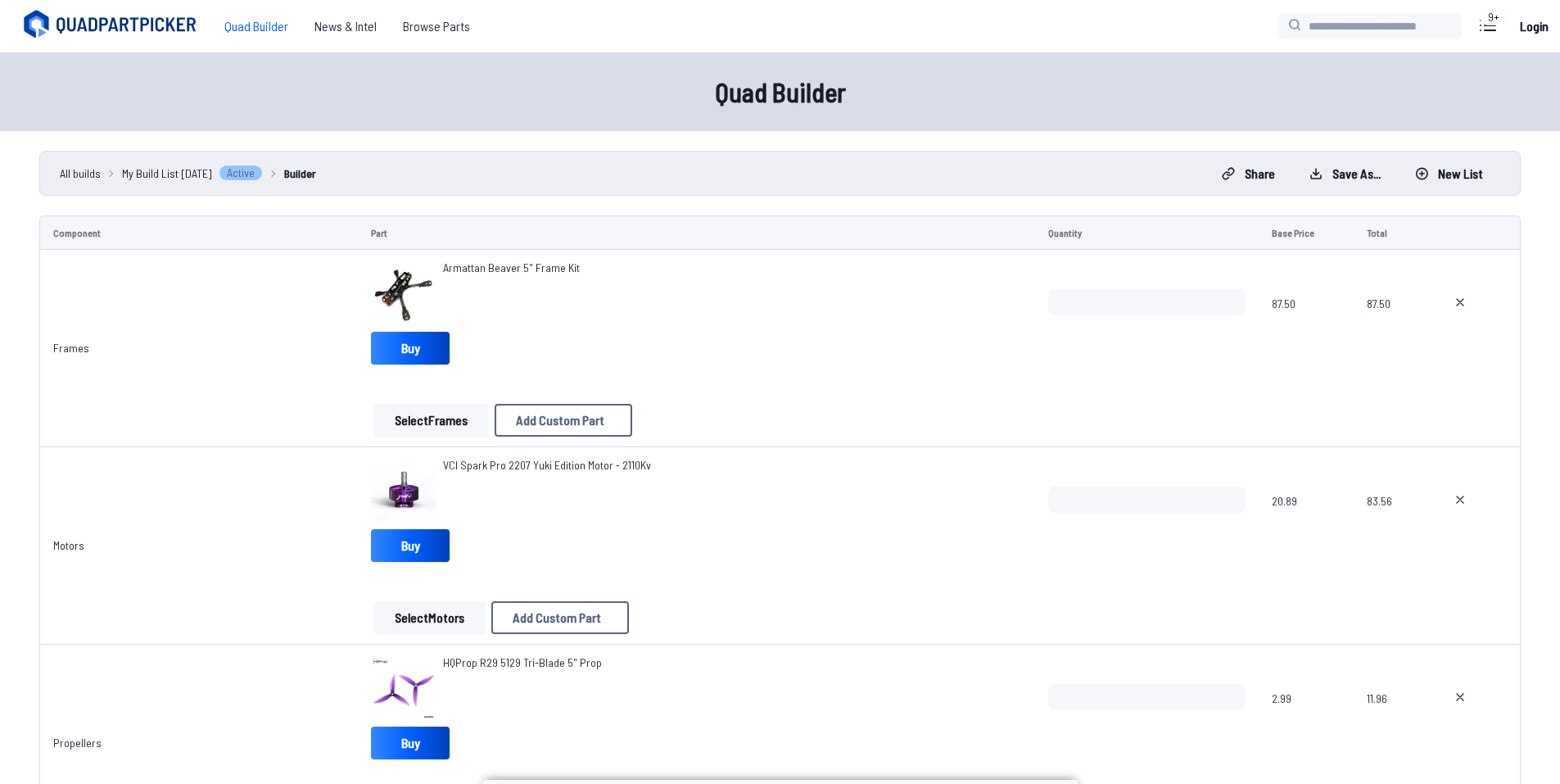
scroll to position [1633, 0]
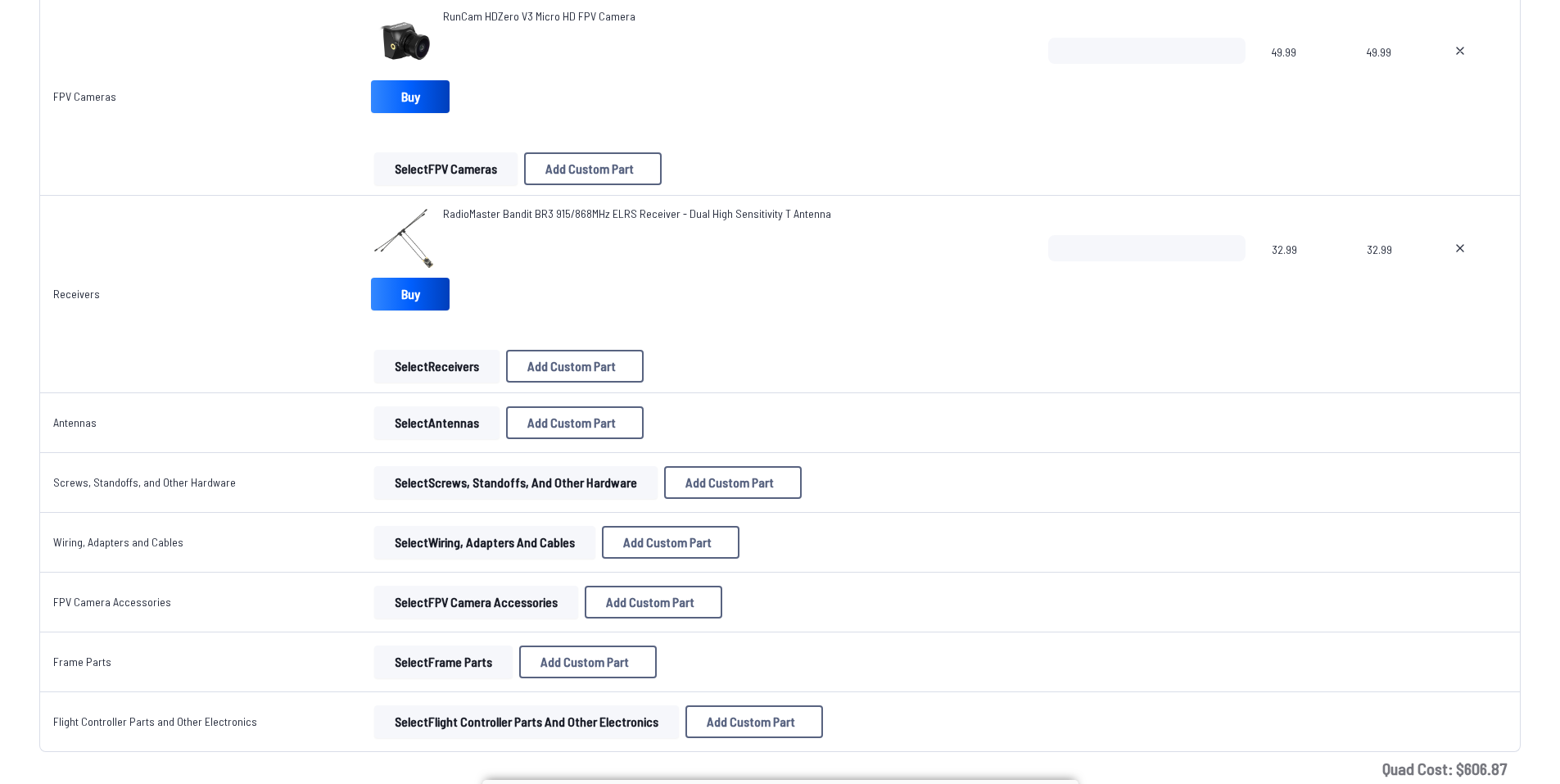
click at [440, 446] on td "Select Antennas Add Custom Part Add Custom Part Part name* Brand / Manufacturer…" at bounding box center [697, 423] width 678 height 59
click at [440, 423] on button "Select Antennas" at bounding box center [437, 423] width 125 height 33
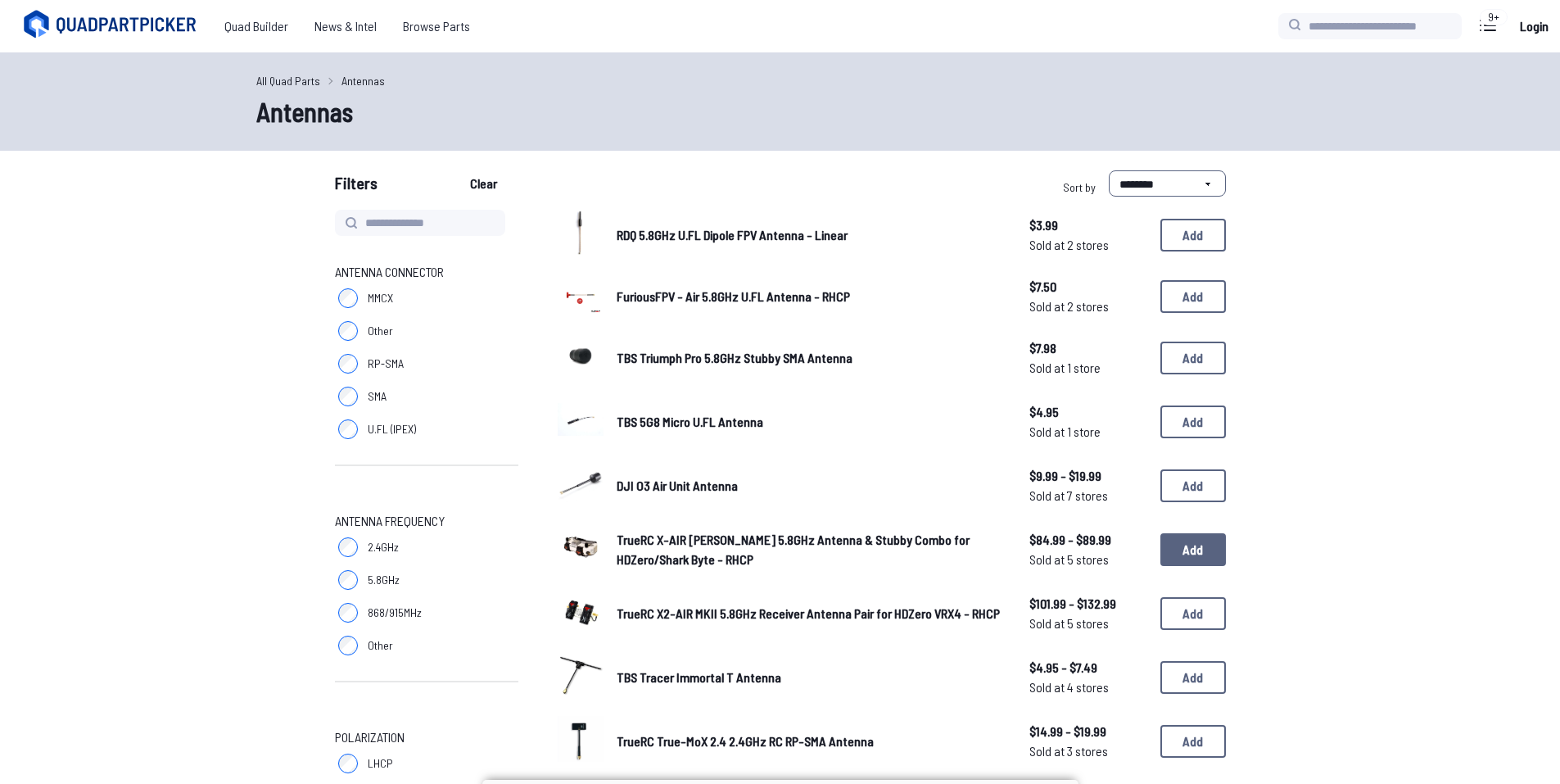
click at [1194, 564] on button "Add" at bounding box center [1193, 550] width 65 height 33
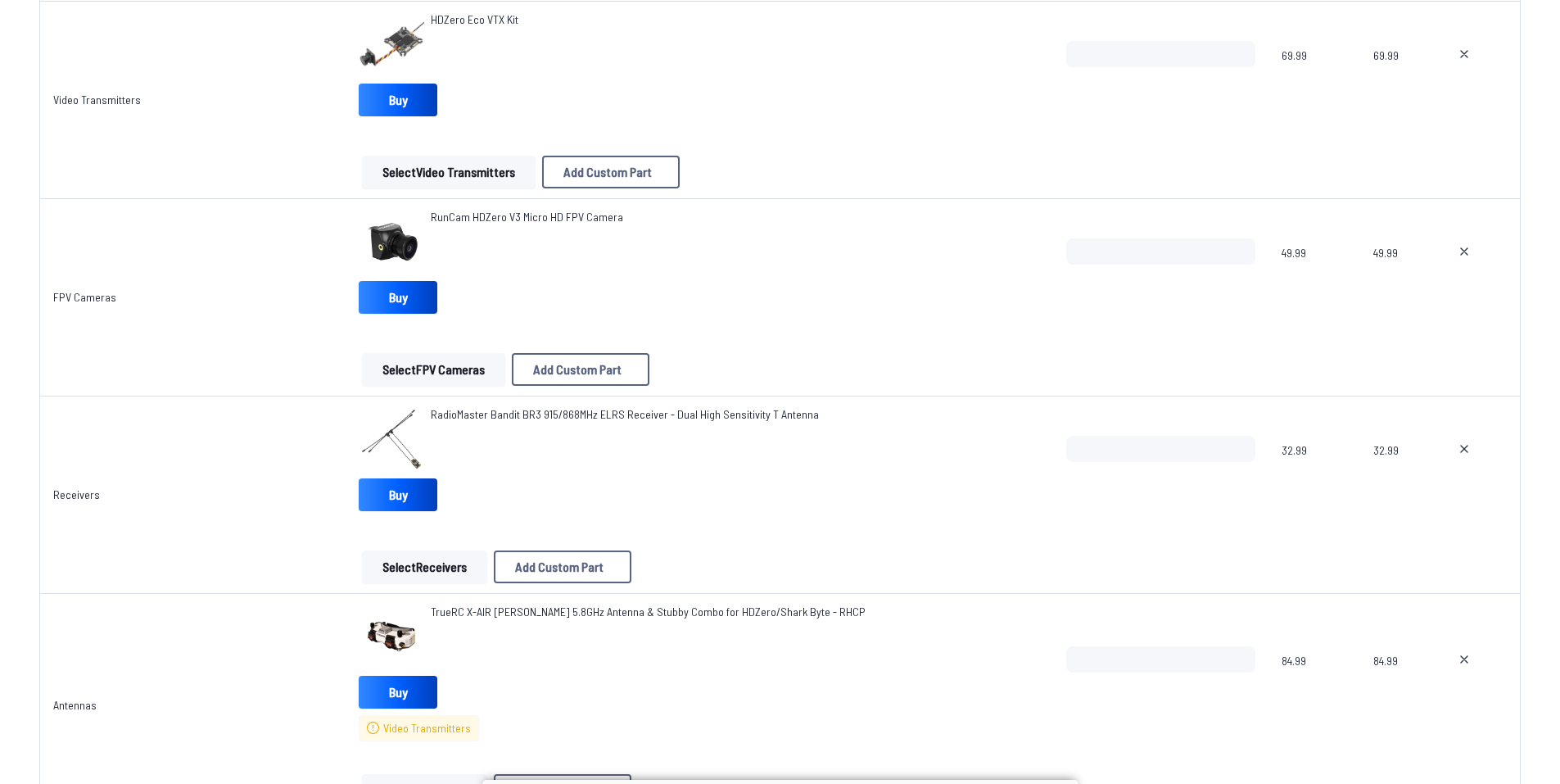
scroll to position [1474, 0]
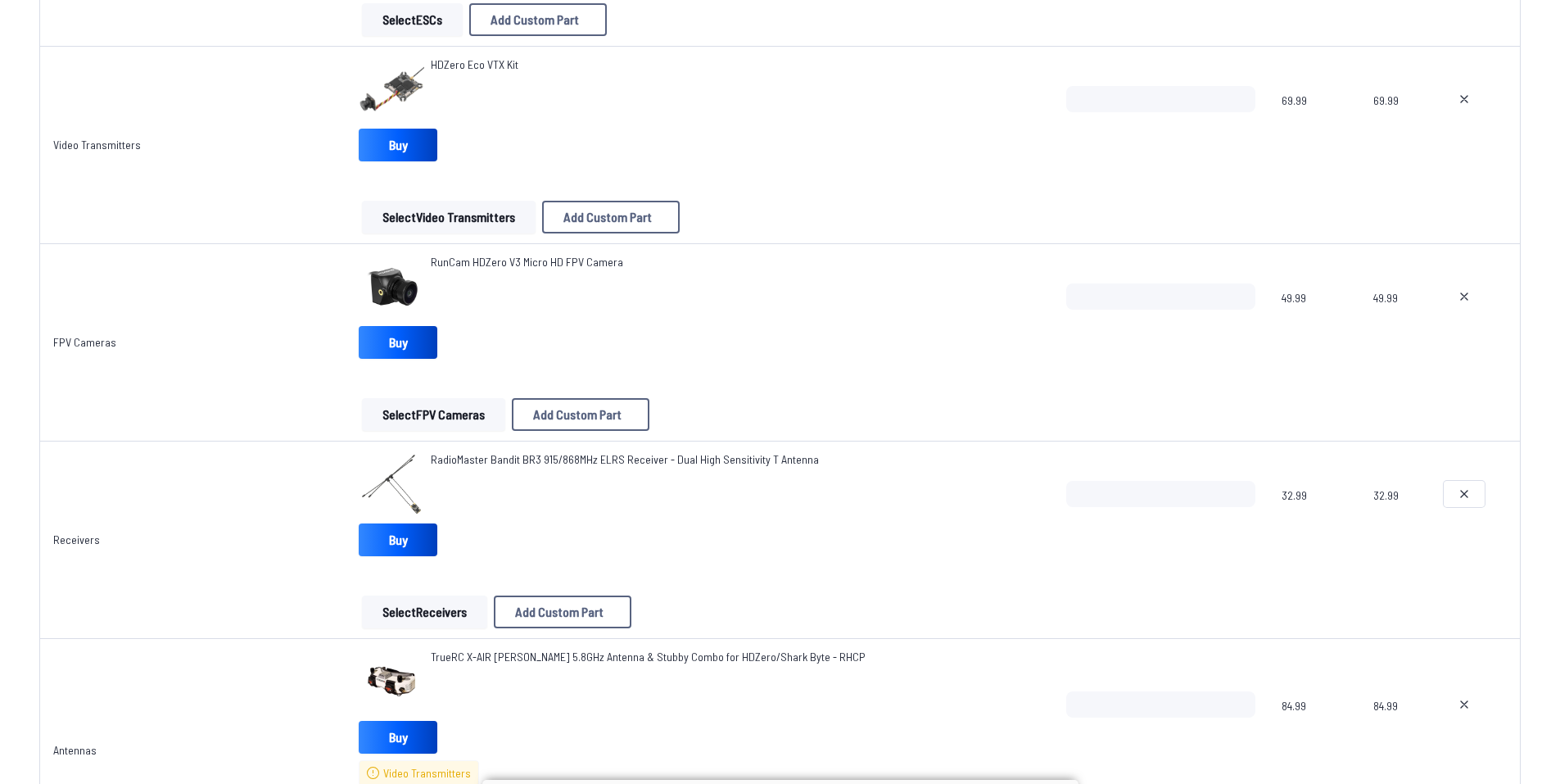
click at [1451, 497] on button at bounding box center [1465, 494] width 41 height 26
type textarea "**********"
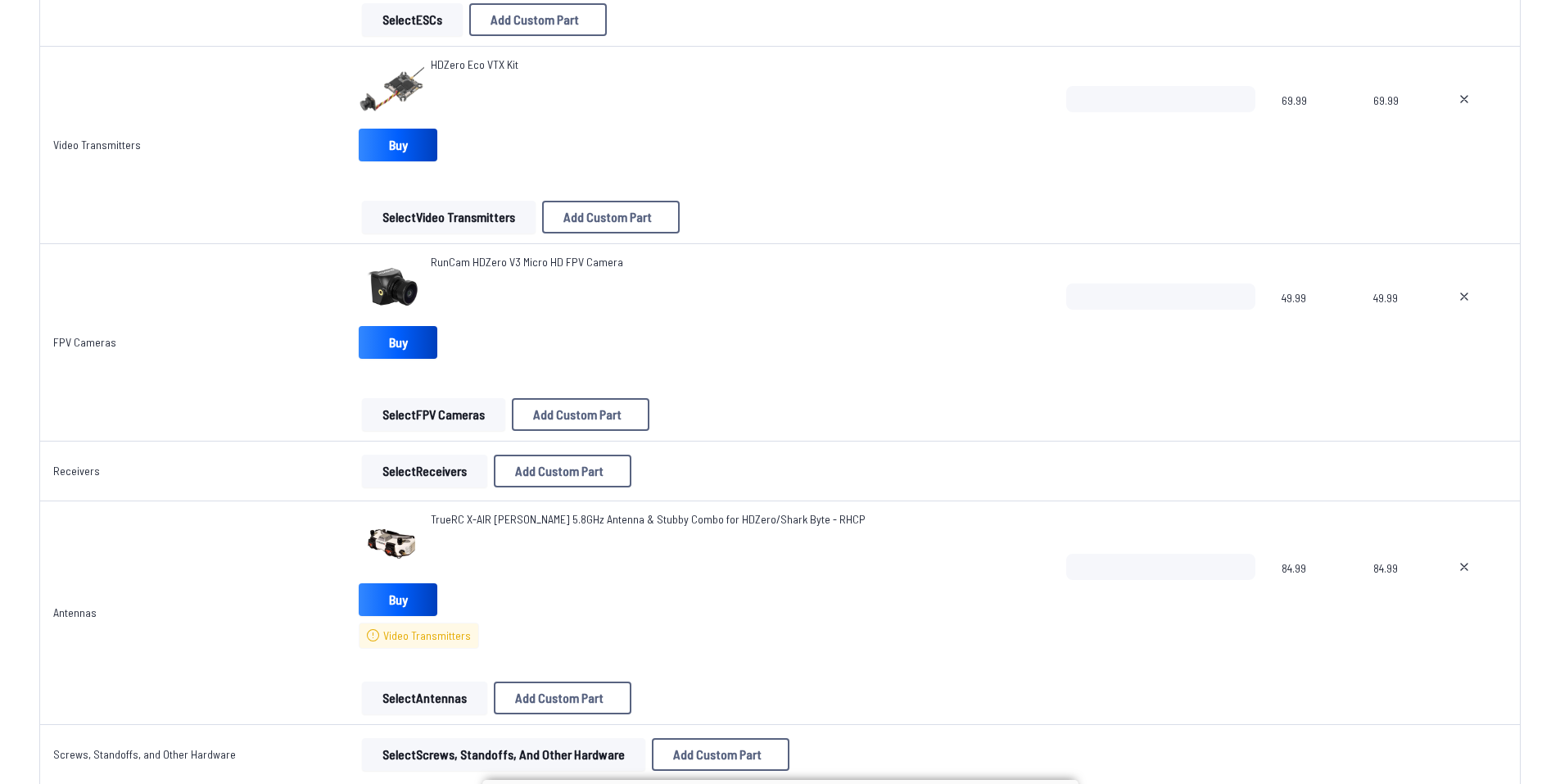
click at [426, 467] on button "Select Receivers" at bounding box center [425, 471] width 125 height 33
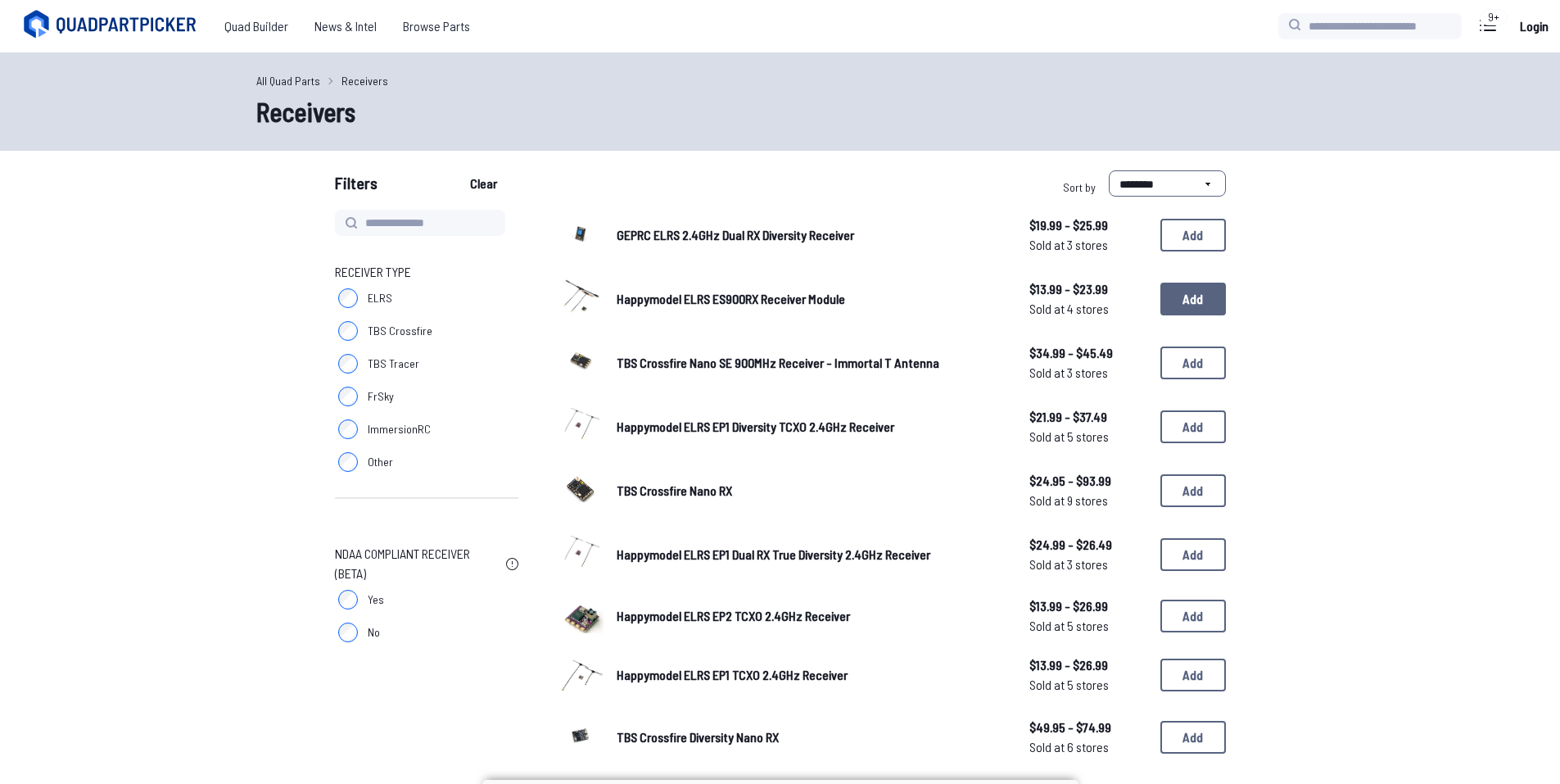
click at [1183, 310] on button "Add" at bounding box center [1193, 299] width 65 height 33
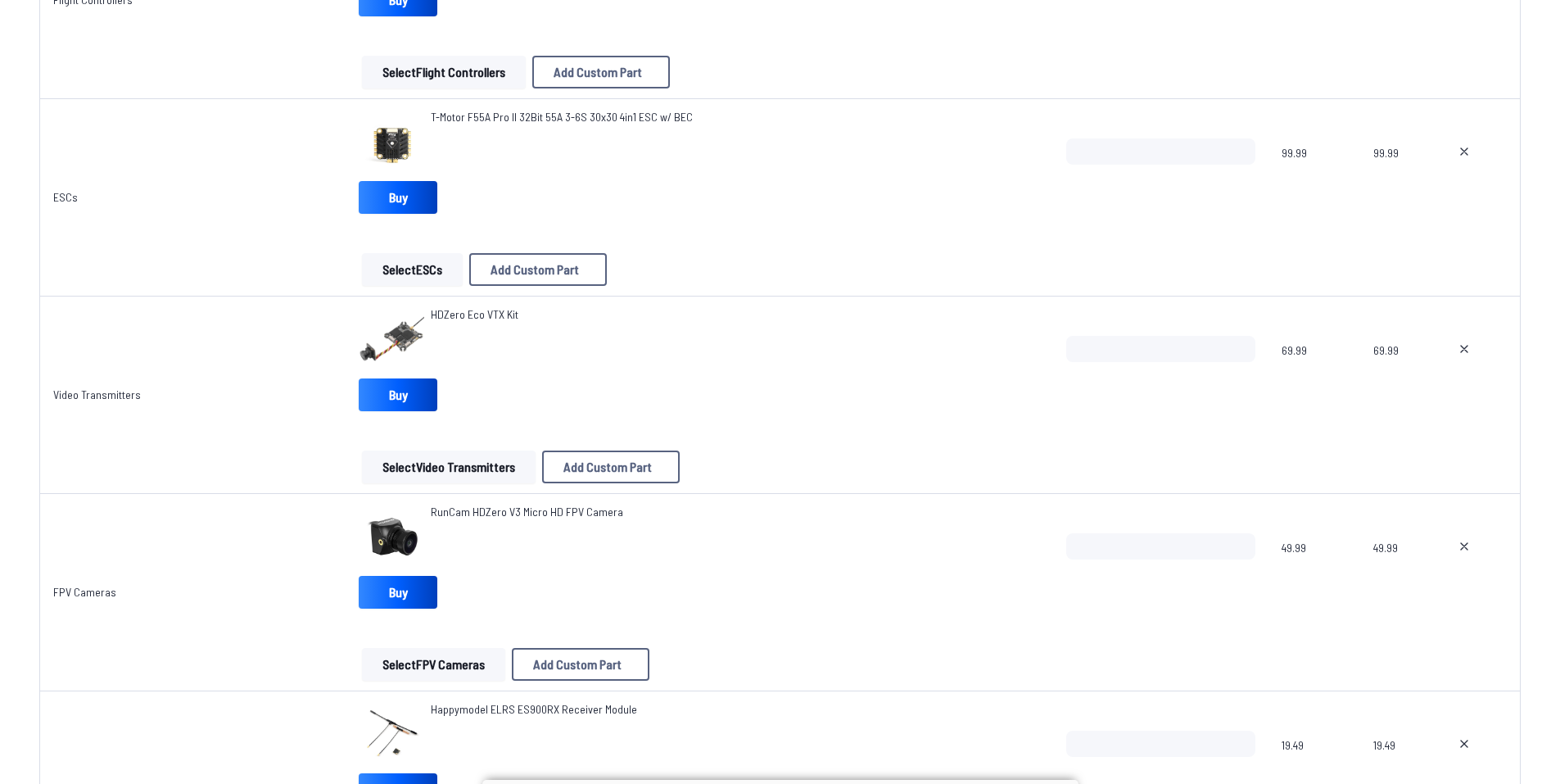
scroll to position [1229, 0]
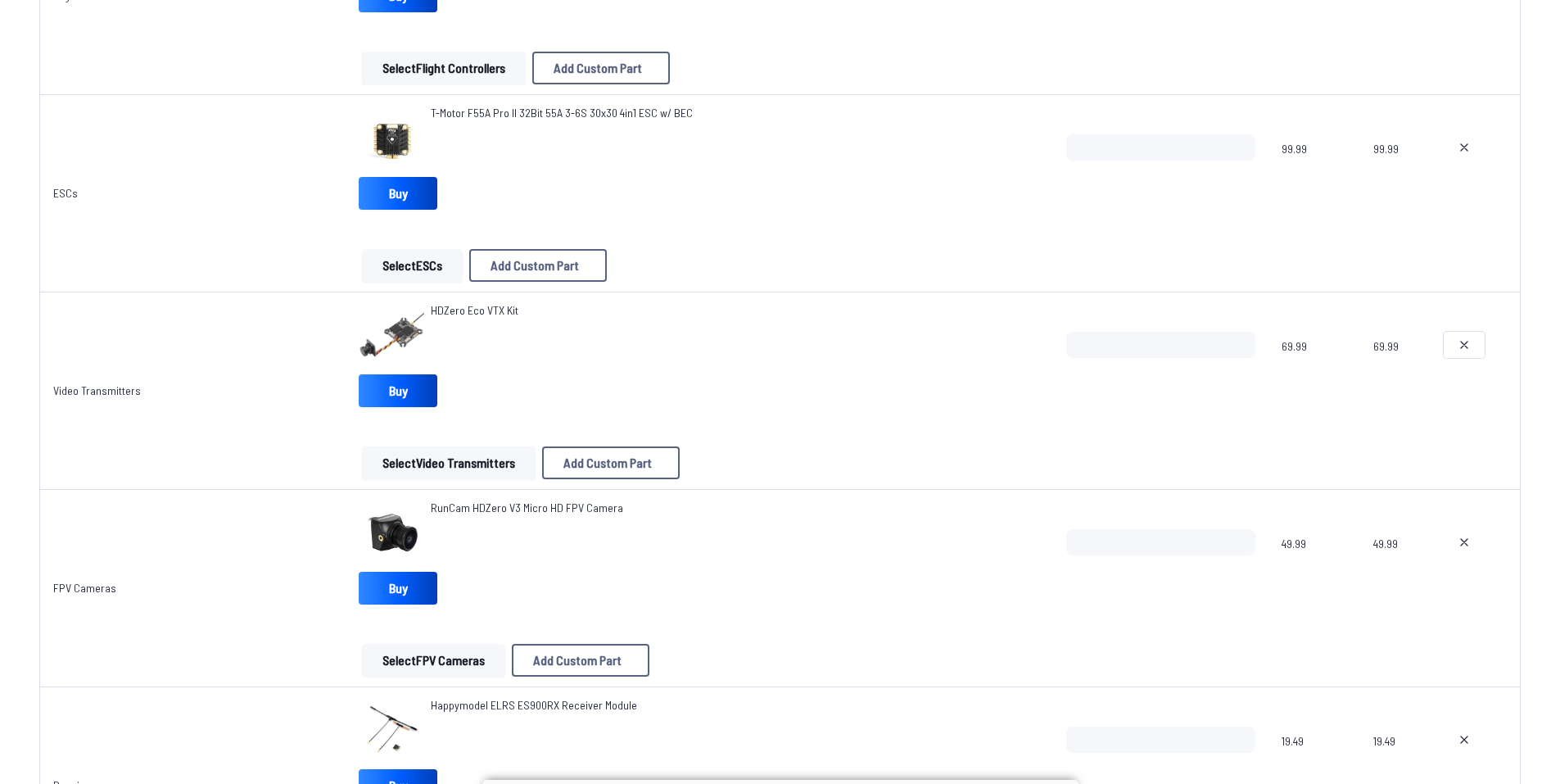
click at [1455, 333] on button at bounding box center [1465, 345] width 41 height 26
type textarea "**********"
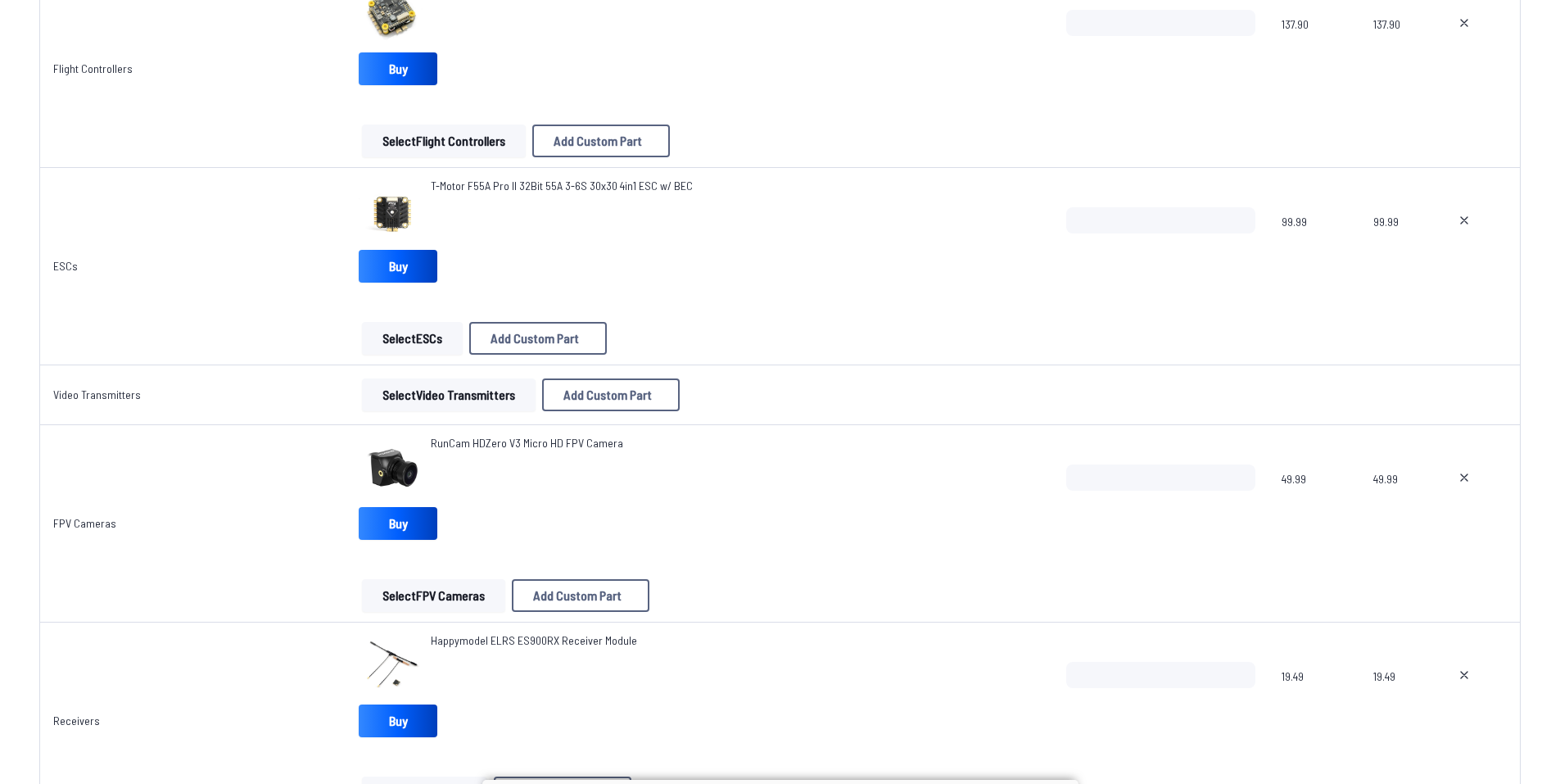
scroll to position [1065, 0]
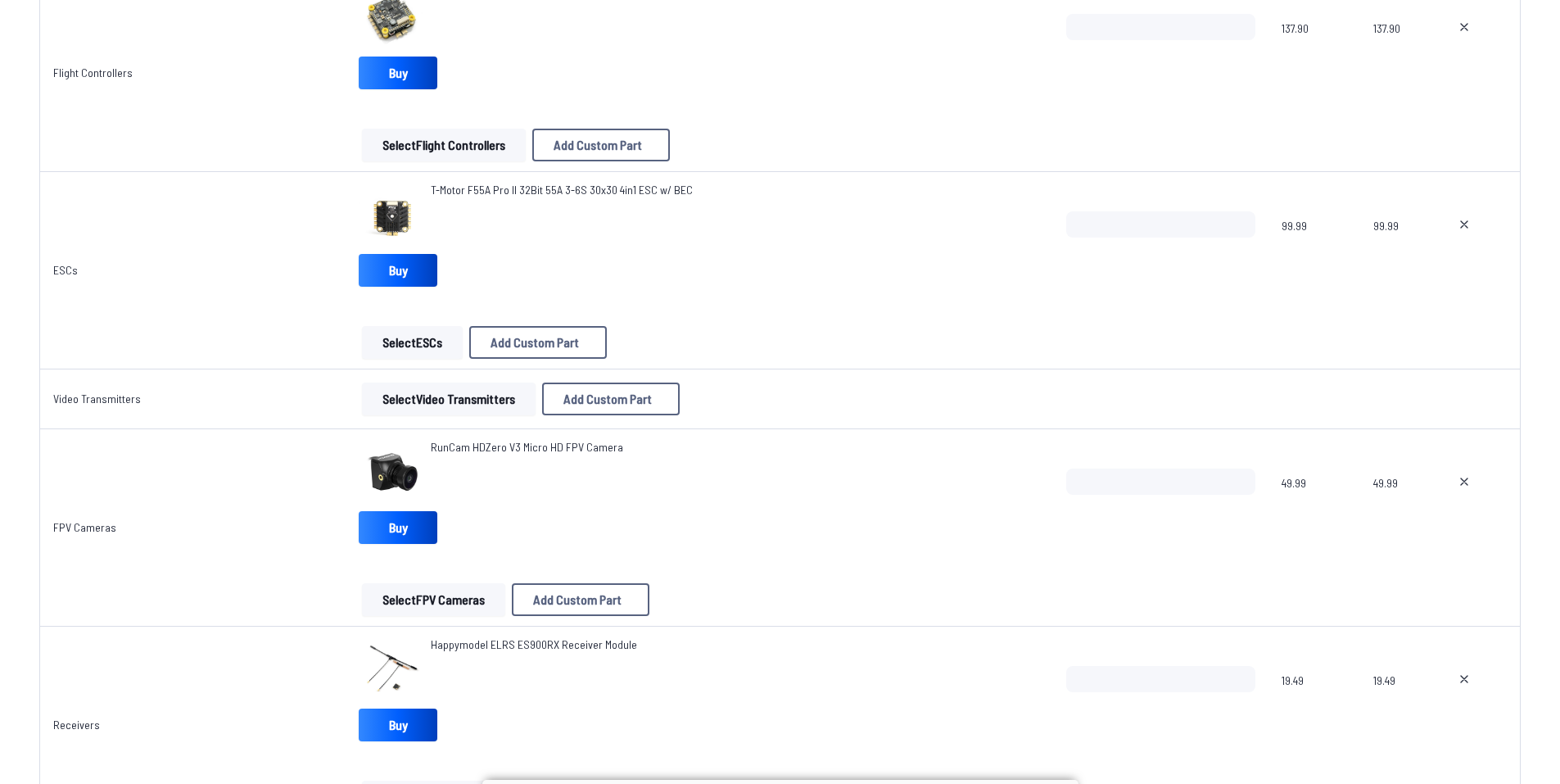
click at [445, 399] on button "Select Video Transmitters" at bounding box center [449, 399] width 173 height 33
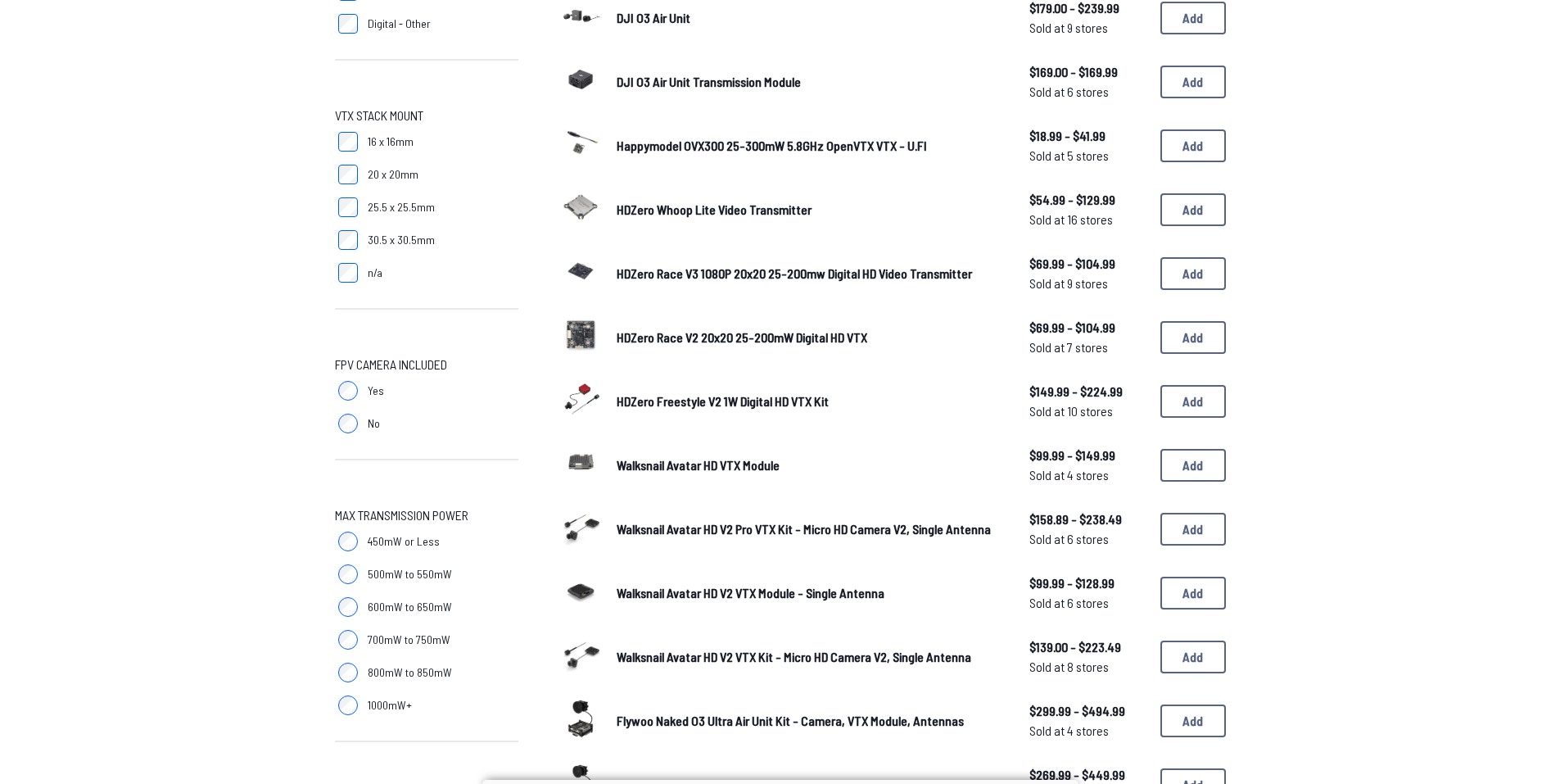
scroll to position [409, 0]
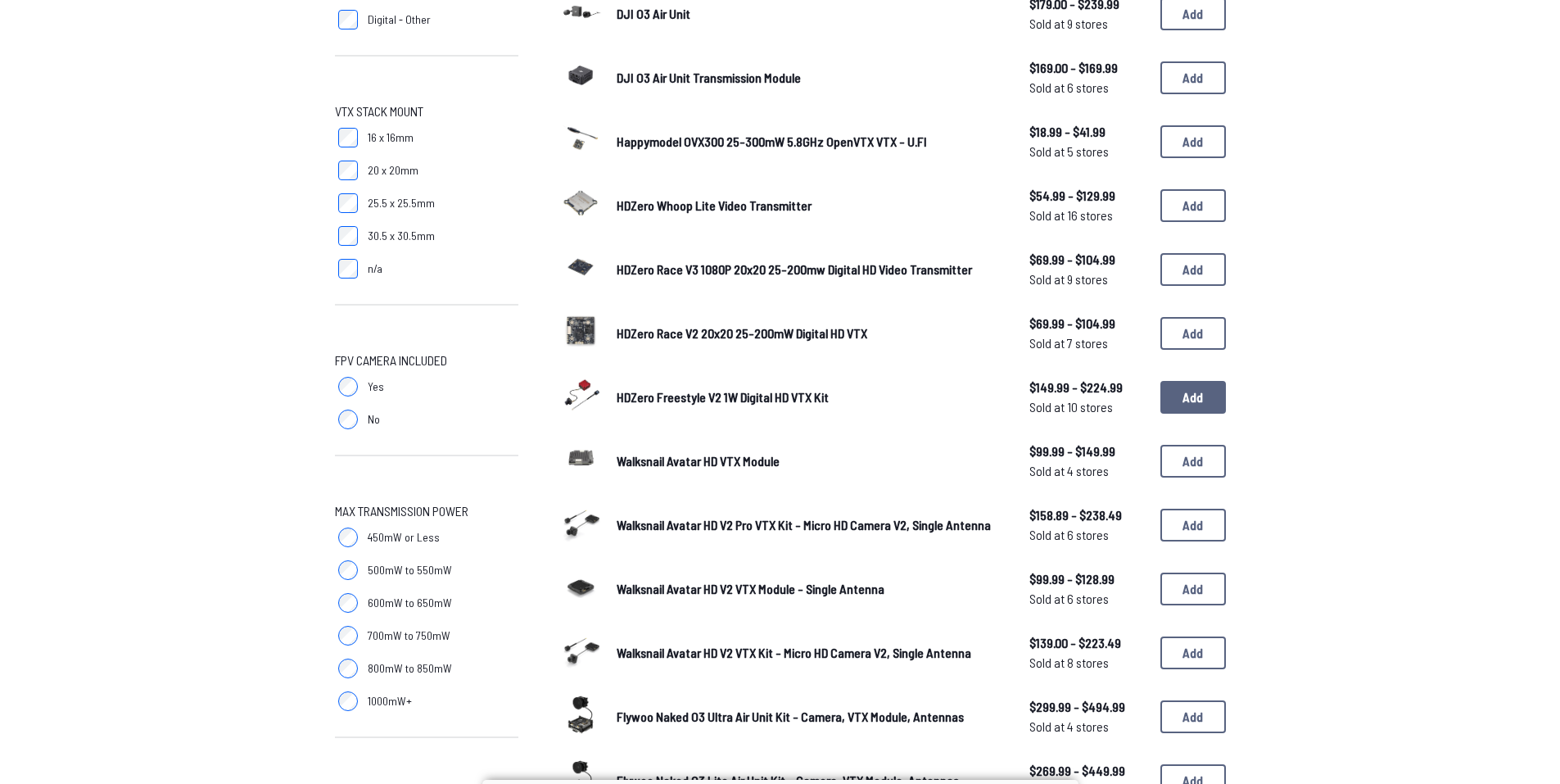
click at [1193, 403] on button "Add" at bounding box center [1193, 397] width 65 height 33
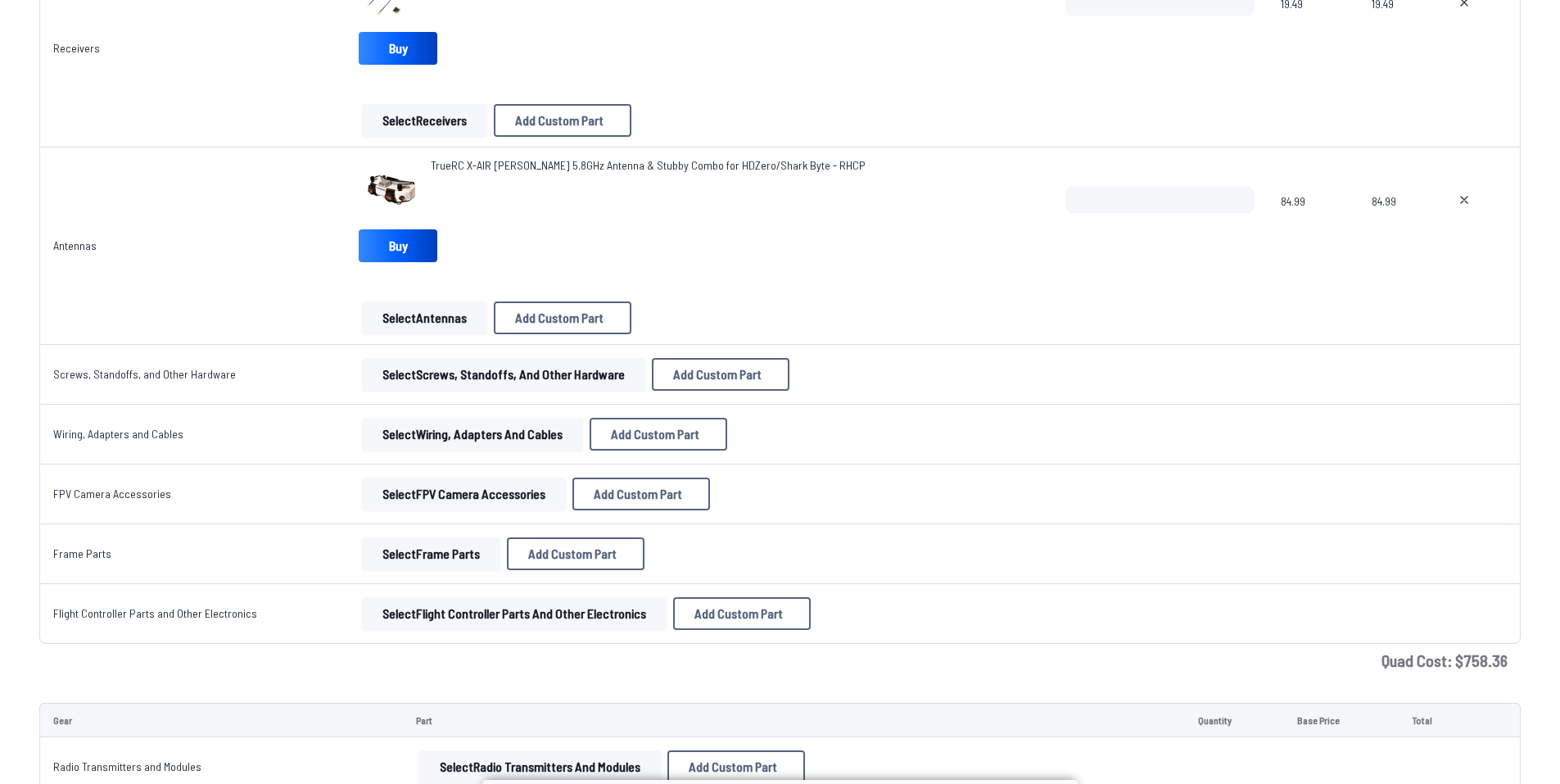
scroll to position [1883, 0]
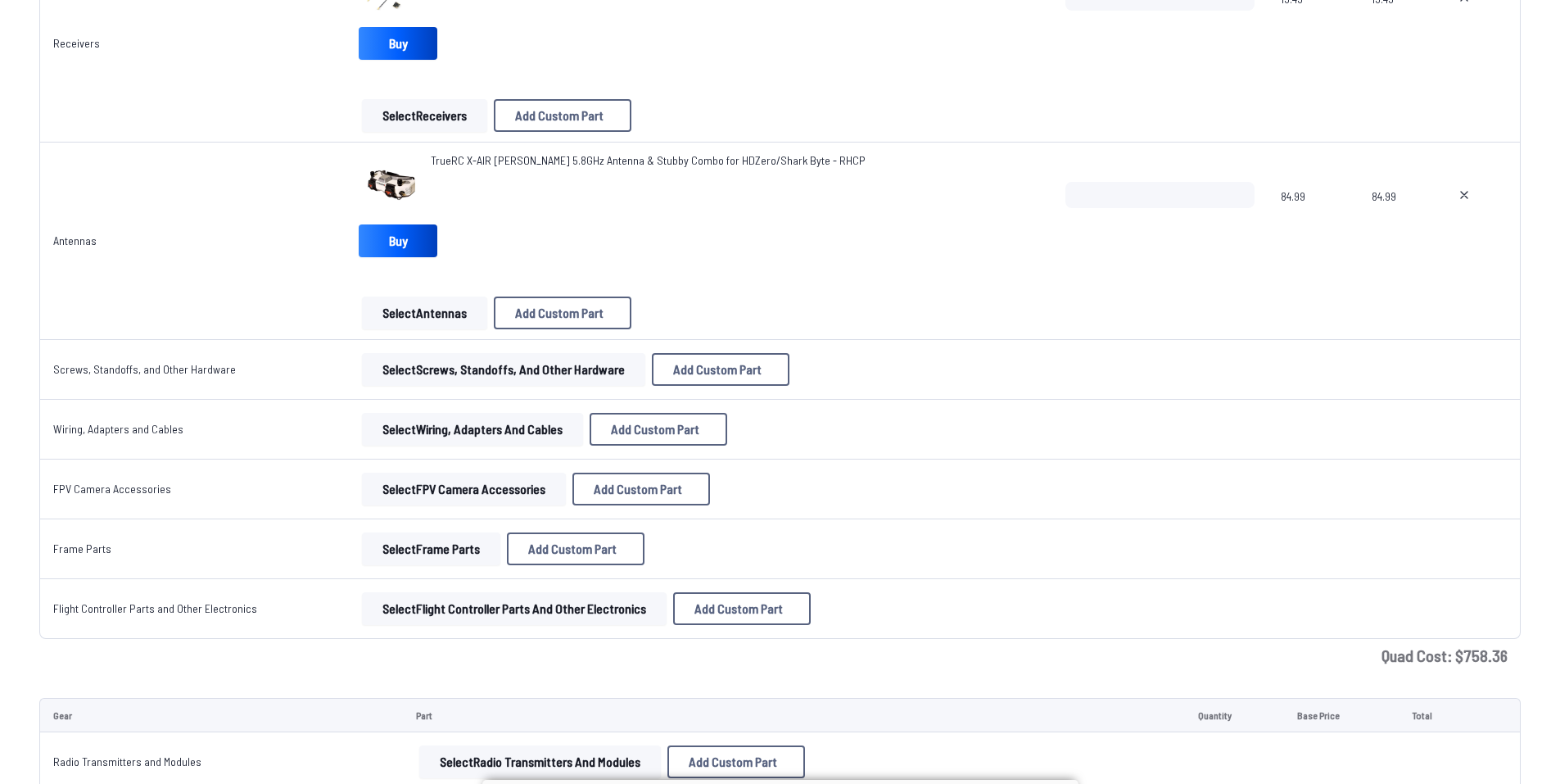
click at [466, 437] on button "Select Wiring, Adapters and Cables" at bounding box center [473, 429] width 221 height 33
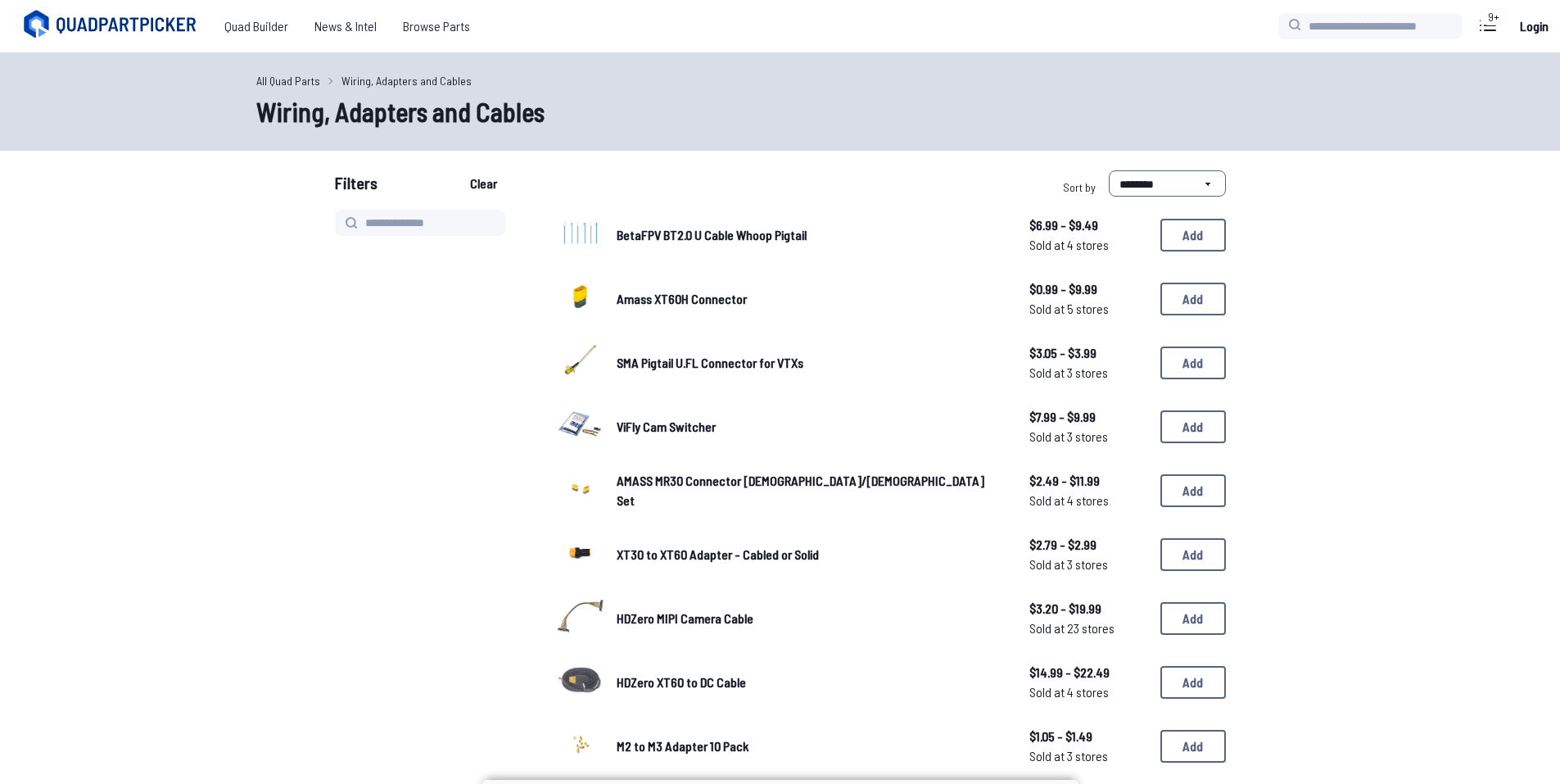
click at [274, 83] on link "All Quad Parts" at bounding box center [288, 80] width 64 height 17
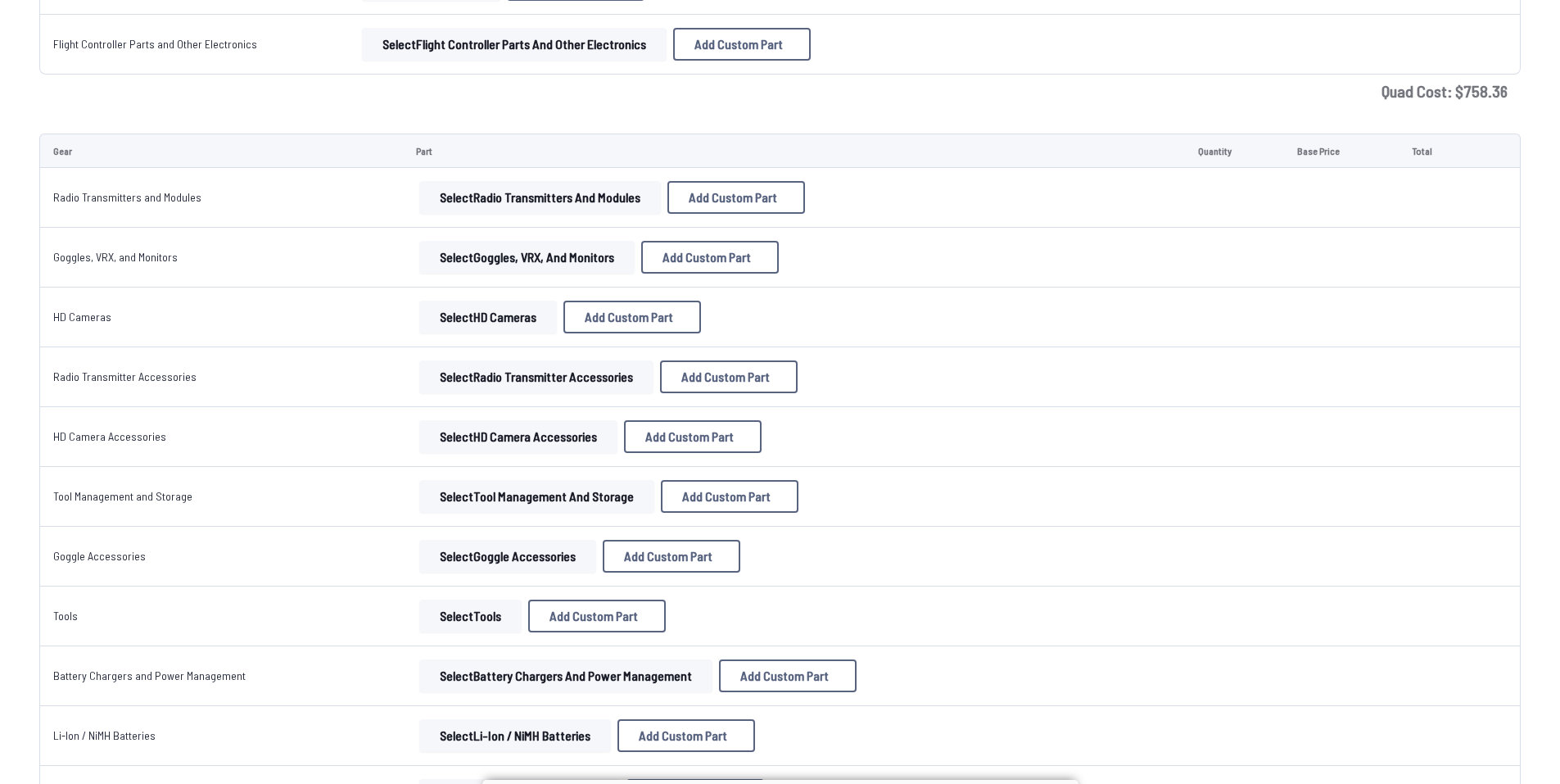
scroll to position [2457, 0]
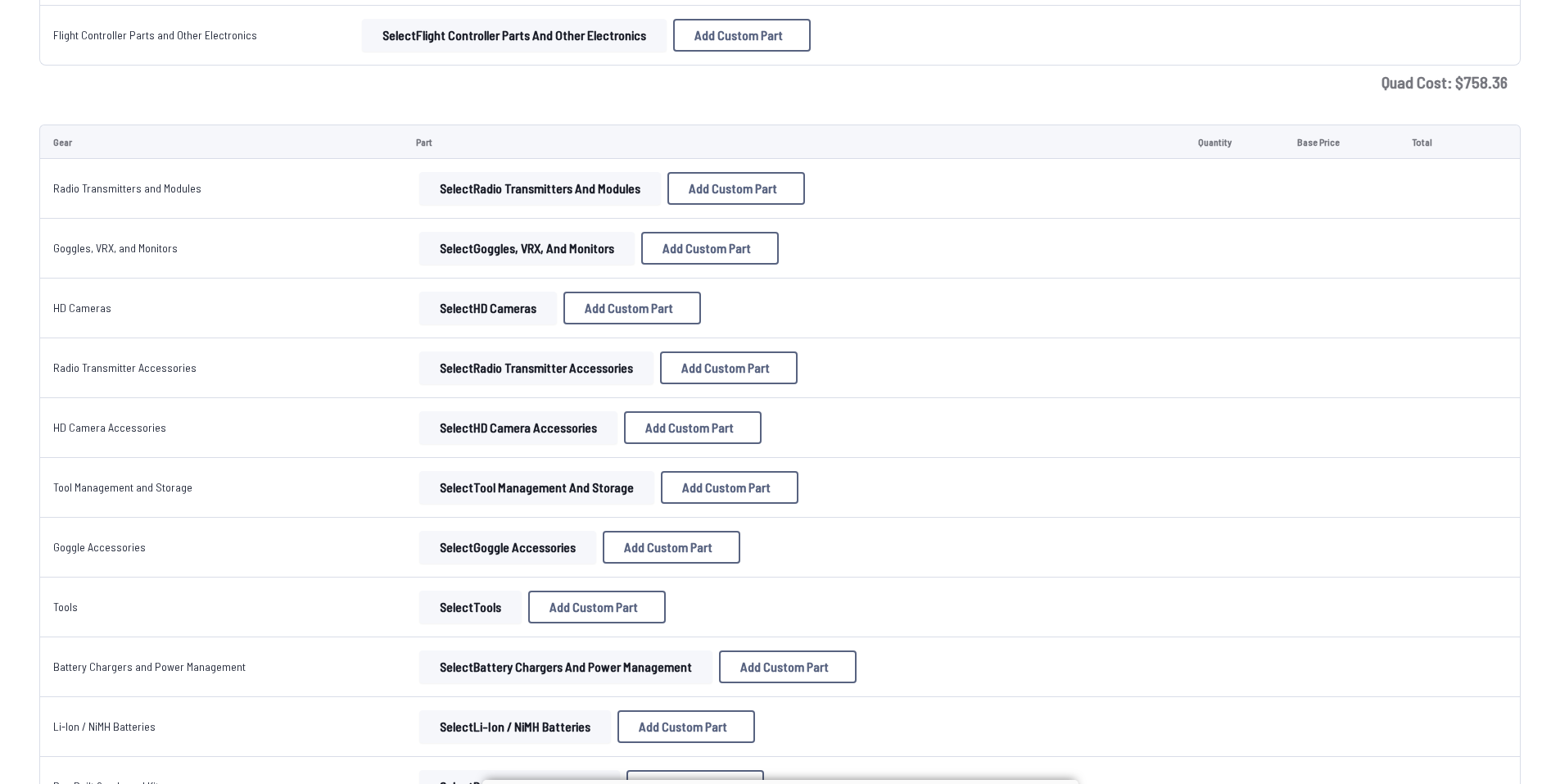
click at [538, 373] on button "Select Radio Transmitter Accessories" at bounding box center [537, 368] width 234 height 33
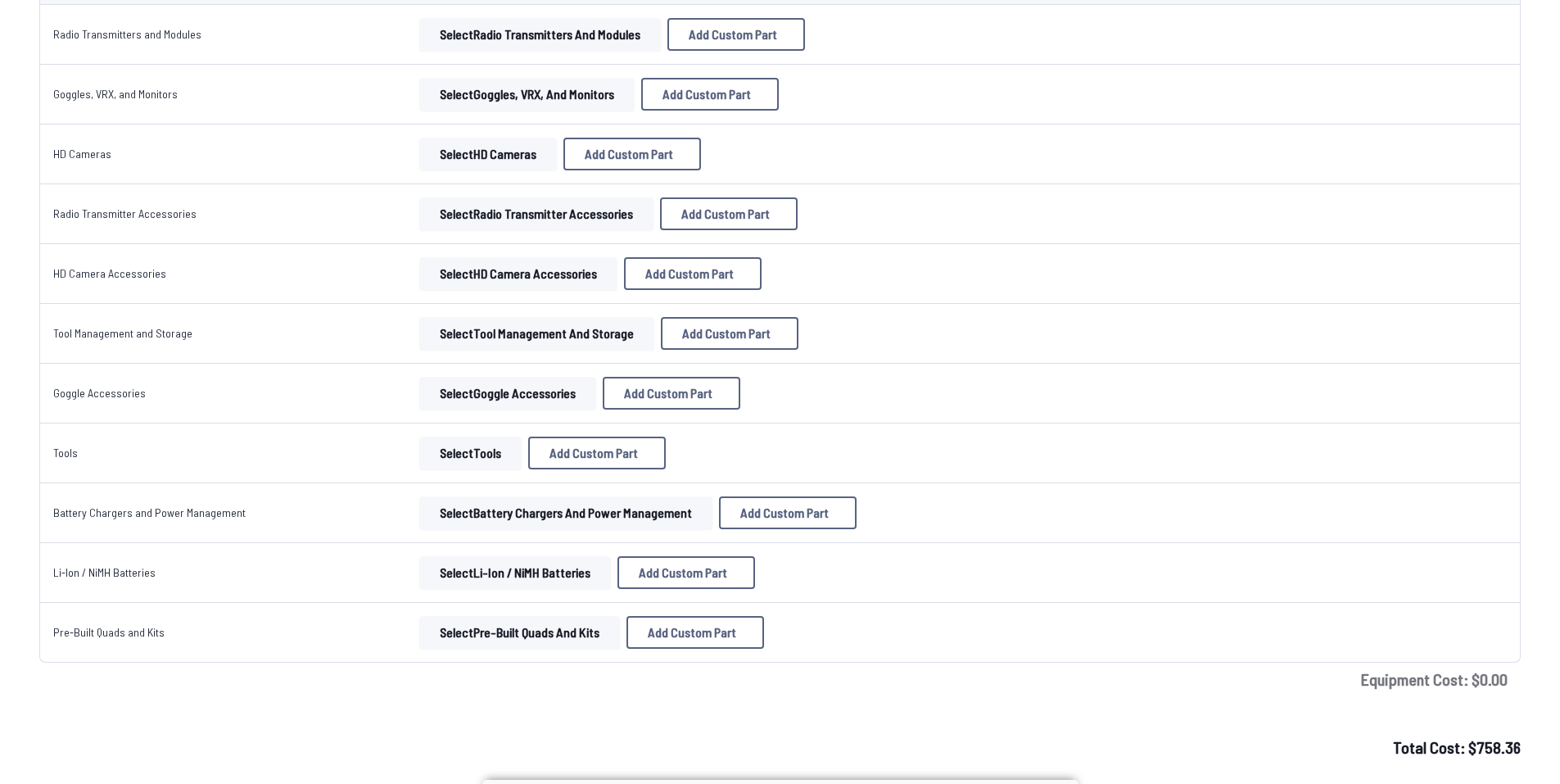
scroll to position [2621, 0]
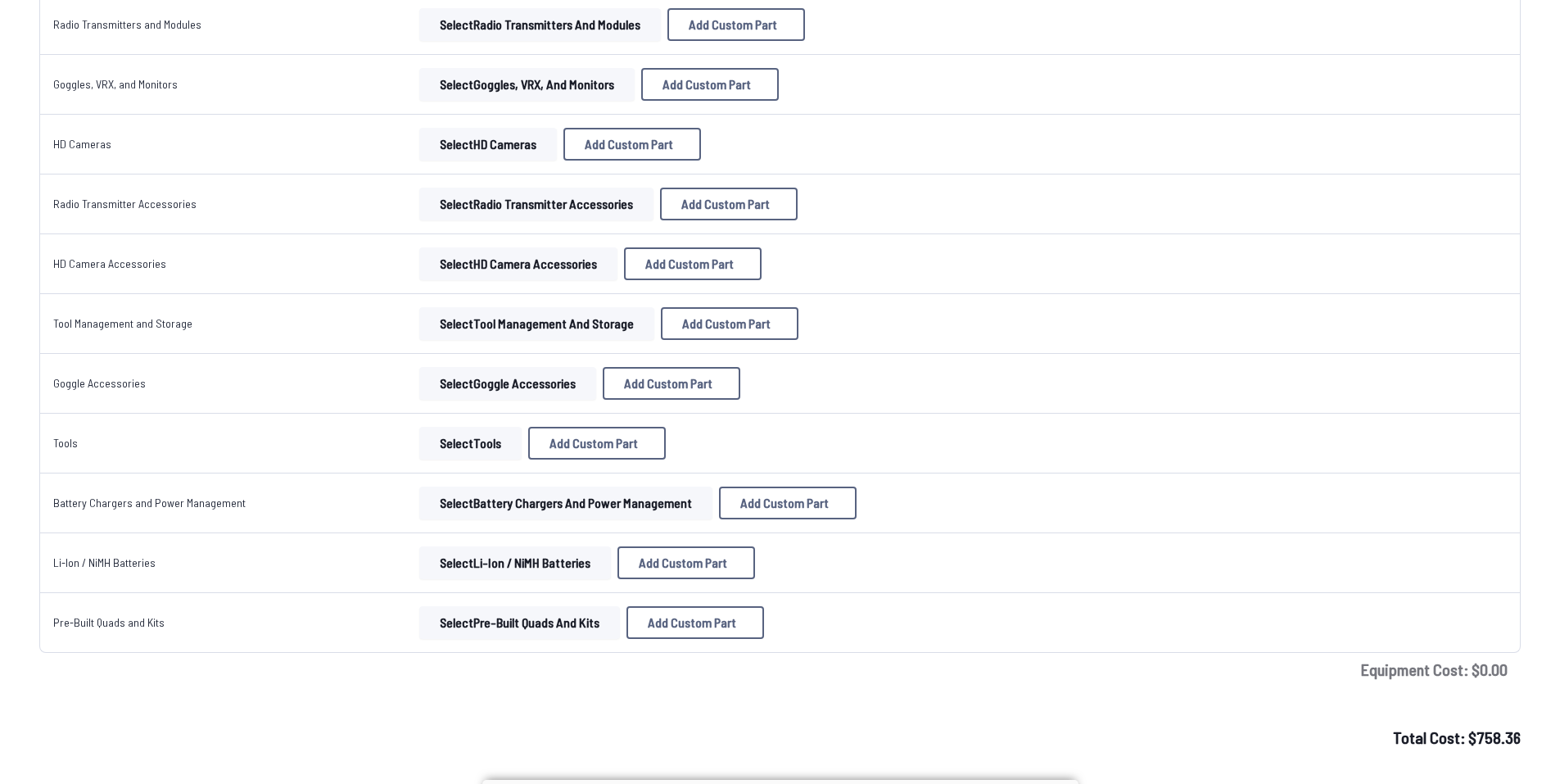
click at [487, 447] on button "Select Tools" at bounding box center [470, 443] width 102 height 33
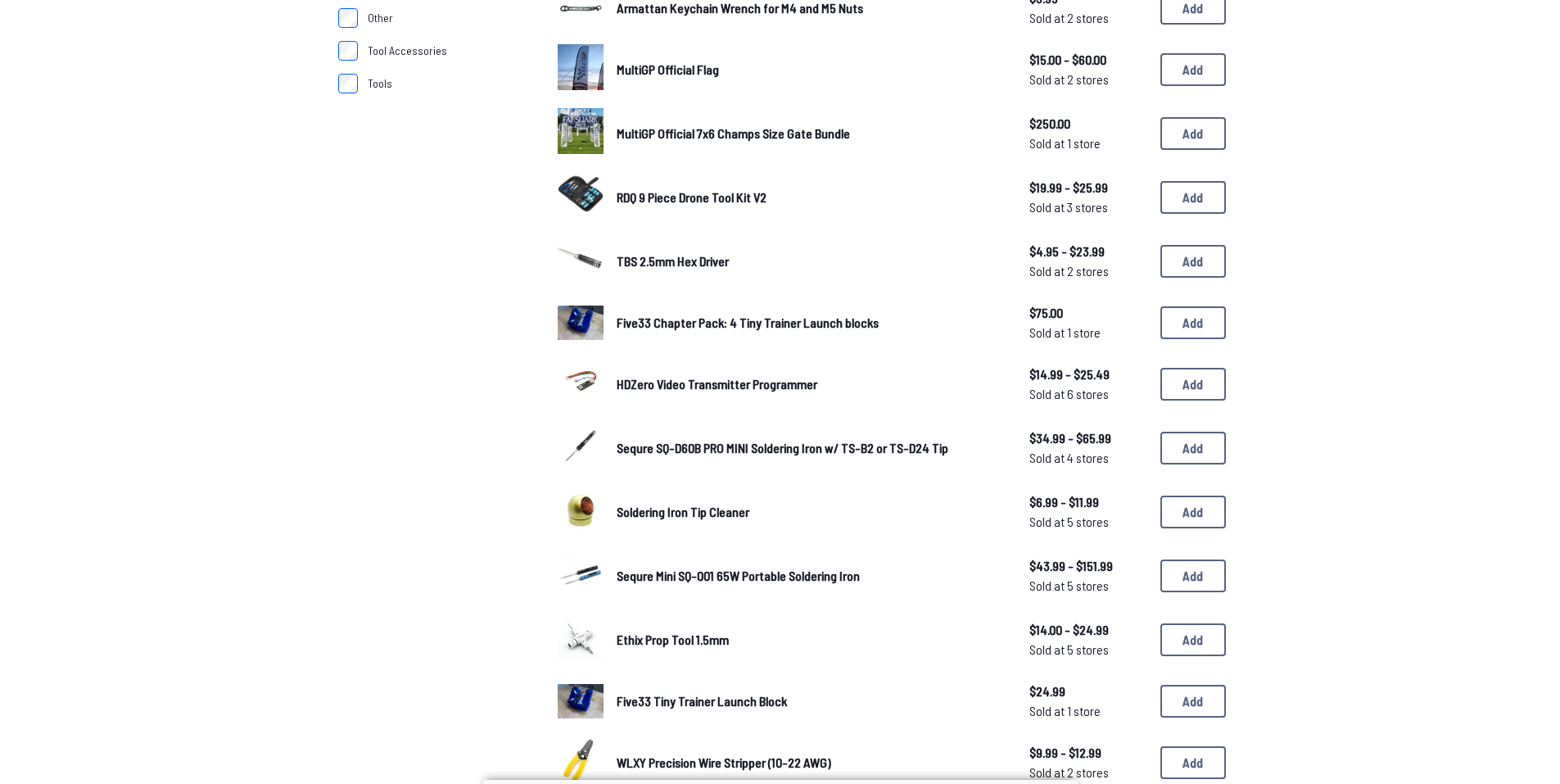
scroll to position [409, 0]
click at [1213, 582] on button "Add" at bounding box center [1193, 578] width 65 height 33
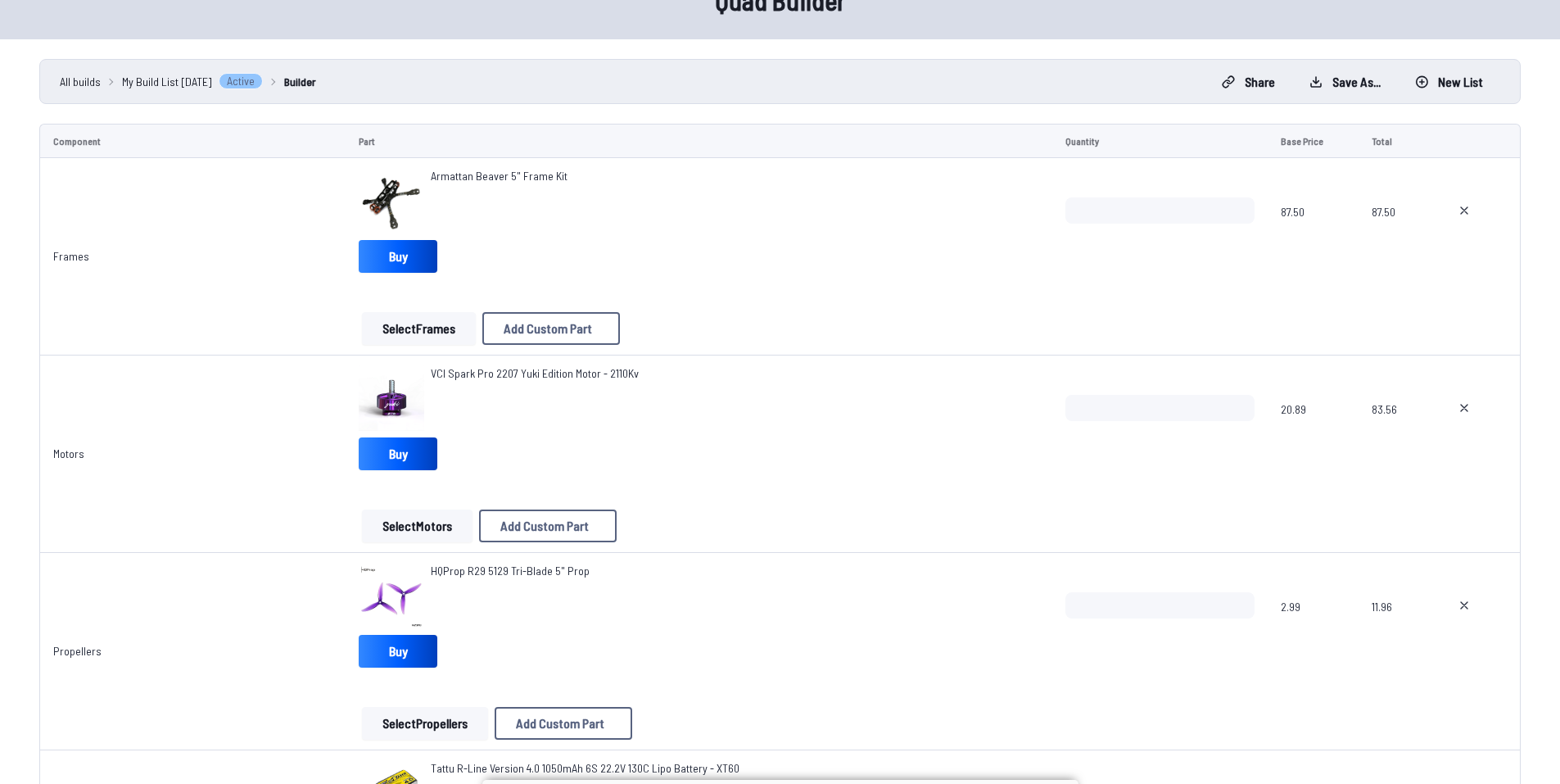
scroll to position [82, 0]
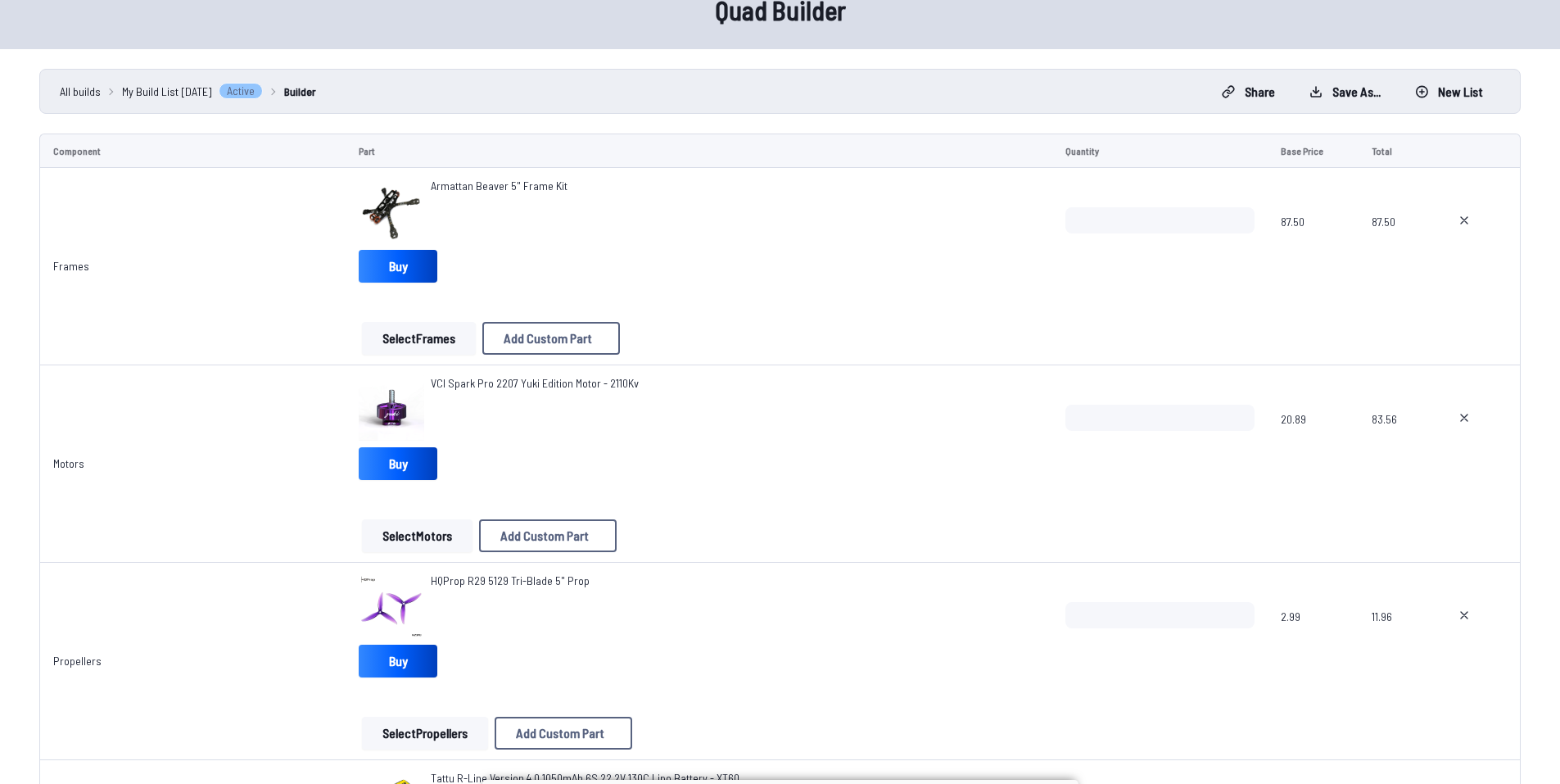
click at [417, 346] on button "Select Frames" at bounding box center [419, 338] width 114 height 33
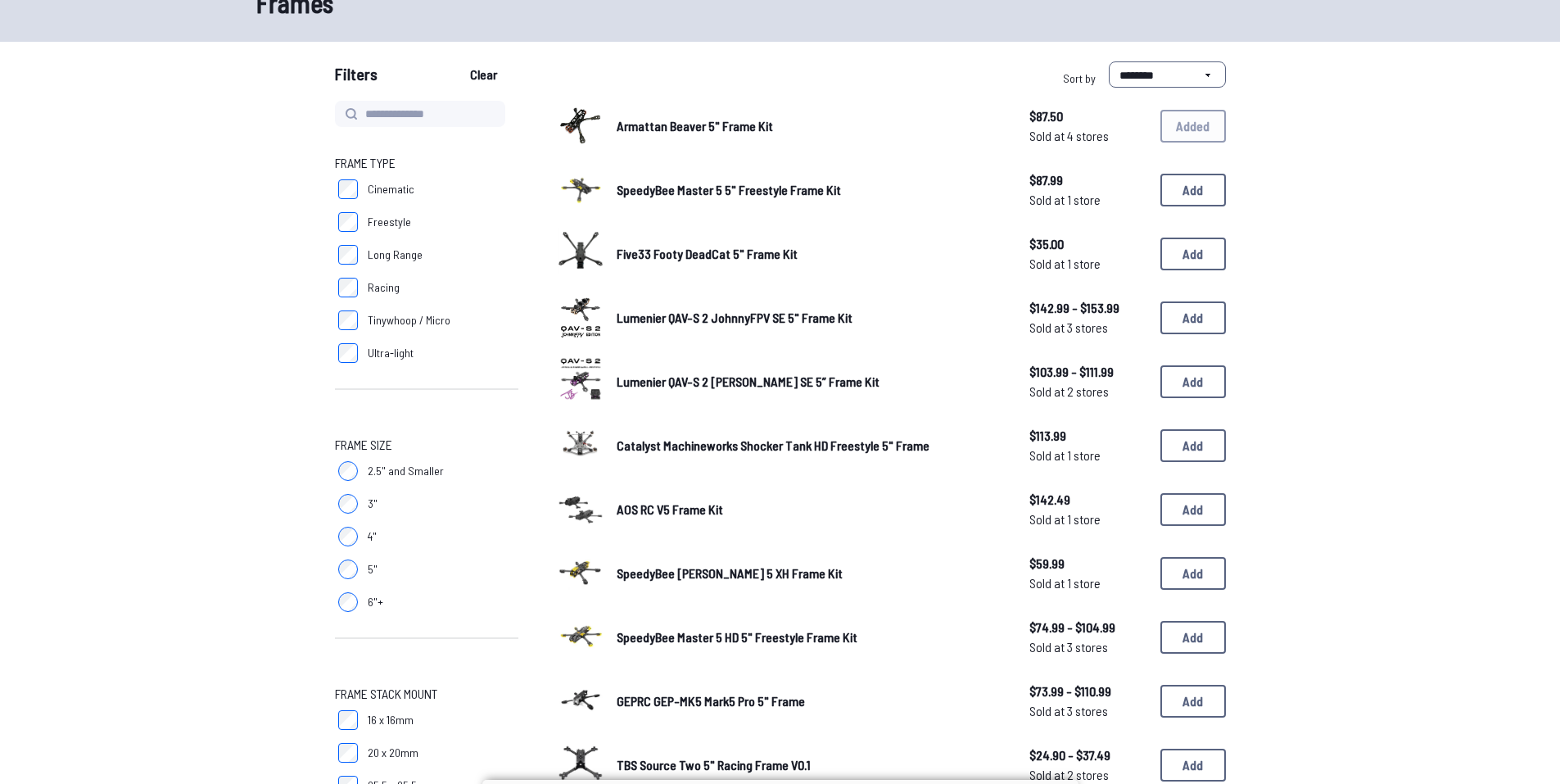
scroll to position [111, 0]
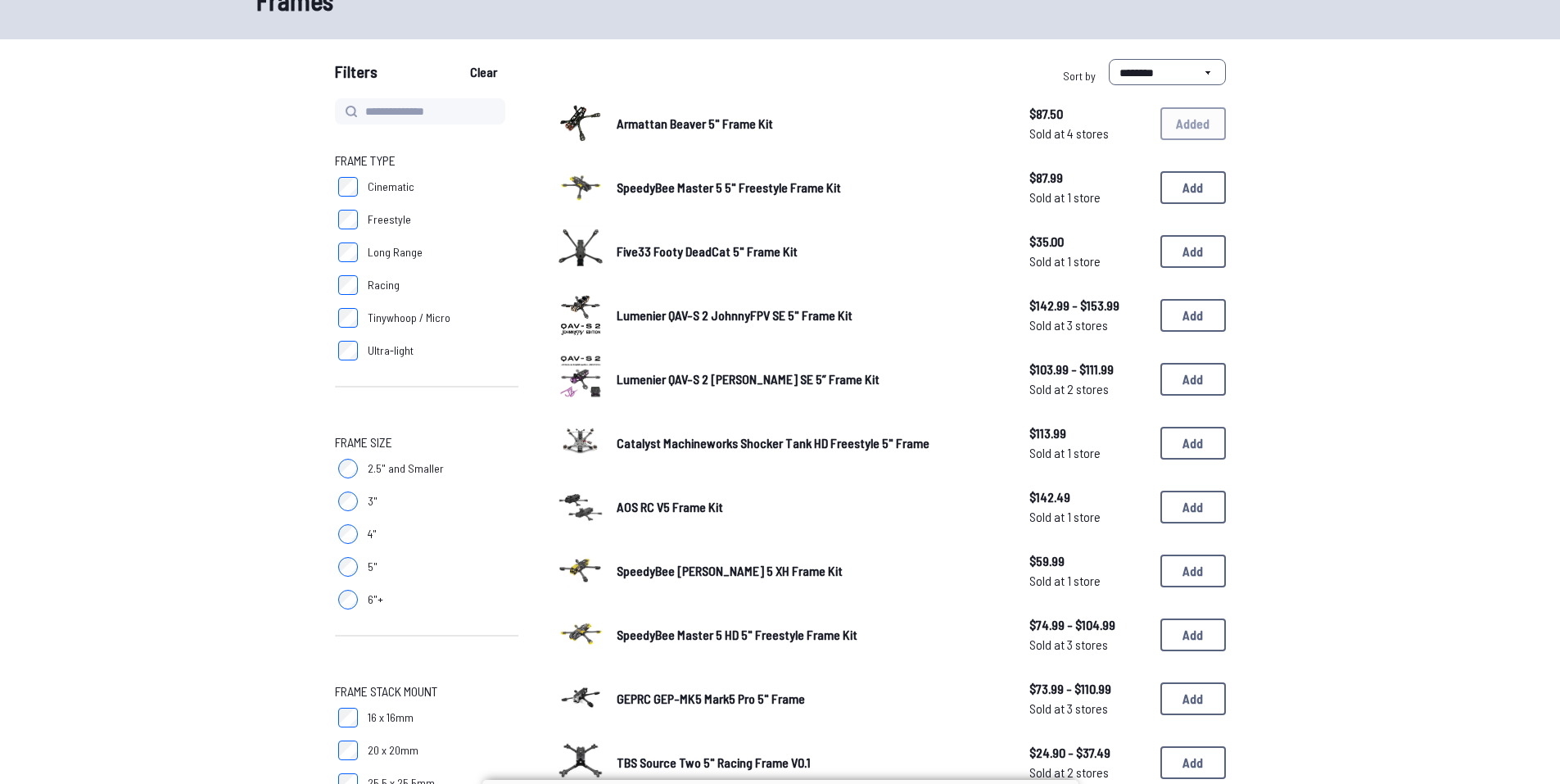
click at [358, 288] on label "Racing" at bounding box center [427, 286] width 183 height 33
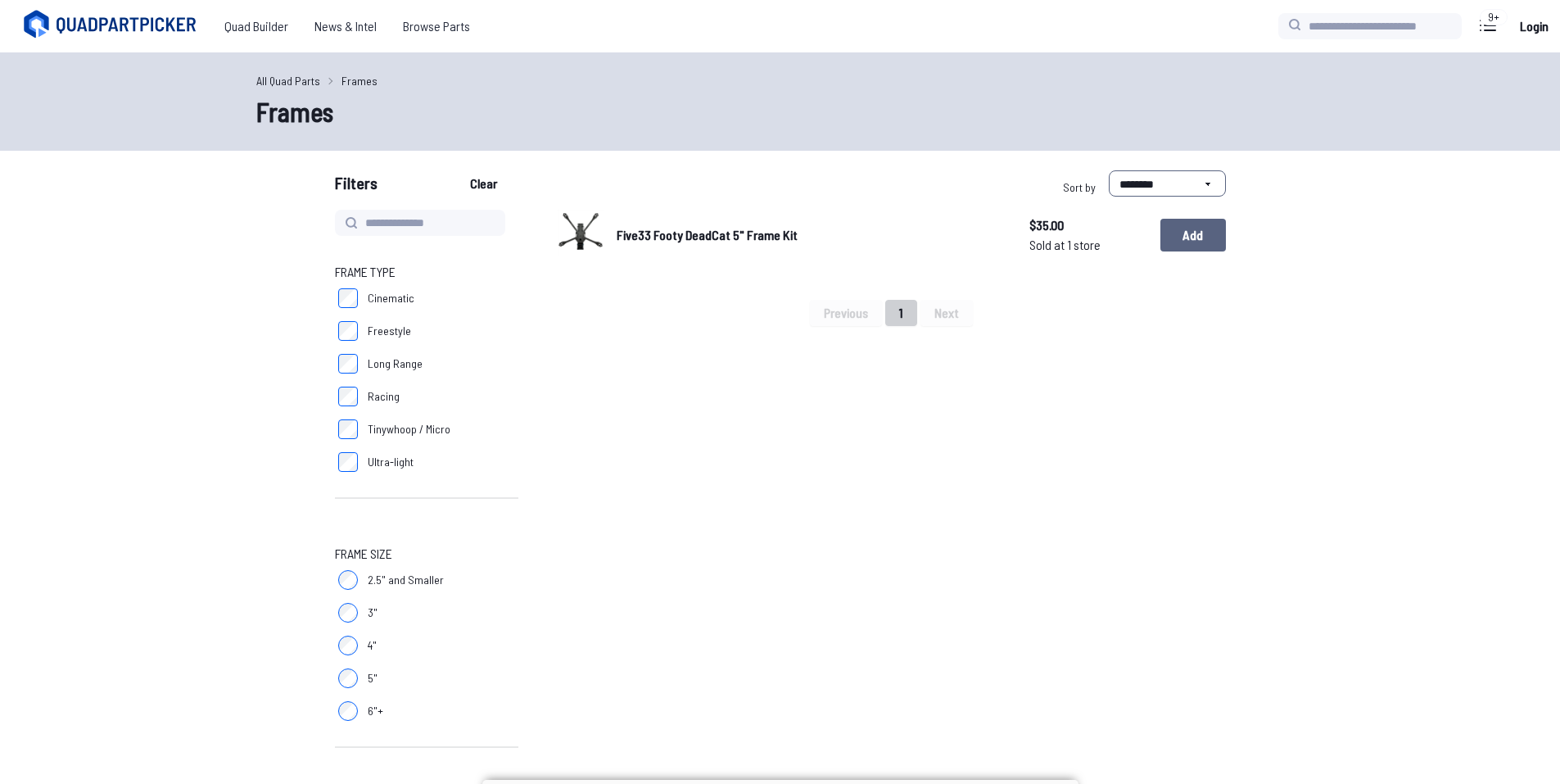
click at [1205, 240] on button "Add" at bounding box center [1193, 235] width 65 height 33
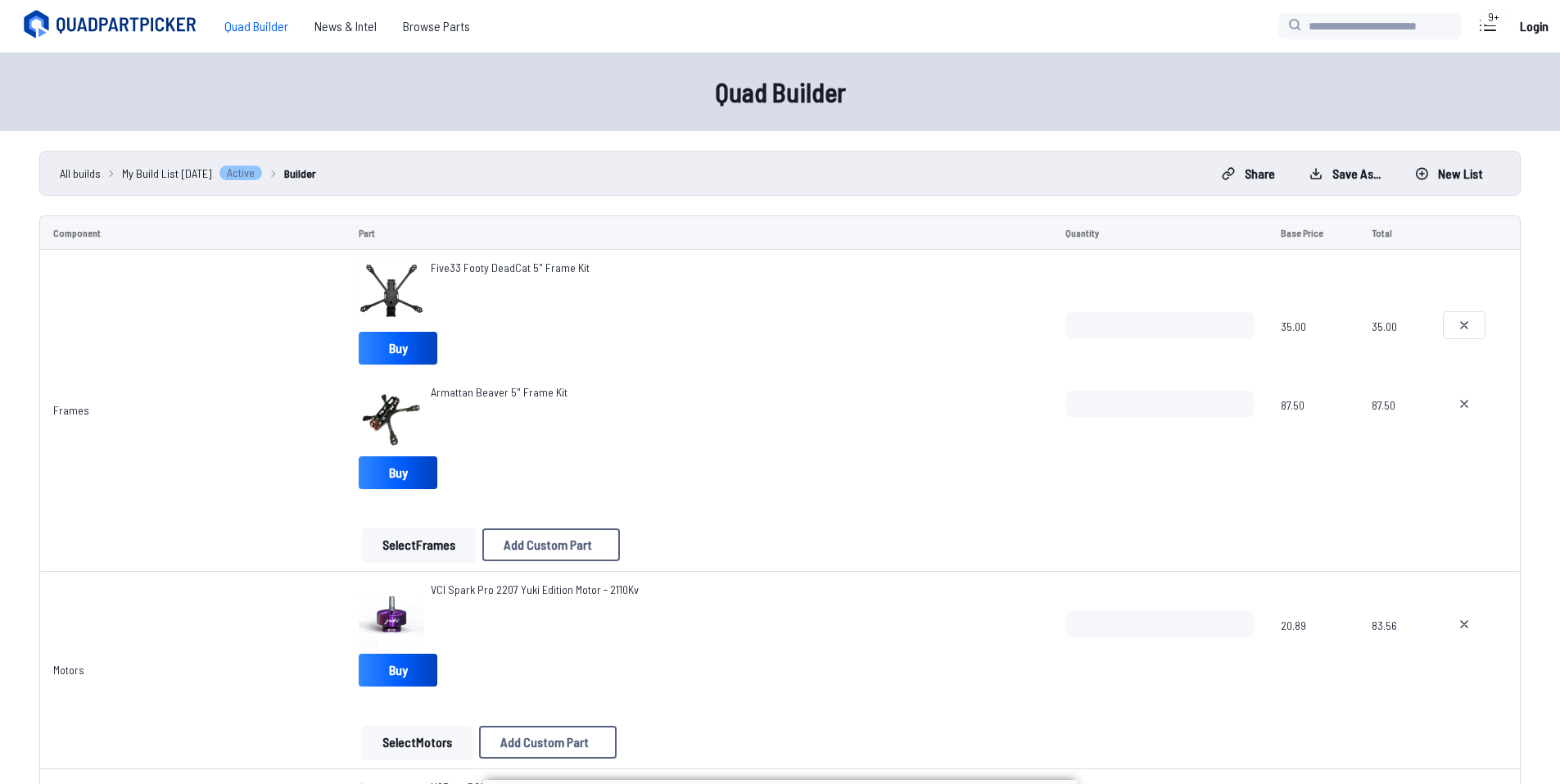
click at [1473, 325] on button at bounding box center [1465, 325] width 41 height 26
type textarea "**********"
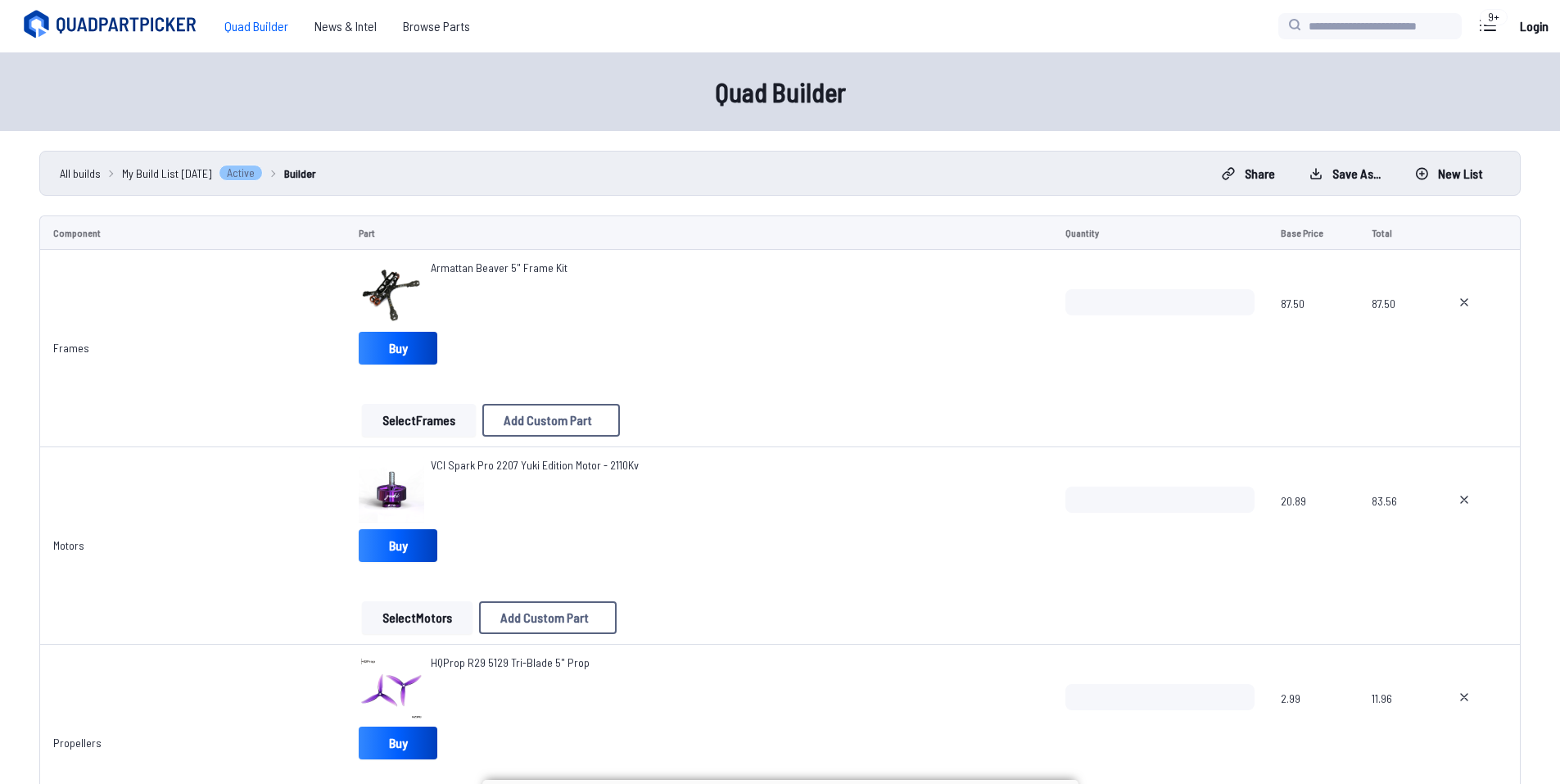
click at [435, 413] on button "Select Frames" at bounding box center [419, 420] width 114 height 33
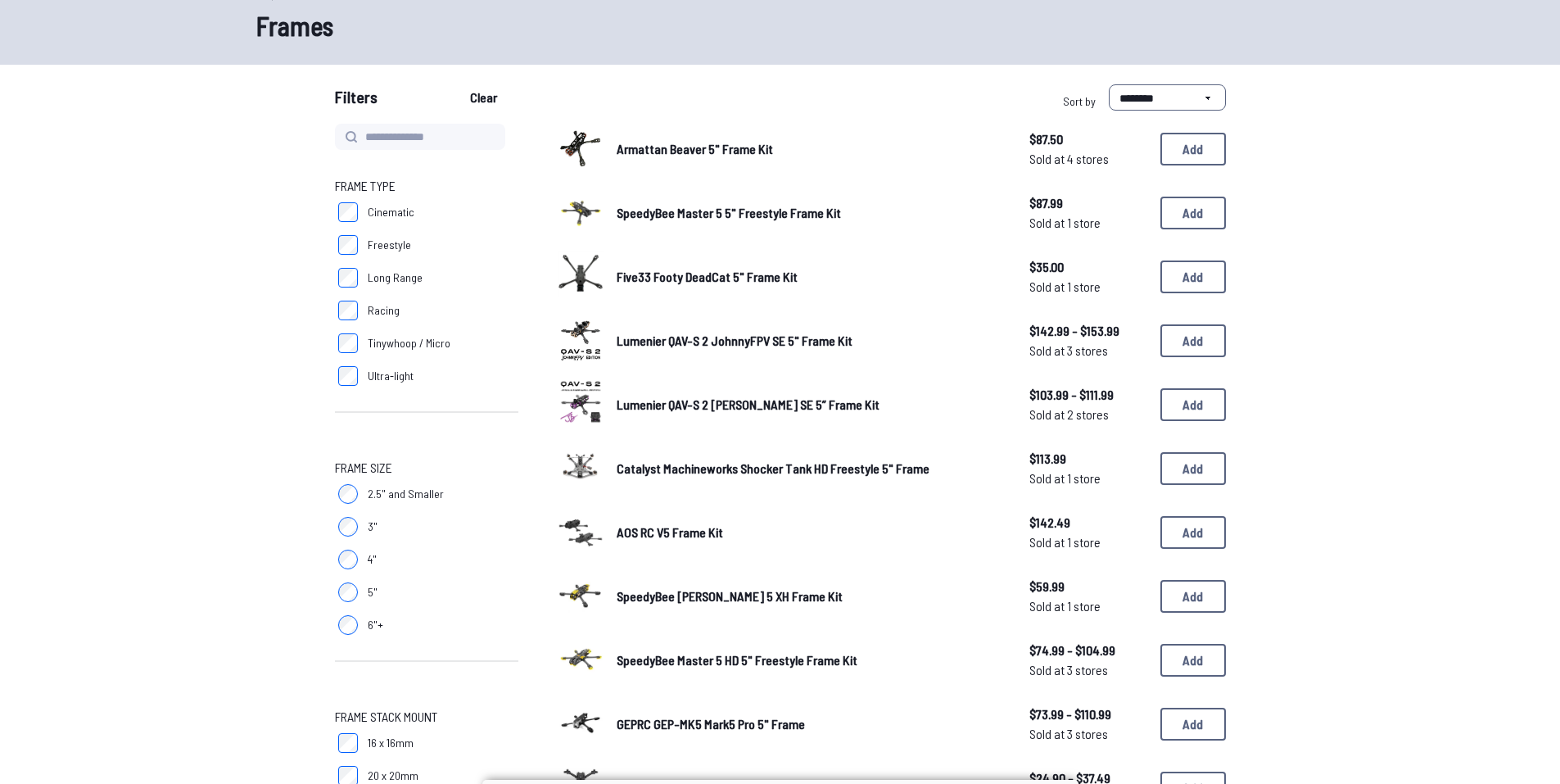
scroll to position [82, 0]
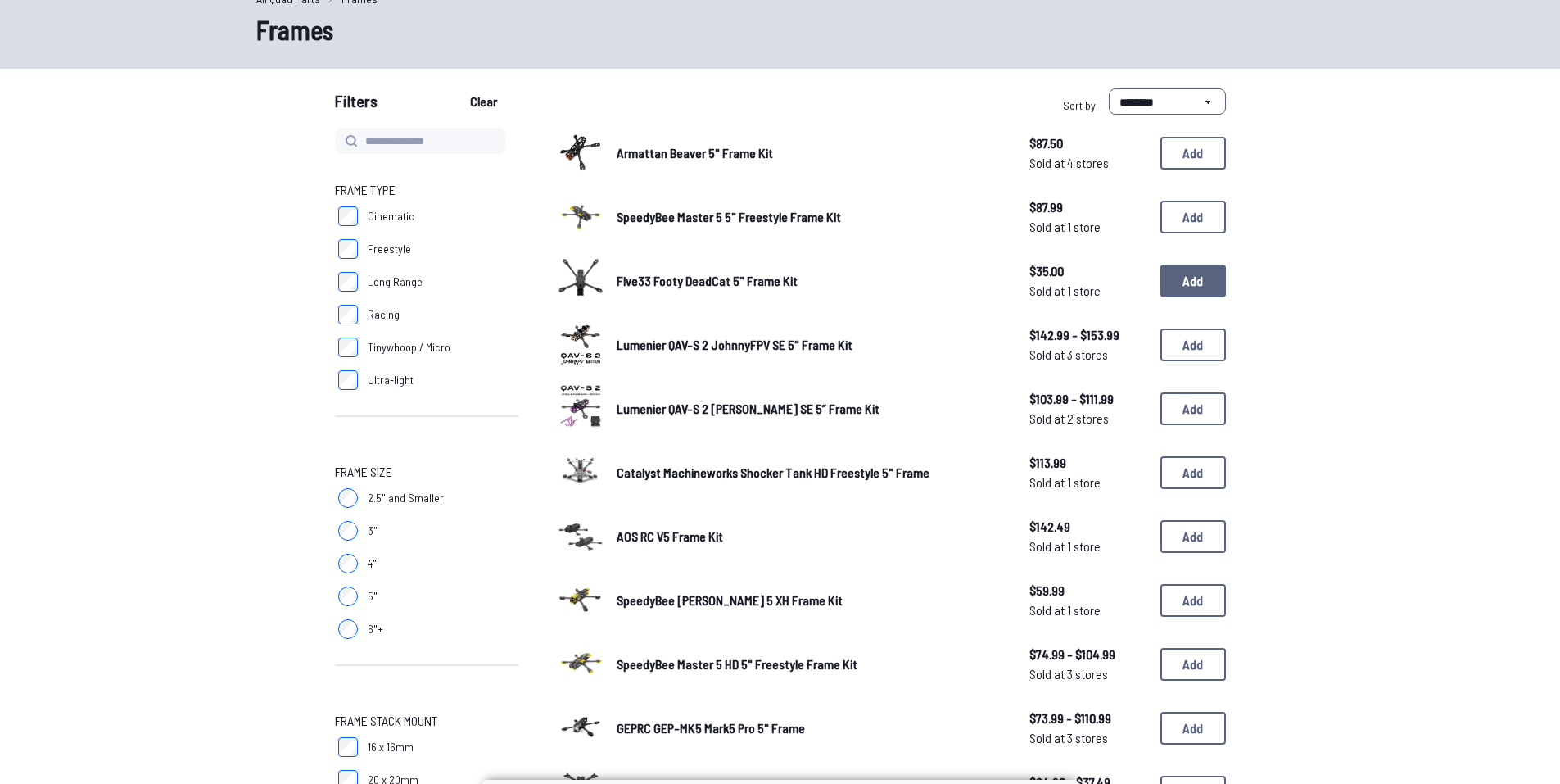
click at [1200, 290] on button "Add" at bounding box center [1193, 281] width 65 height 33
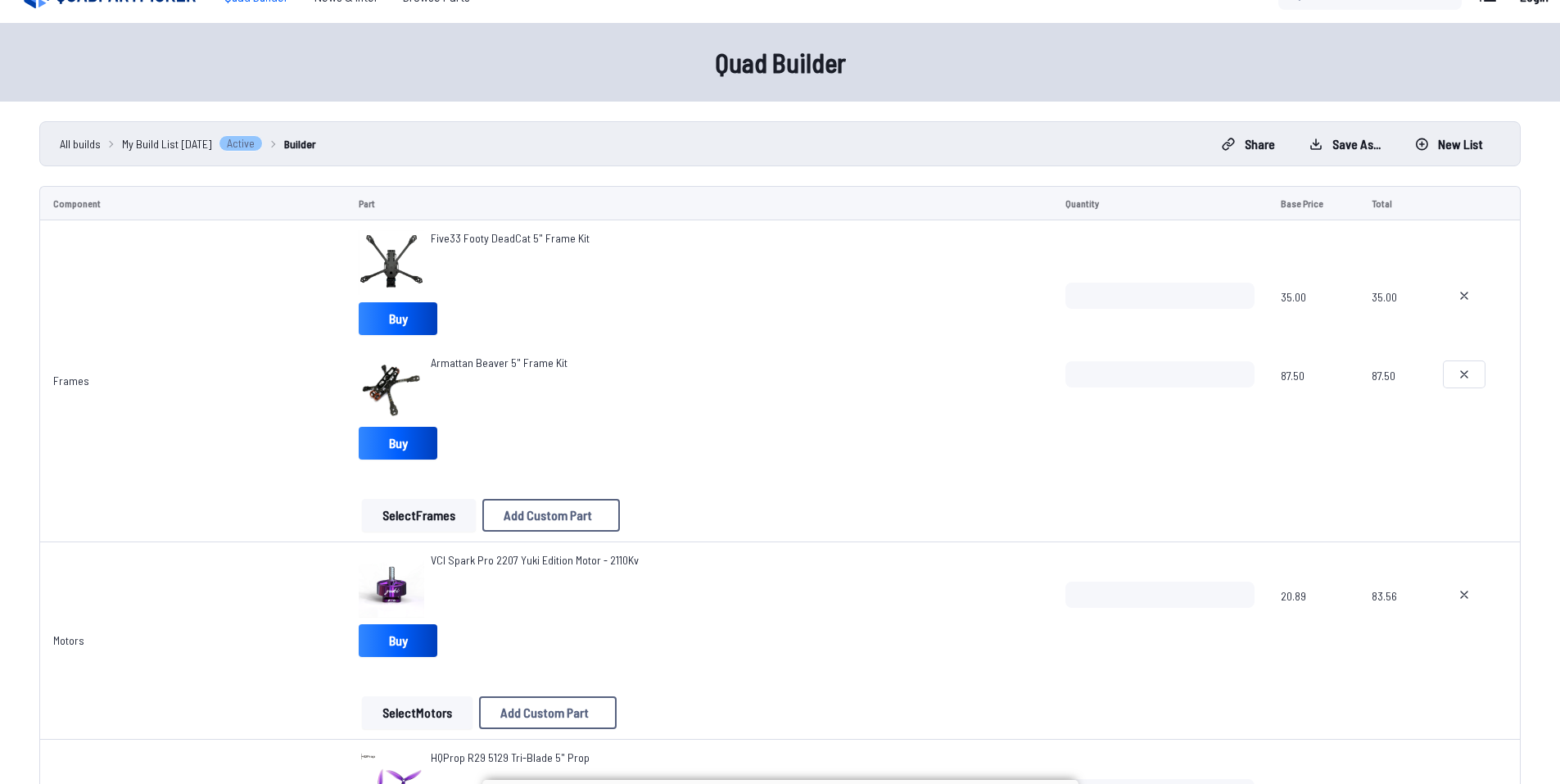
click at [1459, 366] on button at bounding box center [1465, 375] width 41 height 26
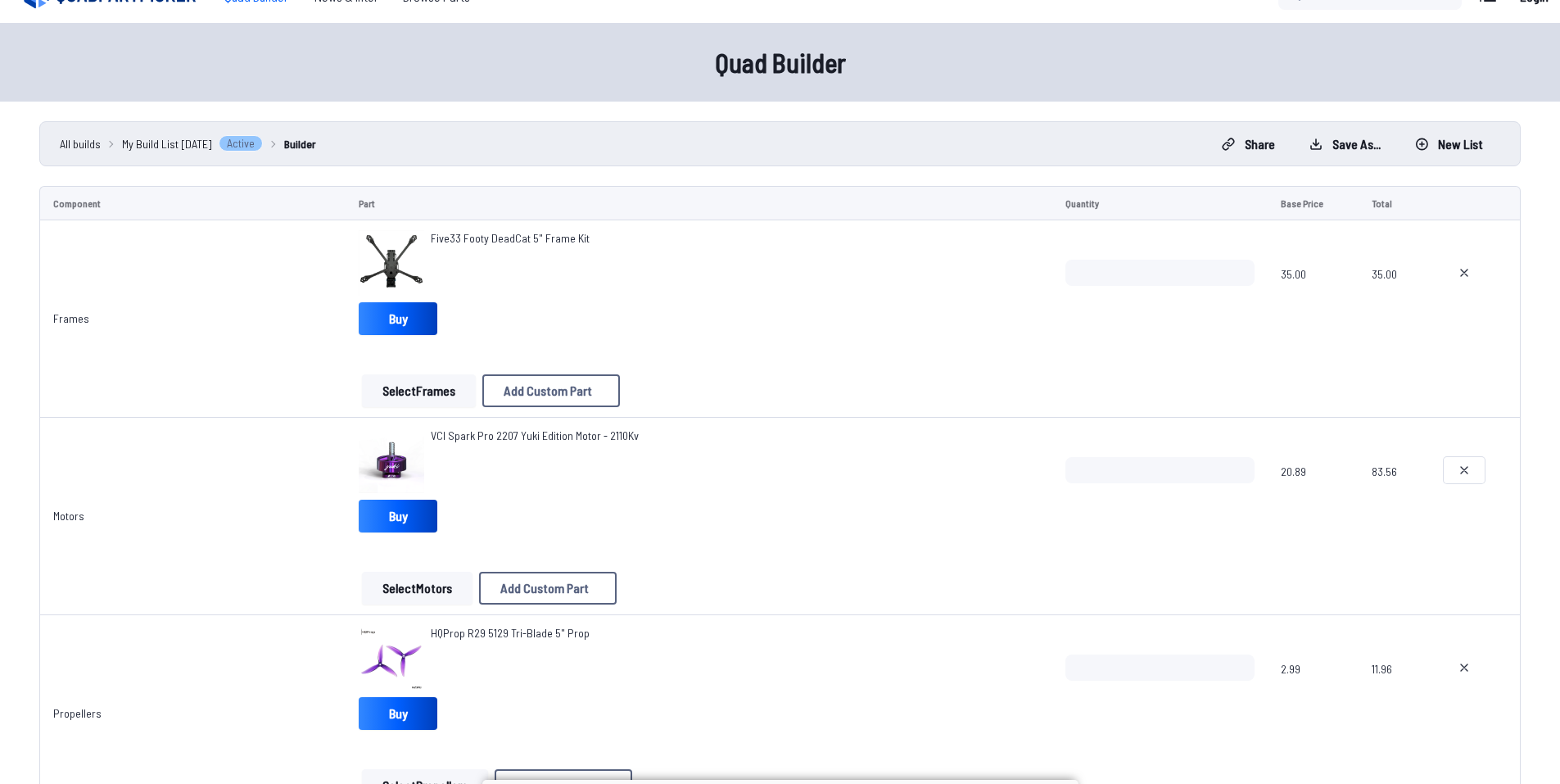
click at [1461, 458] on button at bounding box center [1465, 470] width 41 height 26
type textarea "**********"
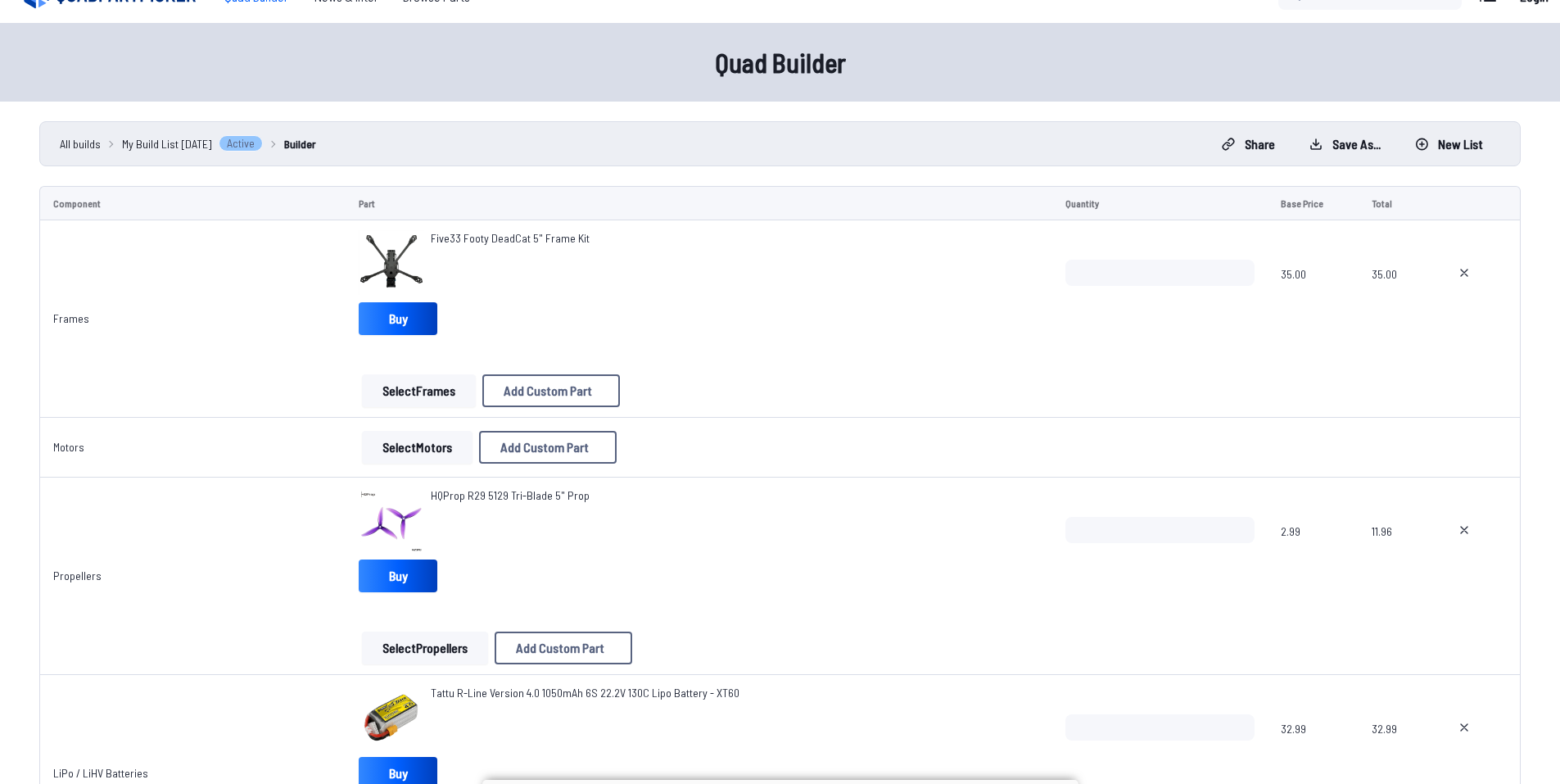
click at [413, 451] on button "Select Motors" at bounding box center [418, 447] width 111 height 33
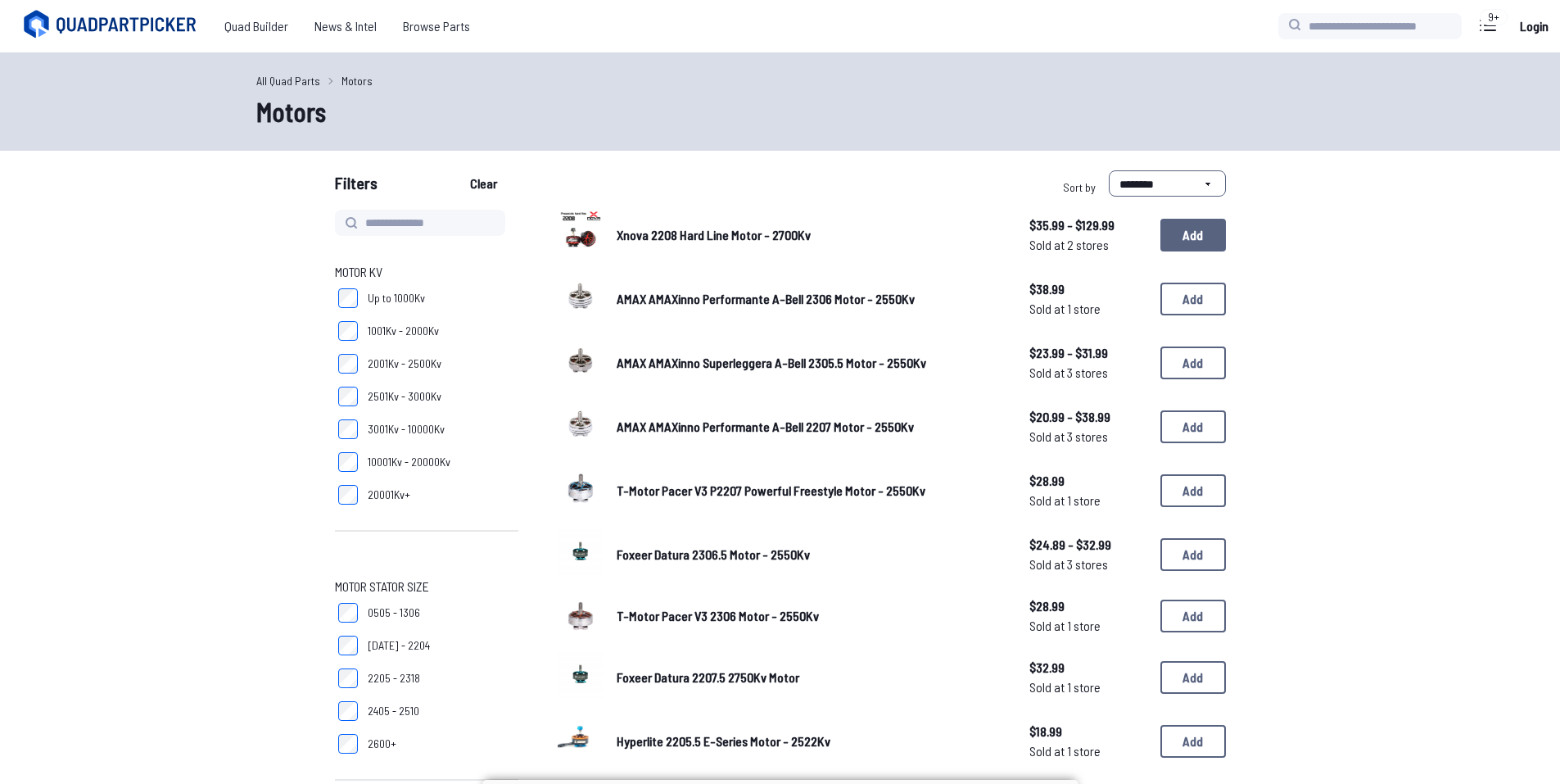
click at [1177, 244] on button "Add" at bounding box center [1193, 235] width 65 height 33
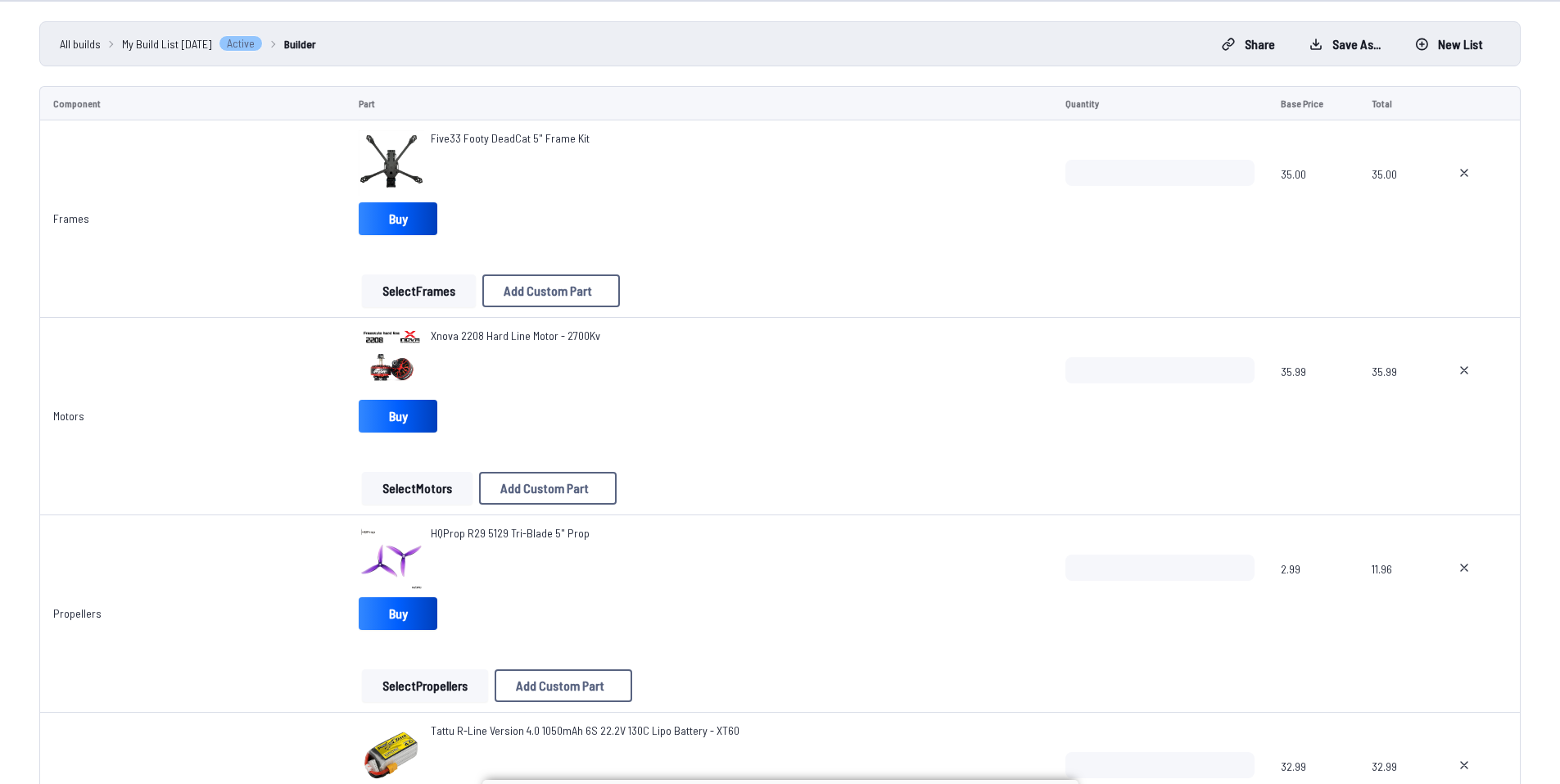
scroll to position [82, 0]
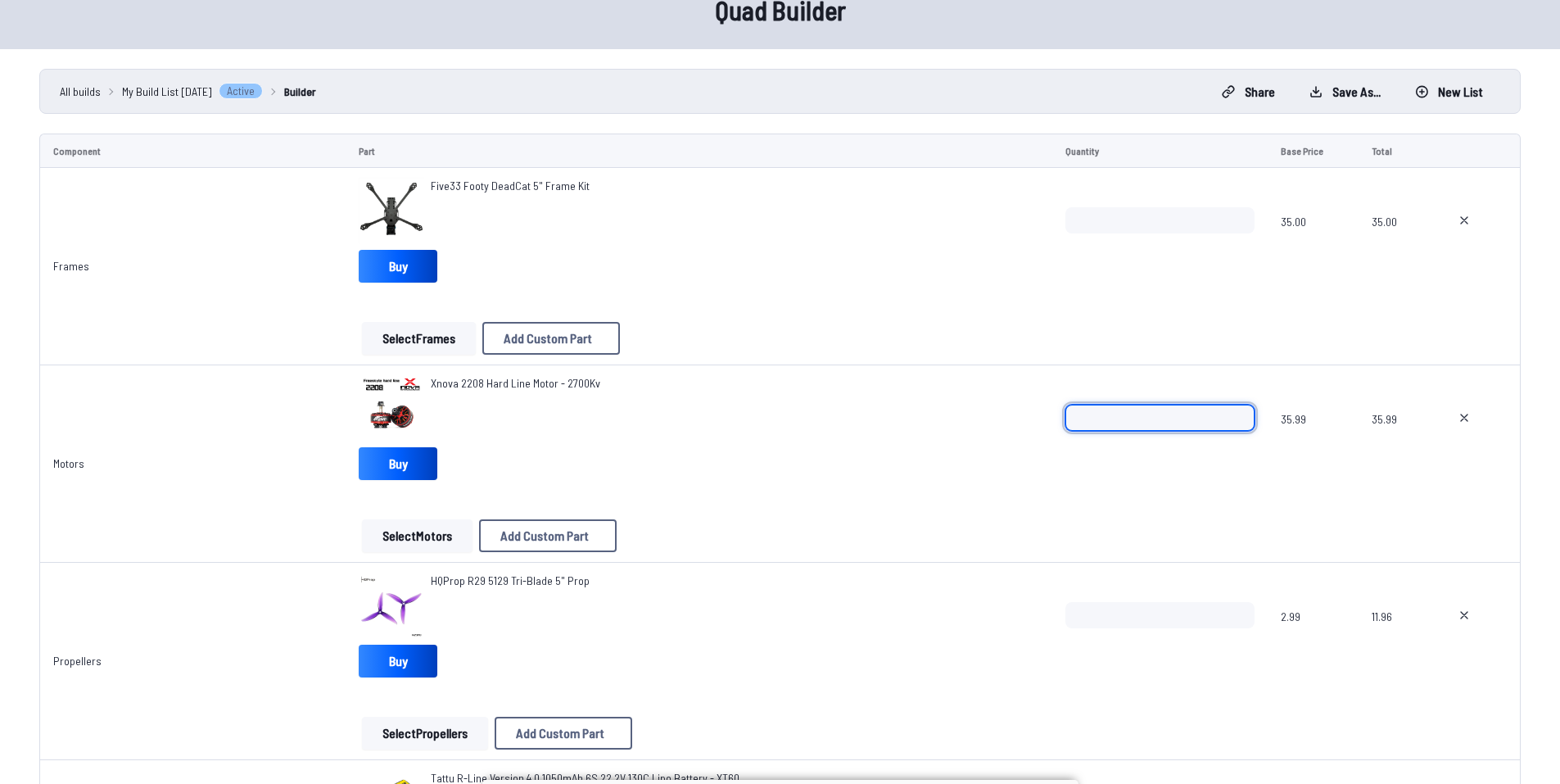
click at [1227, 410] on input "*" at bounding box center [1160, 418] width 189 height 26
type input "*"
click at [1227, 410] on input "*" at bounding box center [1160, 418] width 189 height 26
click at [974, 473] on div "Xnova 2208 Hard Line Motor - 2700Kv Buy" at bounding box center [699, 431] width 681 height 111
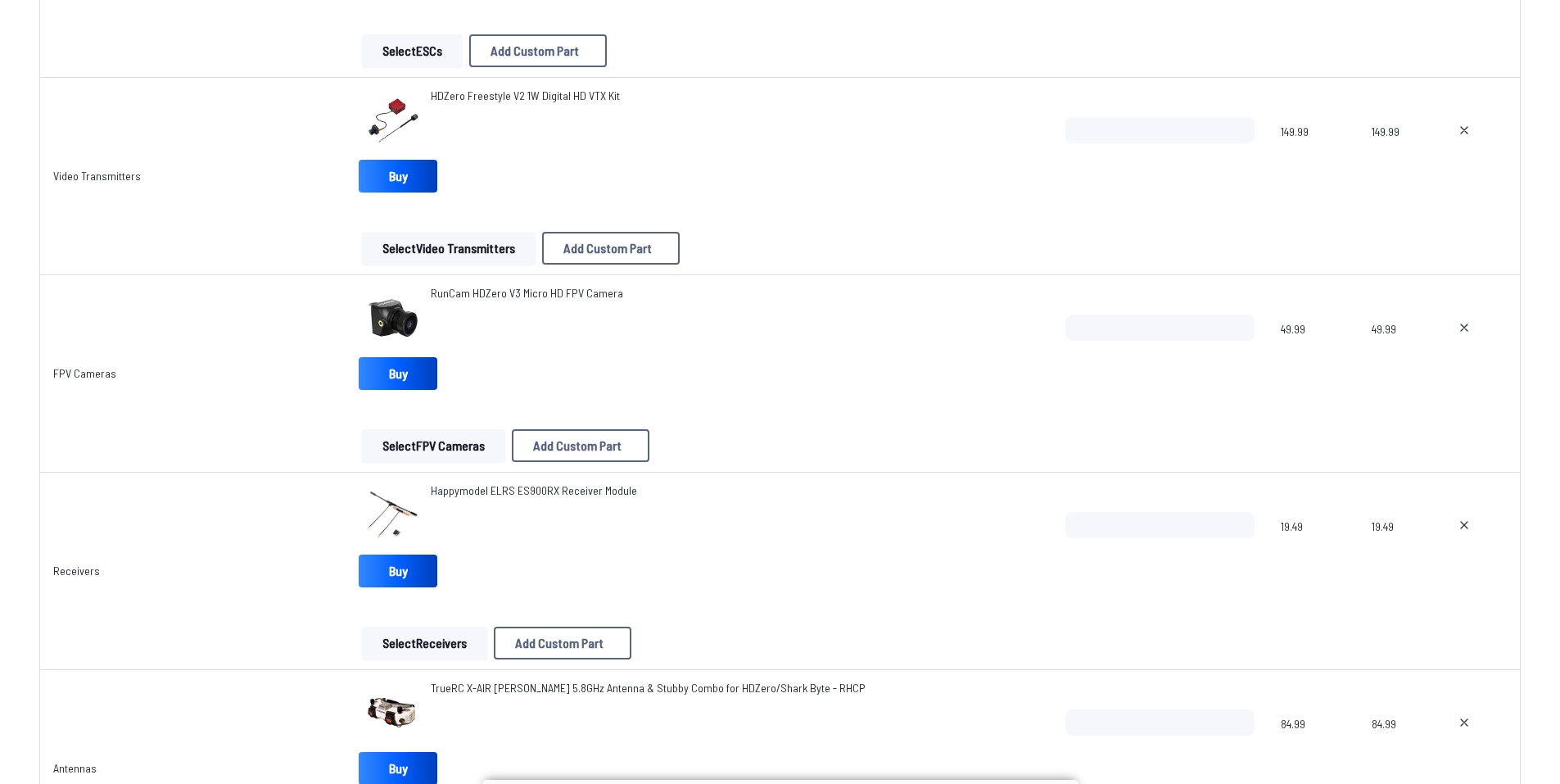
scroll to position [1311, 0]
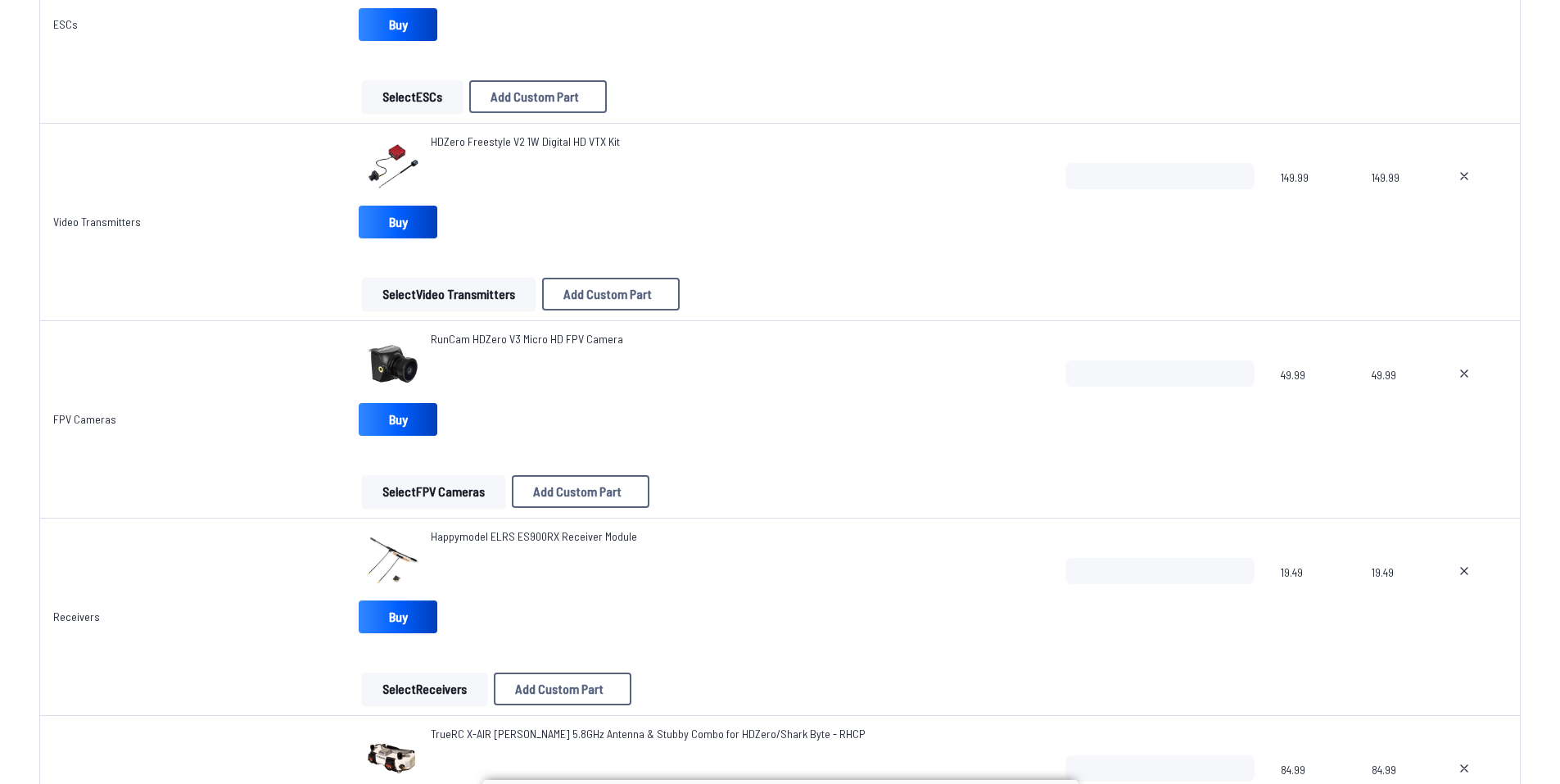
click at [518, 296] on button "Select Video Transmitters" at bounding box center [449, 294] width 173 height 33
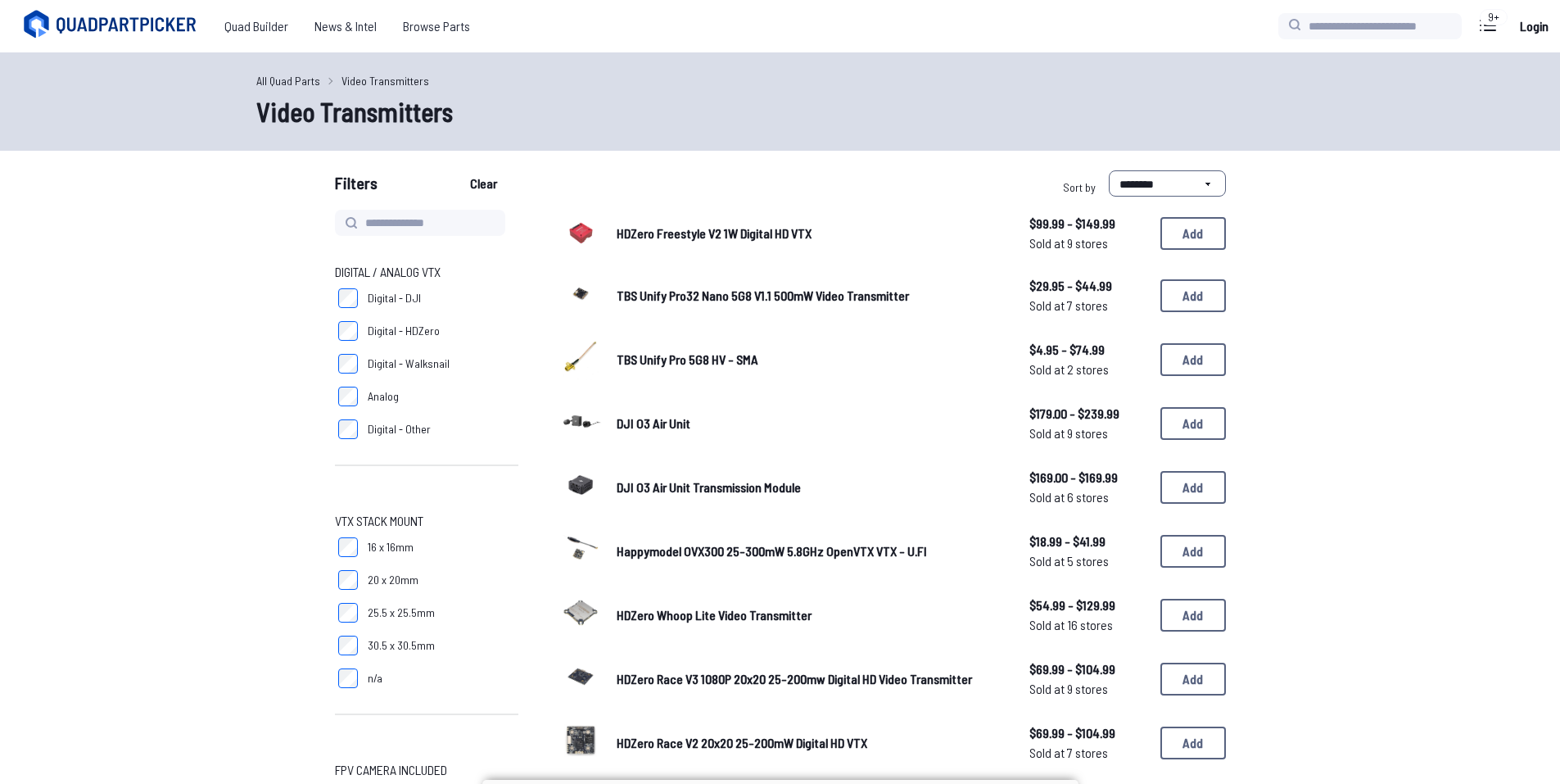
click at [358, 336] on label "Digital - HDZero" at bounding box center [427, 331] width 183 height 33
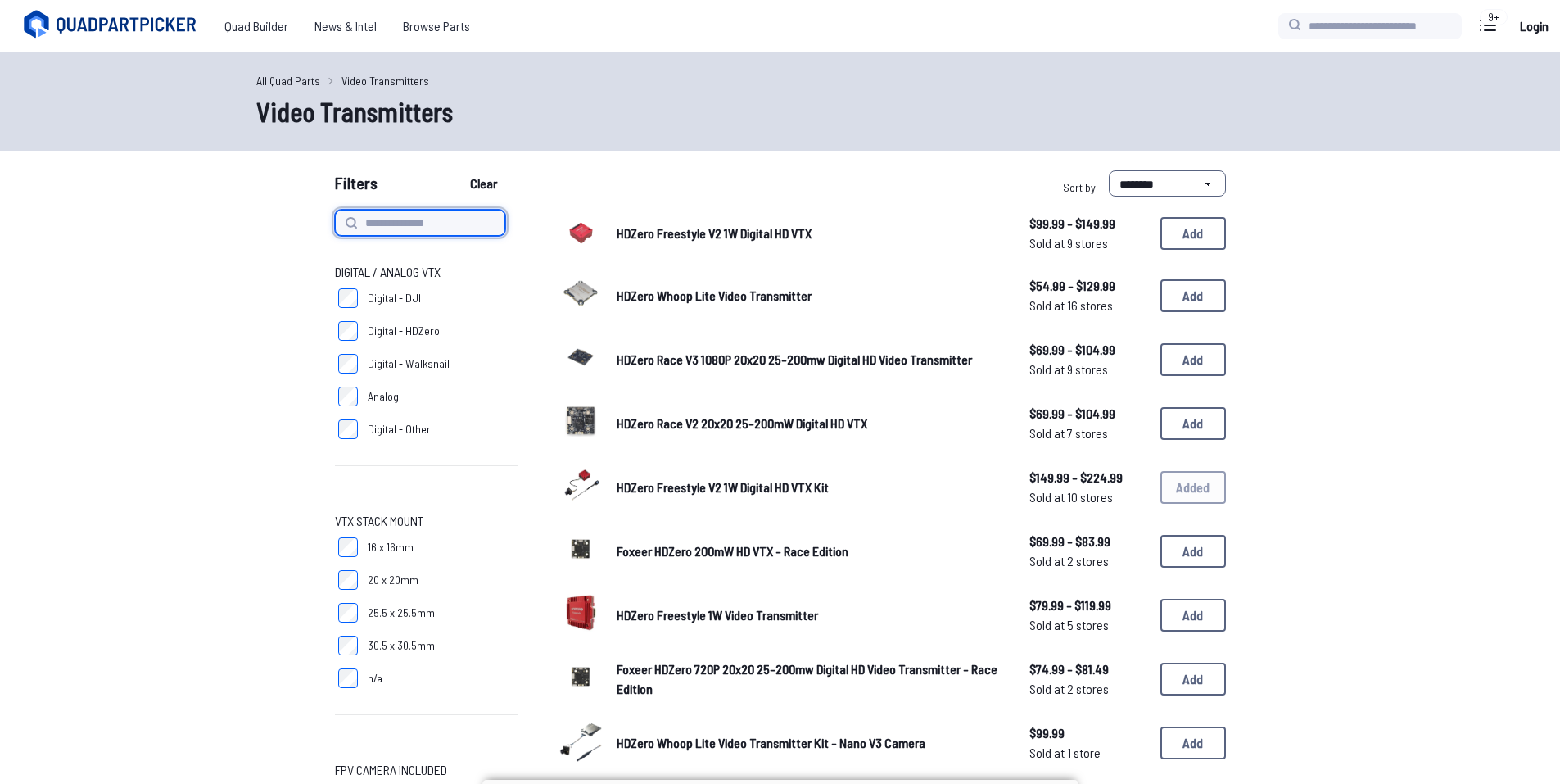
click at [463, 221] on input at bounding box center [420, 223] width 170 height 26
type input "******"
click at [456, 170] on button "Clear" at bounding box center [484, 183] width 54 height 26
type input "******"
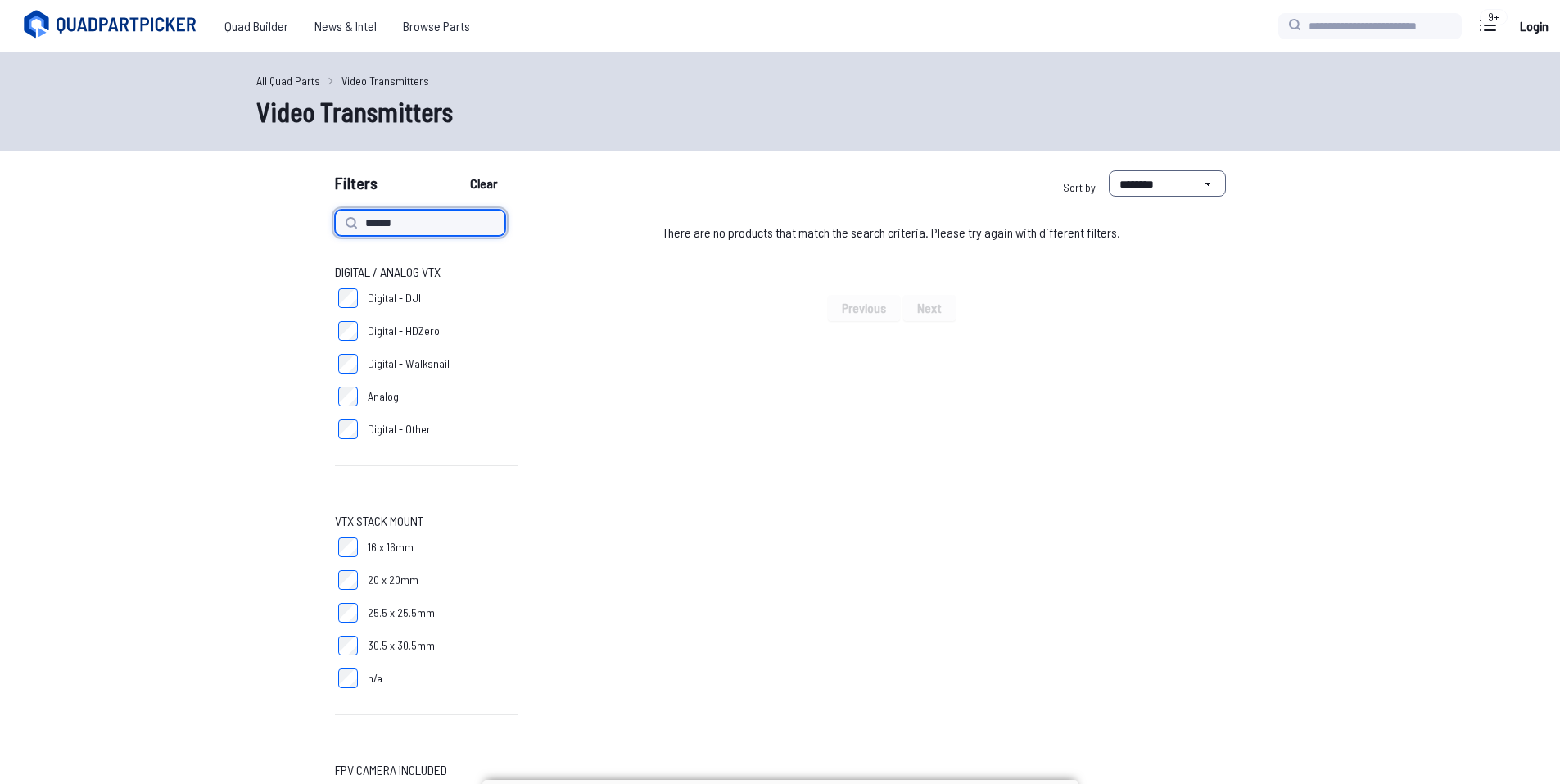
click at [438, 229] on input "******" at bounding box center [420, 223] width 170 height 26
type input "*"
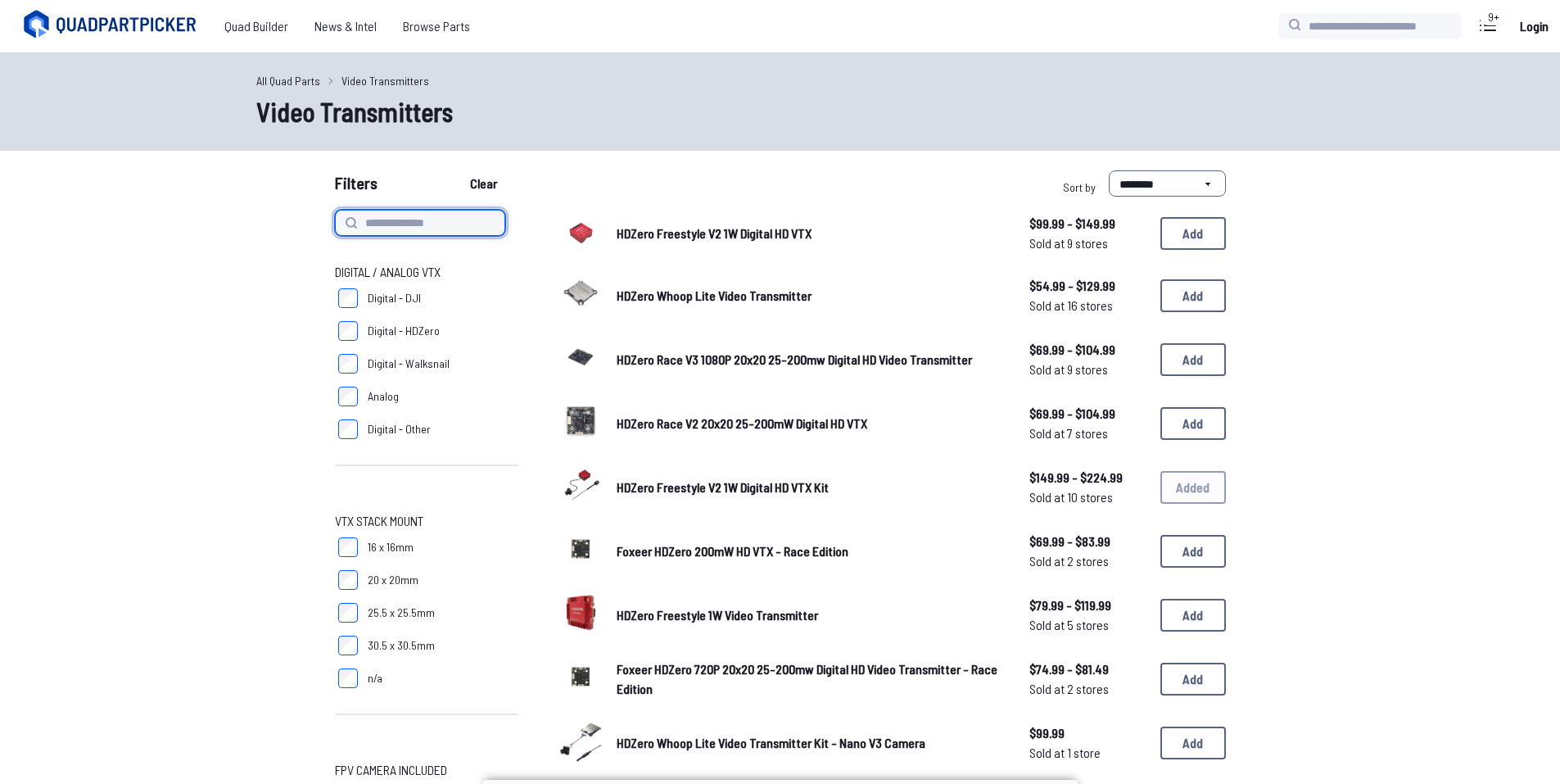
click at [456, 170] on button "Clear" at bounding box center [484, 183] width 54 height 26
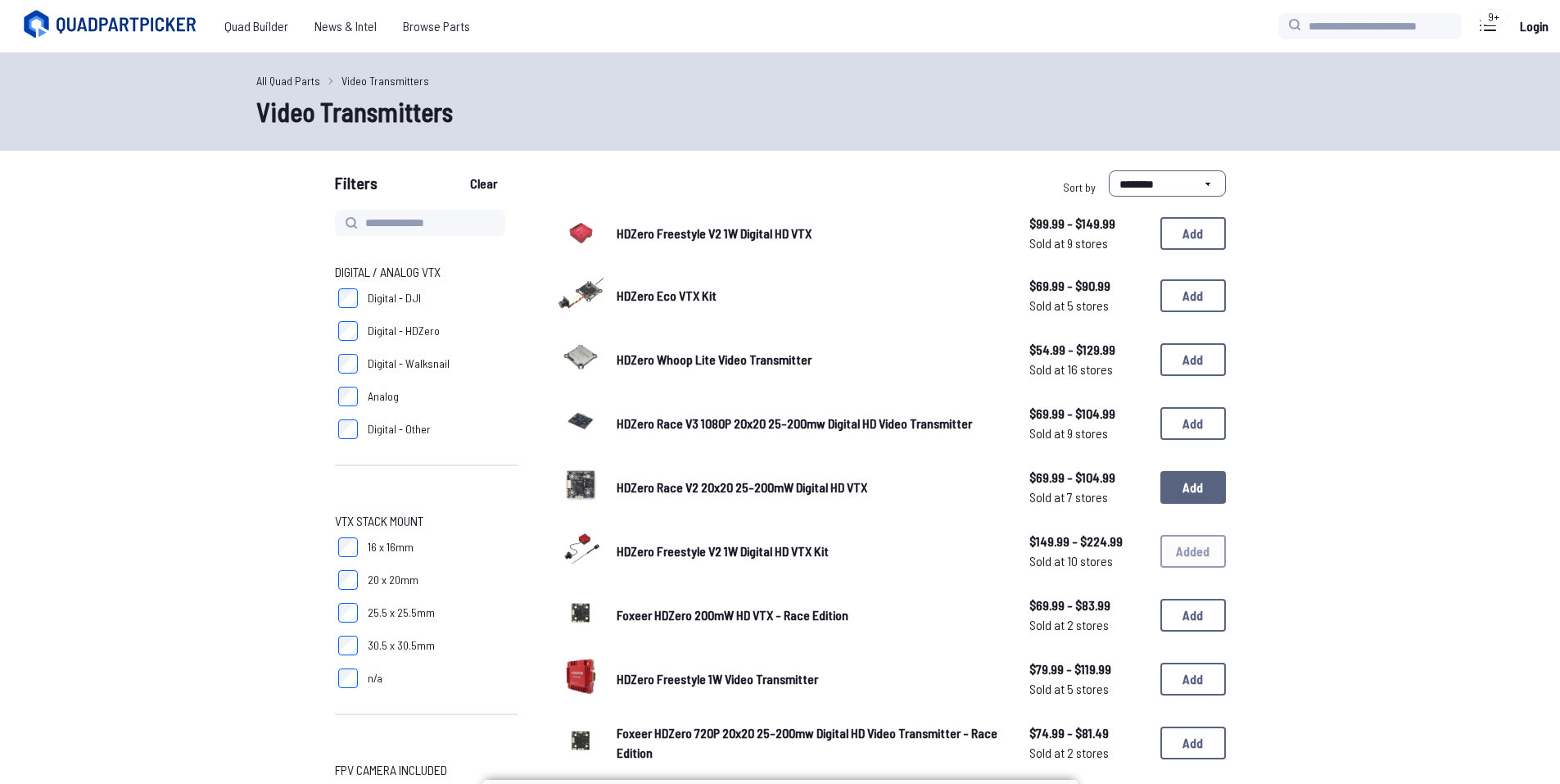
click at [1178, 487] on button "Add" at bounding box center [1193, 488] width 65 height 33
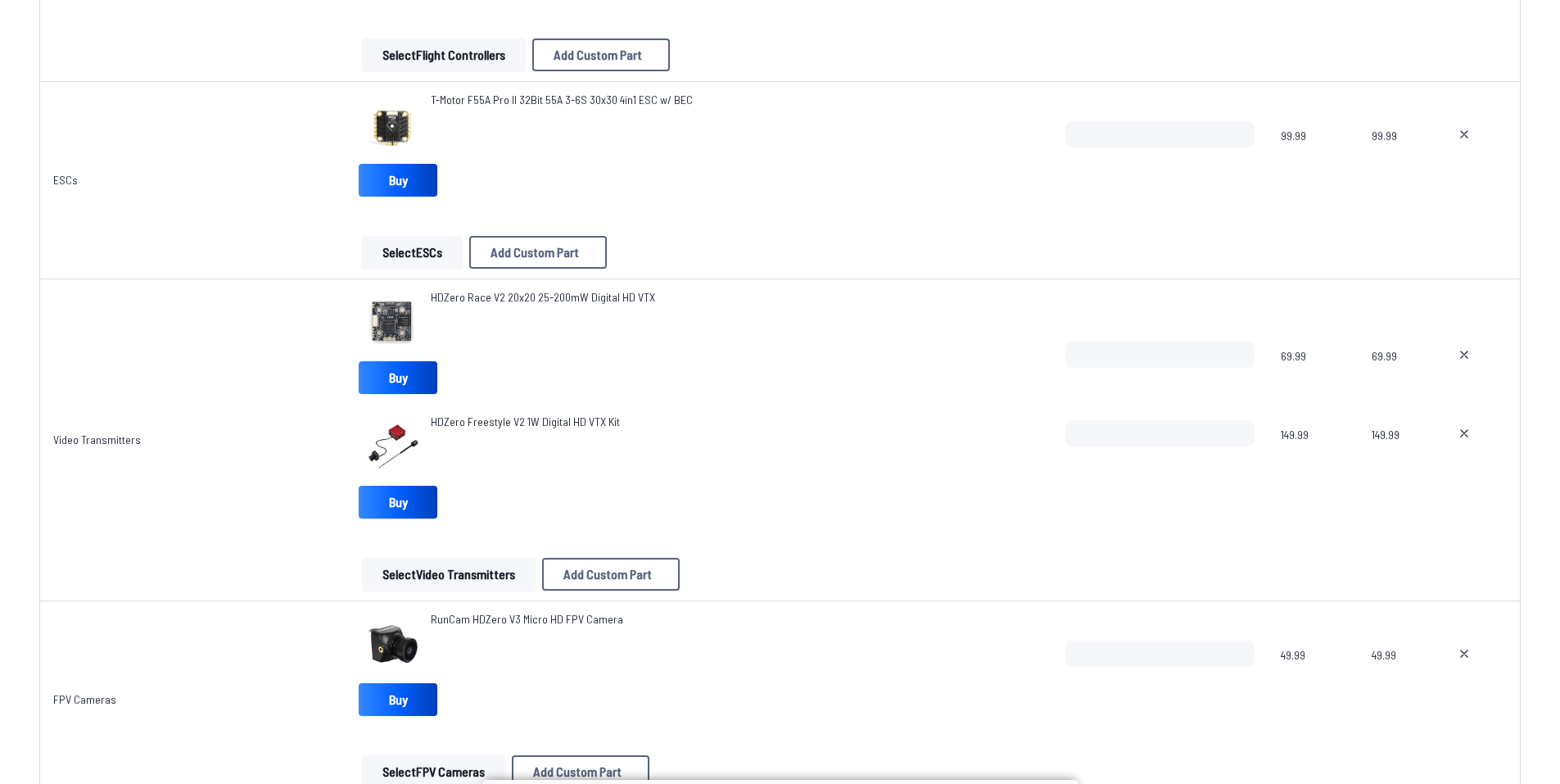
scroll to position [1229, 0]
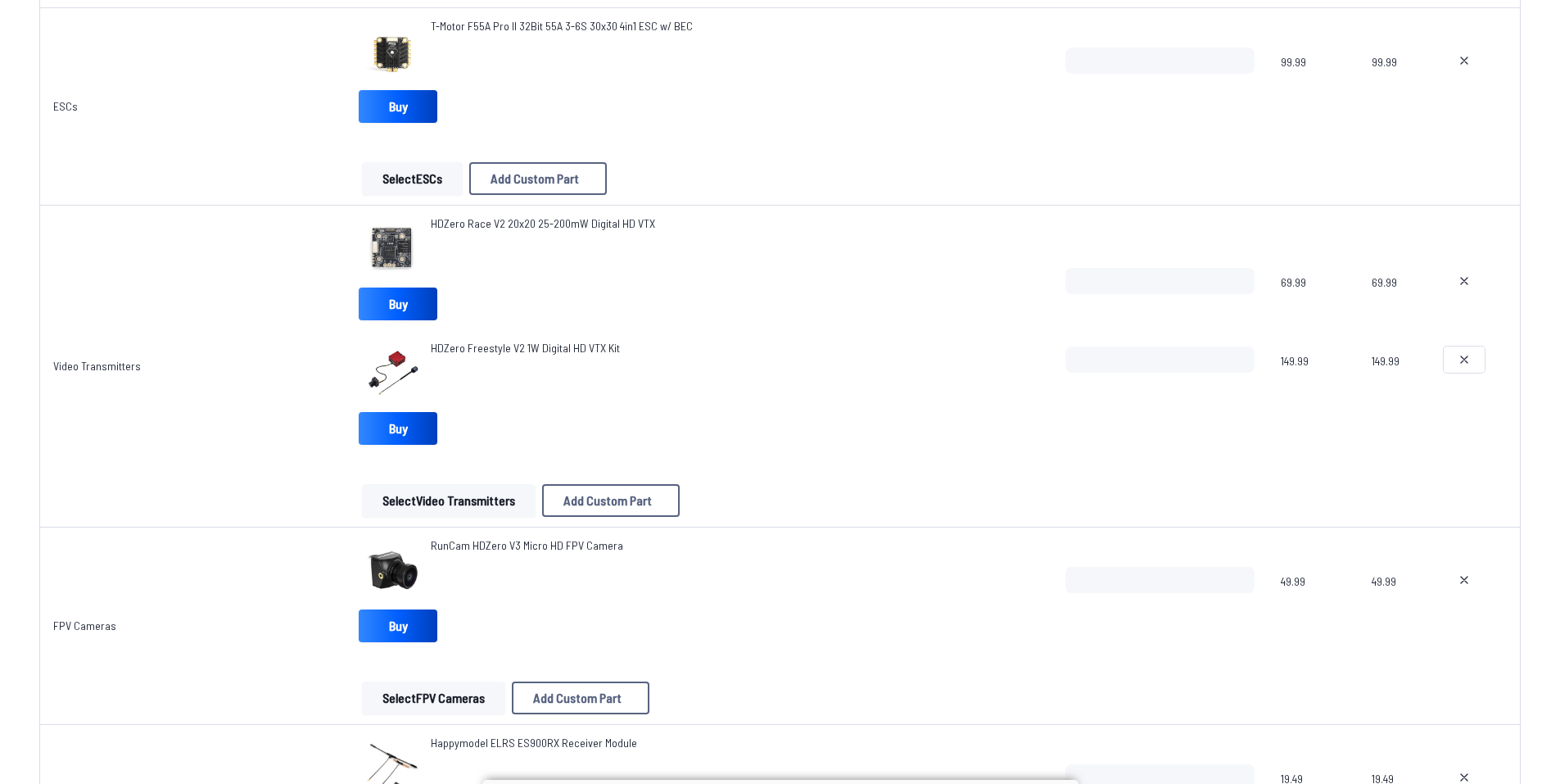
click at [1458, 356] on icon at bounding box center [1464, 360] width 13 height 13
type textarea "**********"
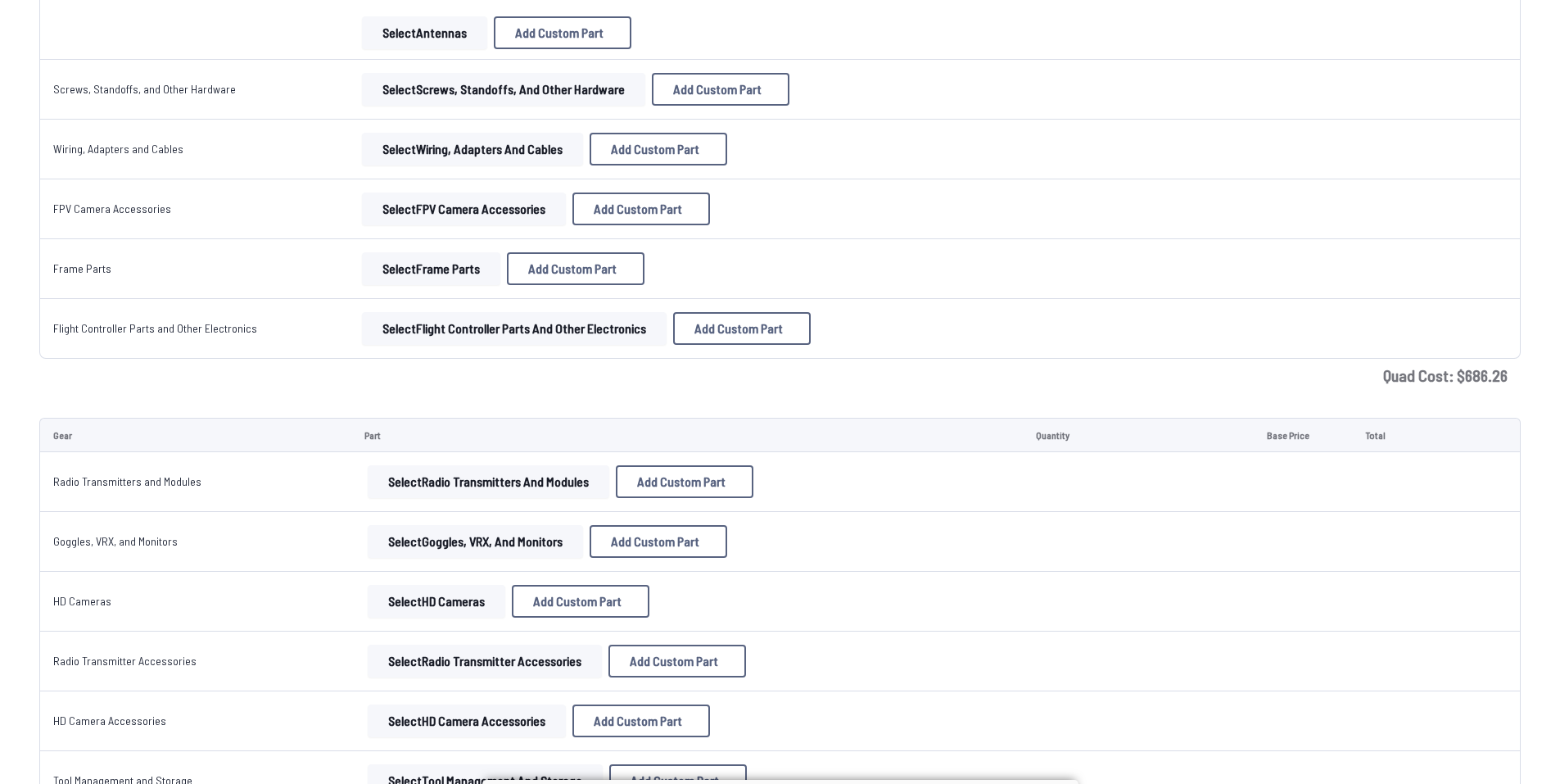
scroll to position [2211, 0]
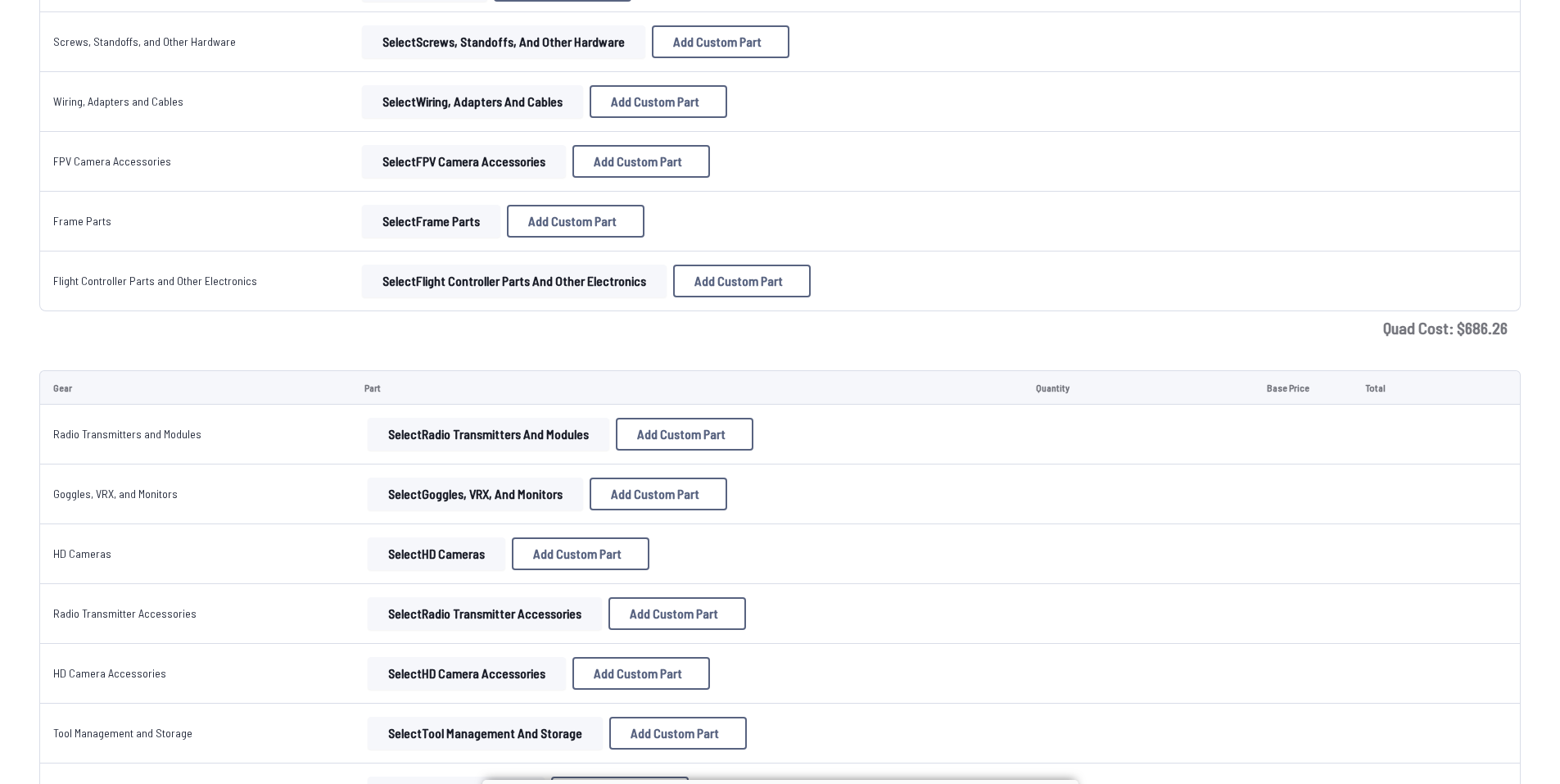
click at [534, 446] on button "Select Radio Transmitters and Modules" at bounding box center [489, 434] width 242 height 33
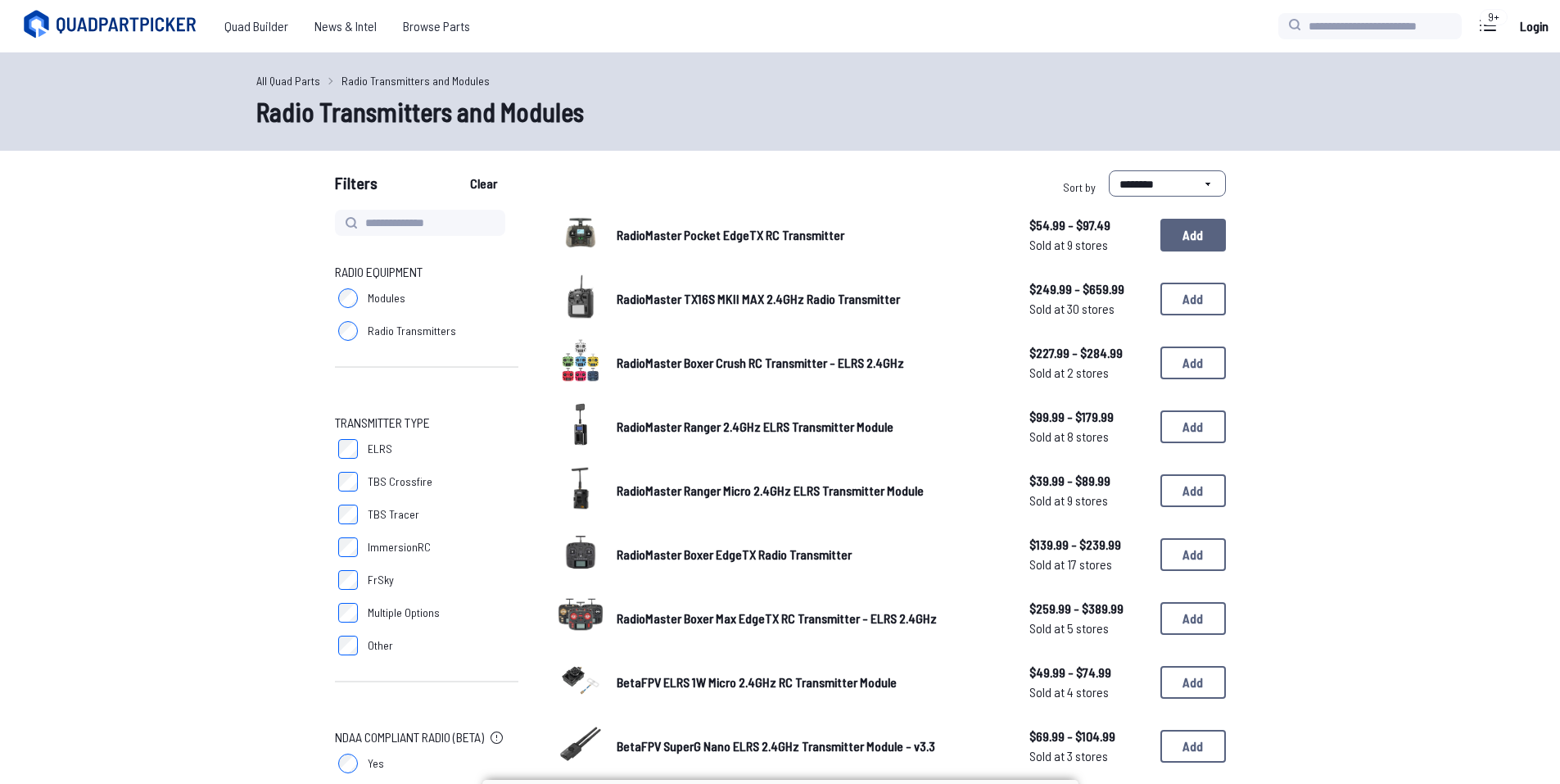
click at [1184, 246] on button "Add" at bounding box center [1193, 235] width 65 height 33
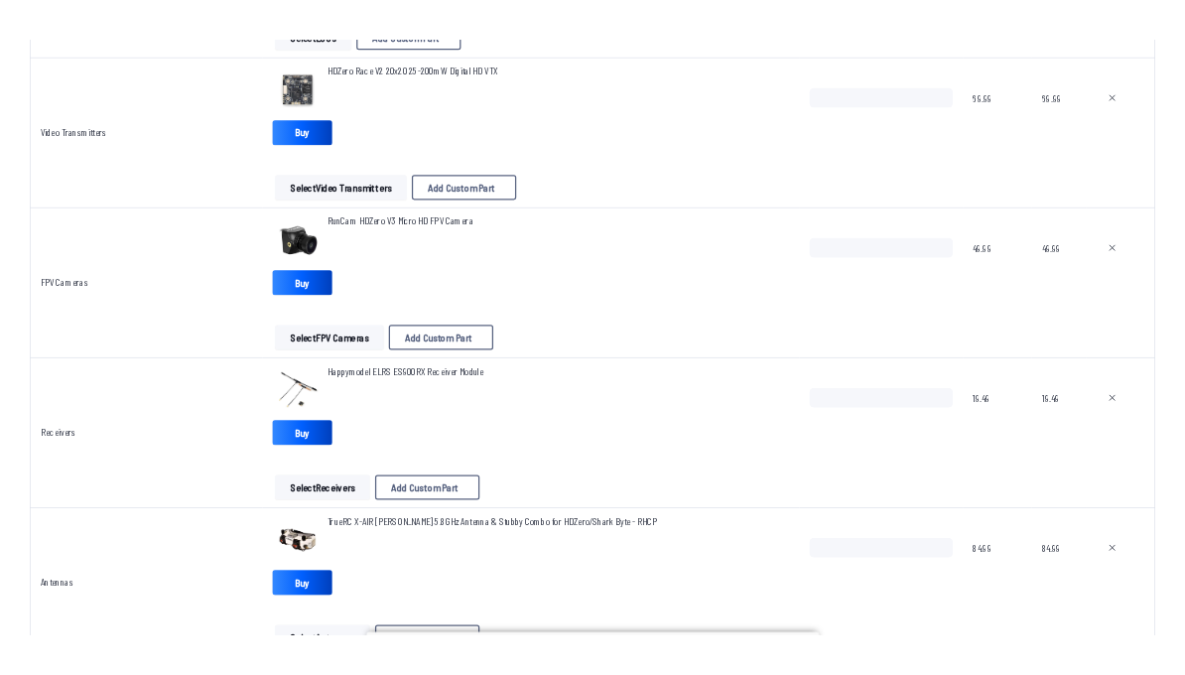
scroll to position [1687, 0]
